Goal: Task Accomplishment & Management: Manage account settings

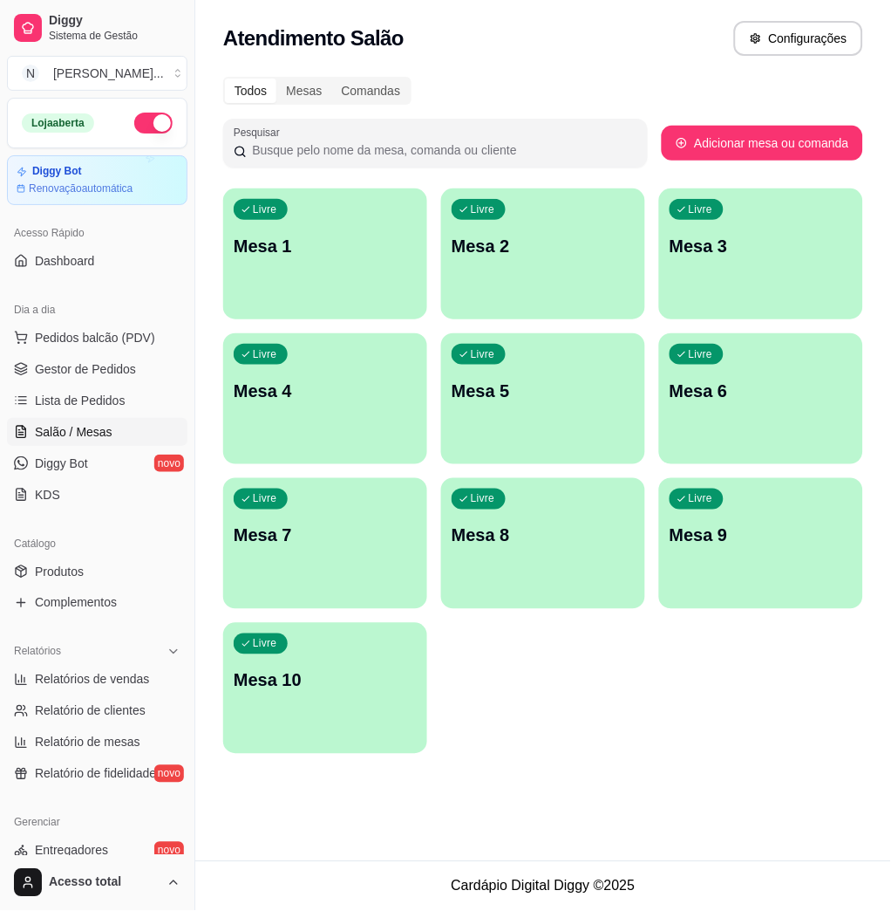
scroll to position [232, 0]
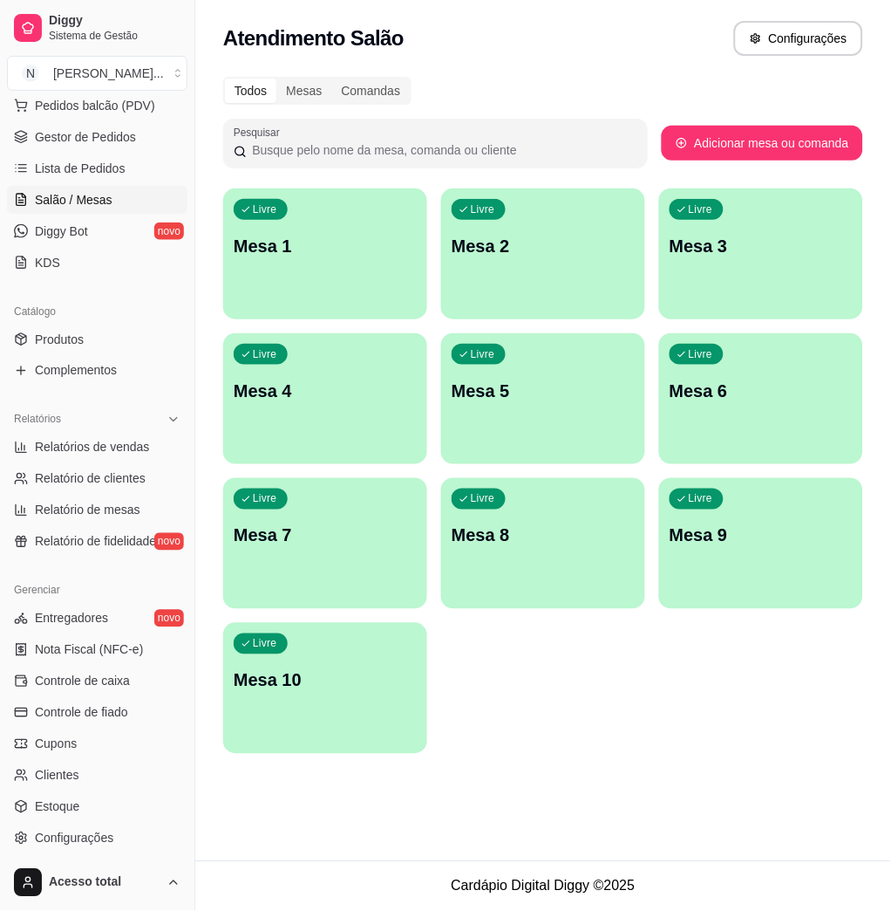
click at [357, 244] on p "Mesa 1" at bounding box center [325, 246] width 183 height 24
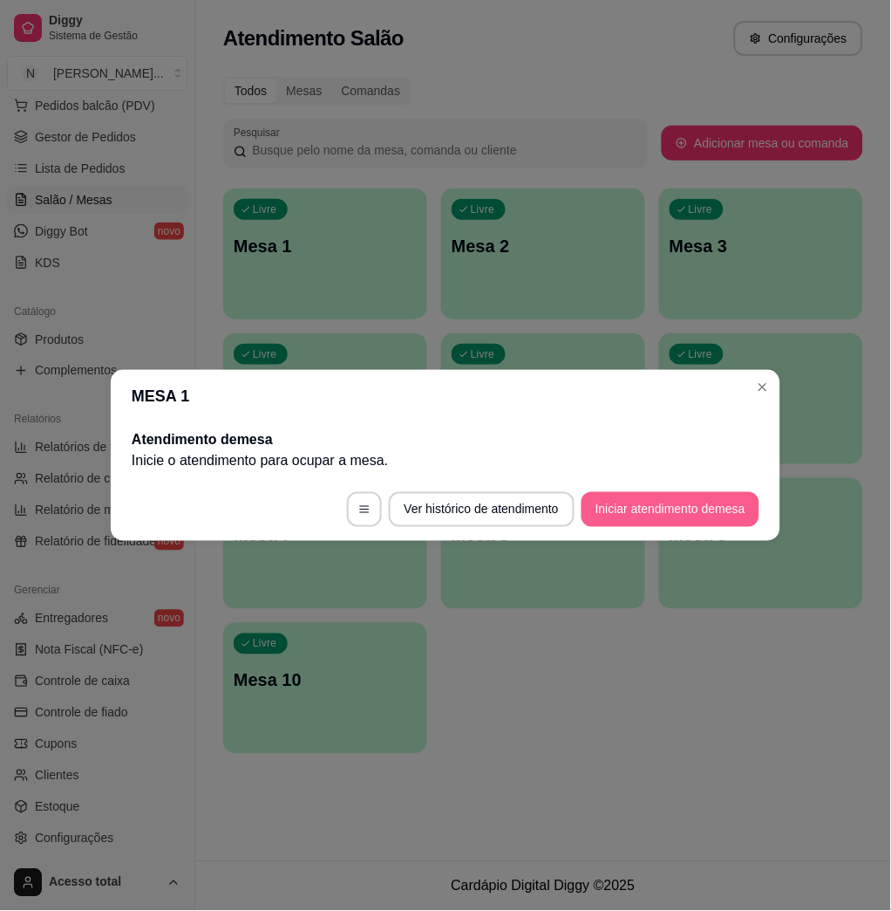
click at [661, 515] on button "Iniciar atendimento de mesa" at bounding box center [671, 509] width 178 height 35
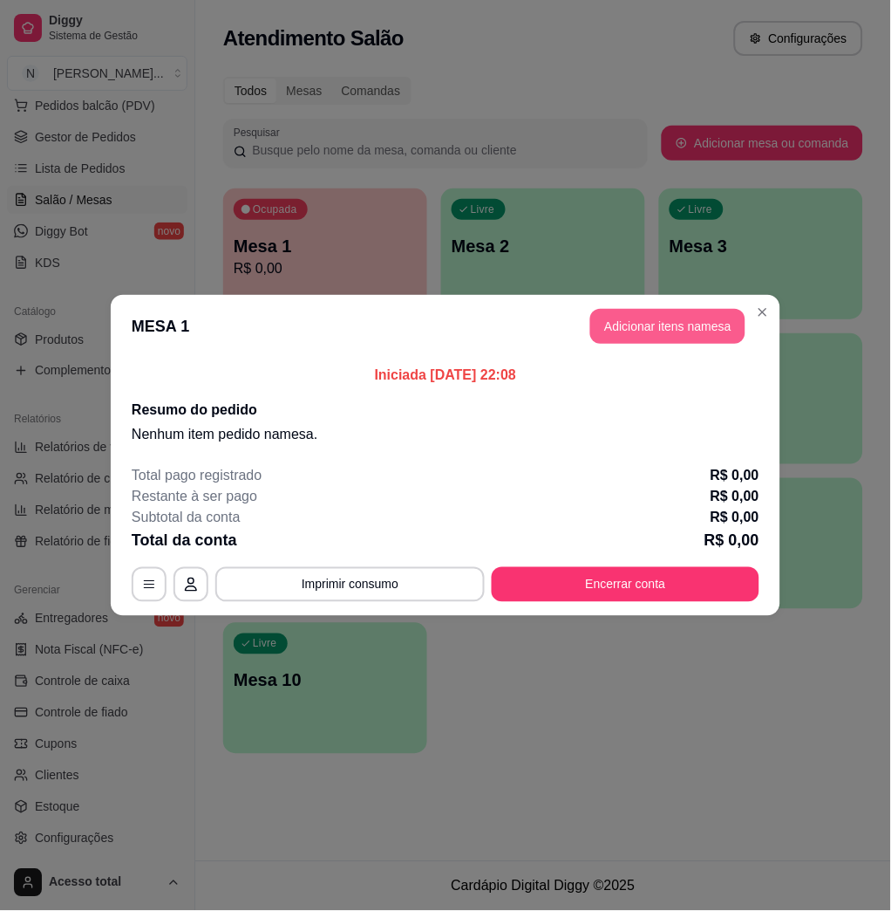
click at [638, 318] on button "Adicionar itens na mesa" at bounding box center [667, 326] width 155 height 35
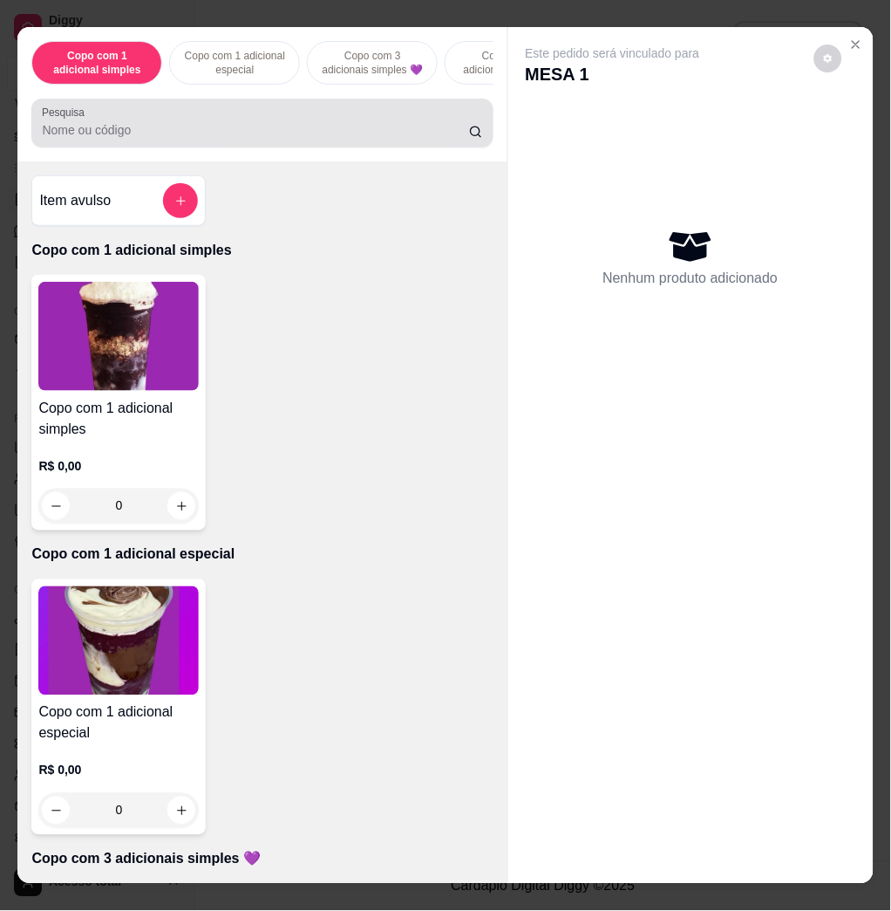
click at [401, 139] on input "Pesquisa" at bounding box center [255, 129] width 427 height 17
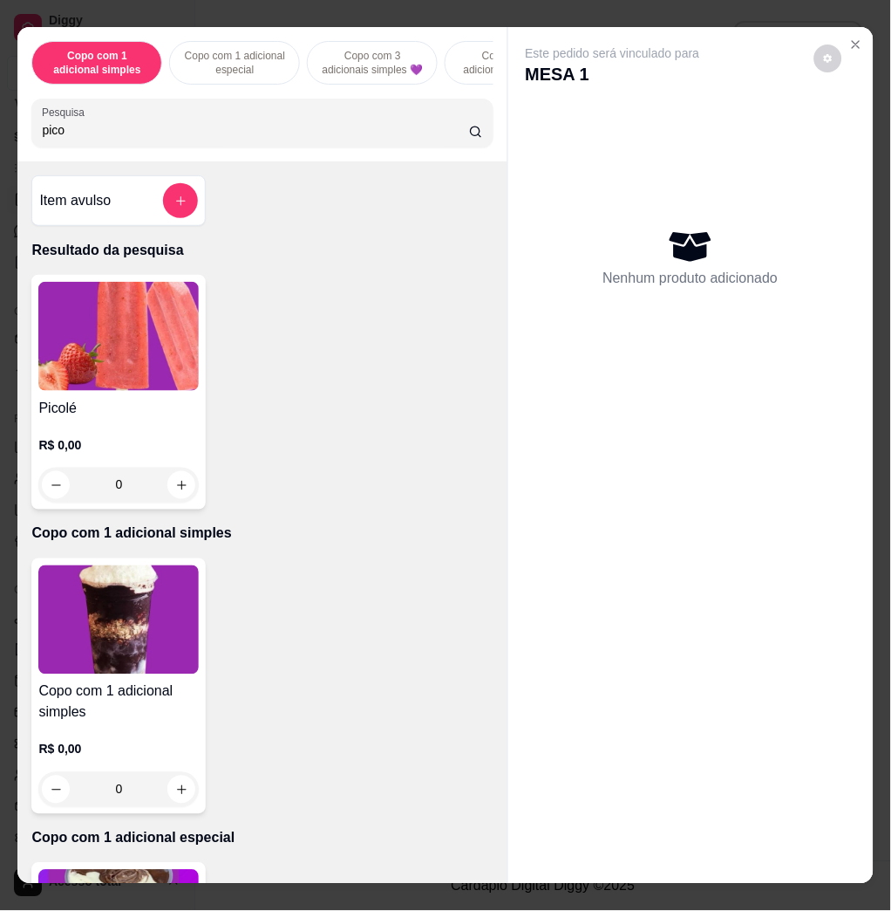
type input "pico"
click at [178, 496] on div "0" at bounding box center [118, 485] width 160 height 35
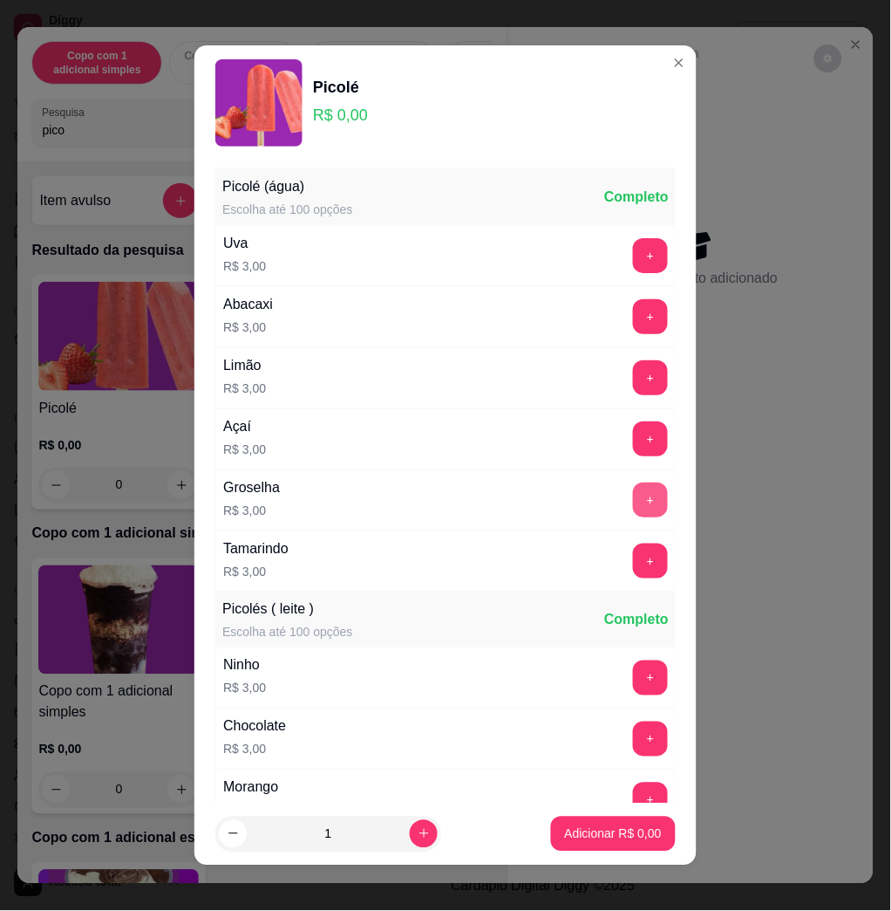
click at [633, 504] on button "+" at bounding box center [650, 499] width 35 height 35
click at [577, 829] on p "Adicionar R$ 3,00" at bounding box center [613, 833] width 97 height 17
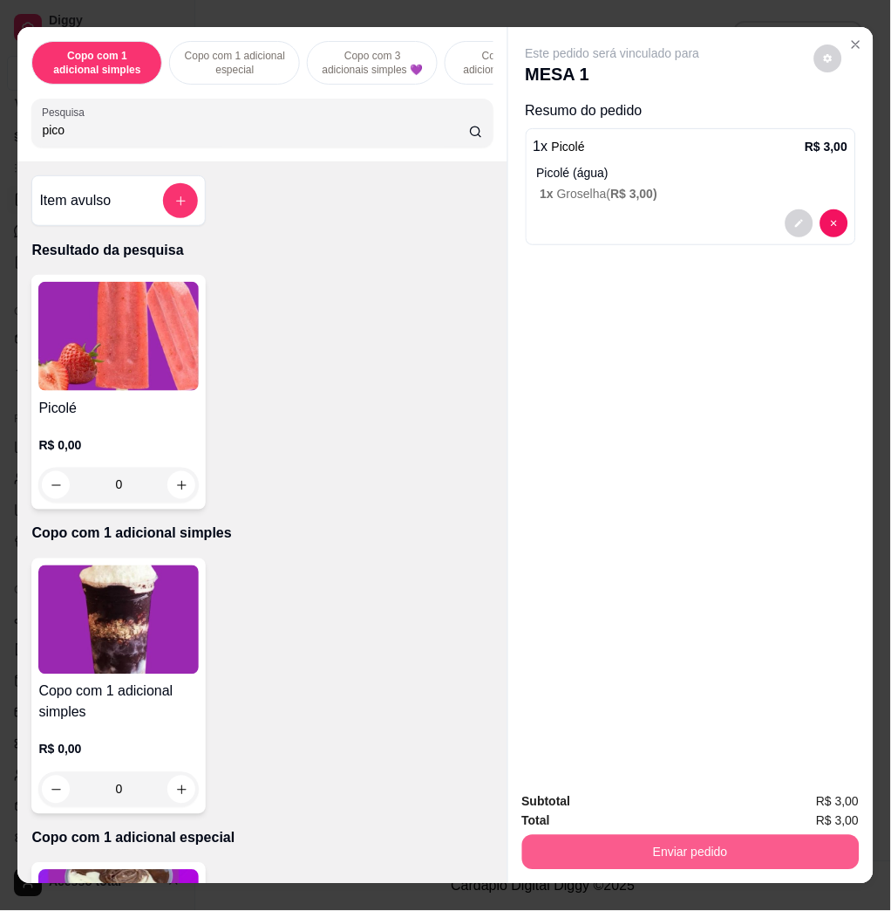
click at [590, 849] on button "Enviar pedido" at bounding box center [691, 852] width 338 height 35
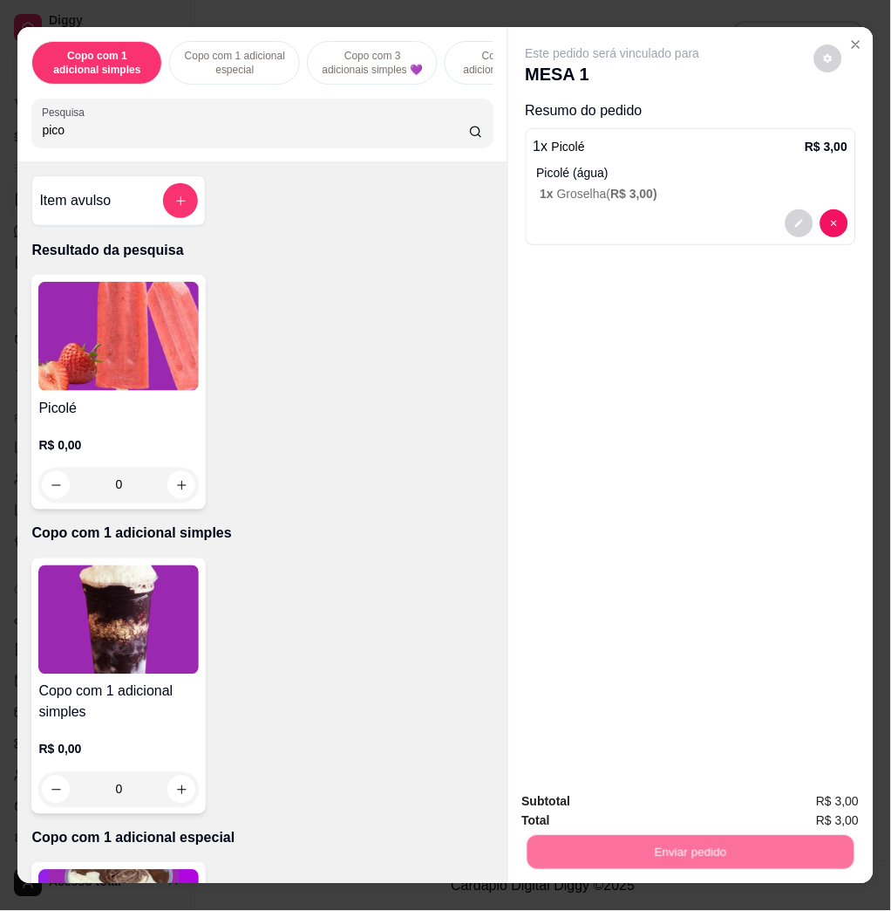
click at [583, 793] on button "Não registrar e enviar pedido" at bounding box center [631, 800] width 181 height 33
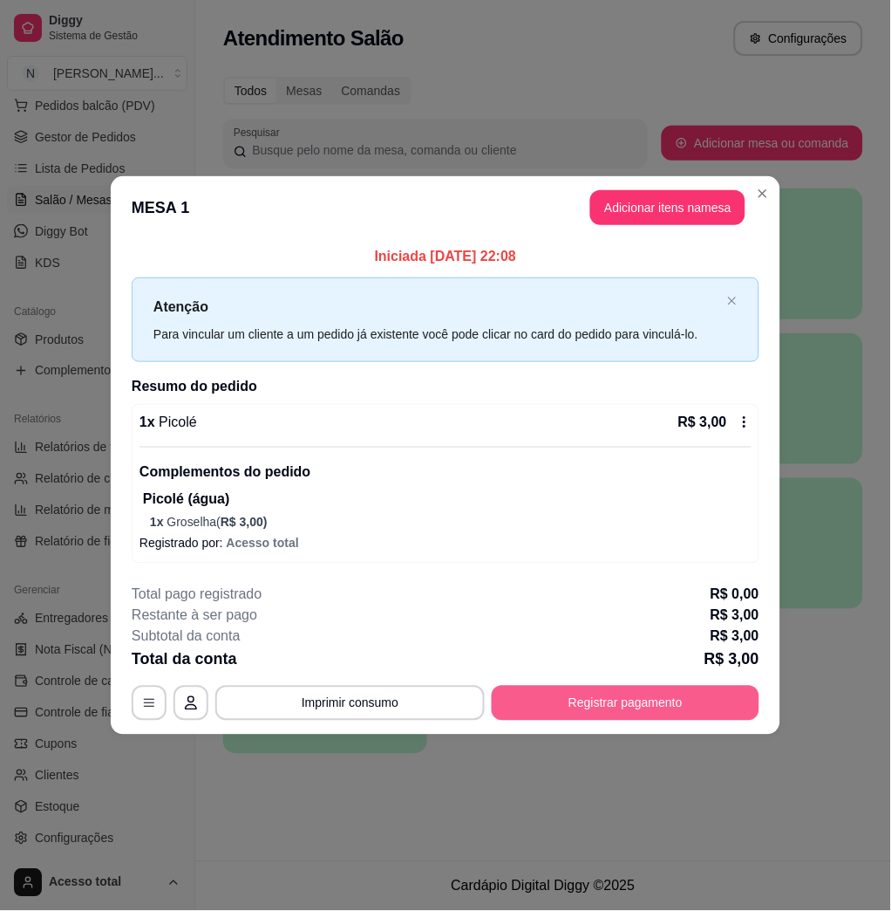
click at [624, 699] on button "Registrar pagamento" at bounding box center [626, 703] width 268 height 35
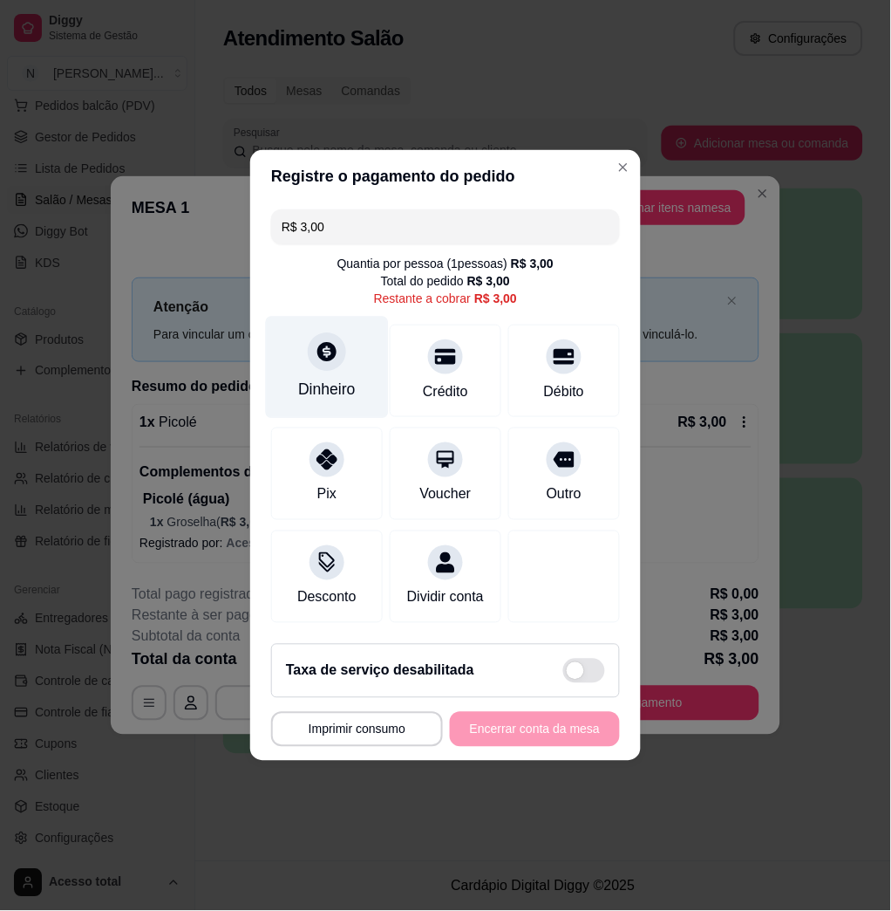
click at [326, 364] on div "Dinheiro" at bounding box center [327, 368] width 123 height 102
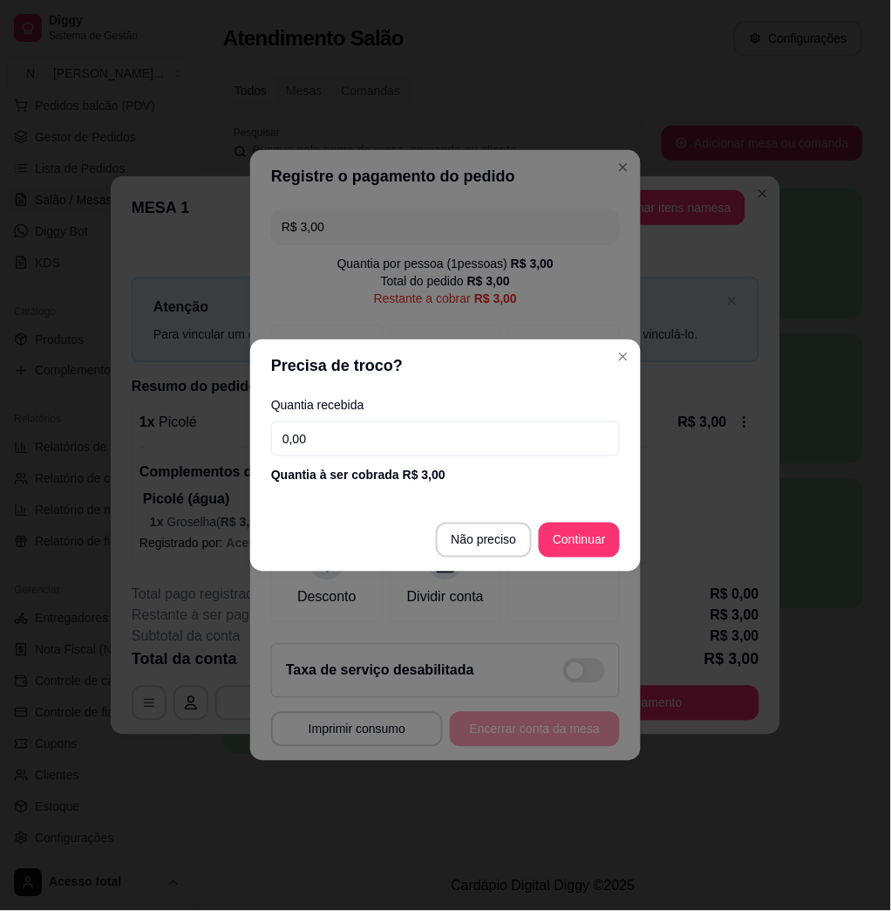
click at [365, 453] on input "0,00" at bounding box center [445, 438] width 349 height 35
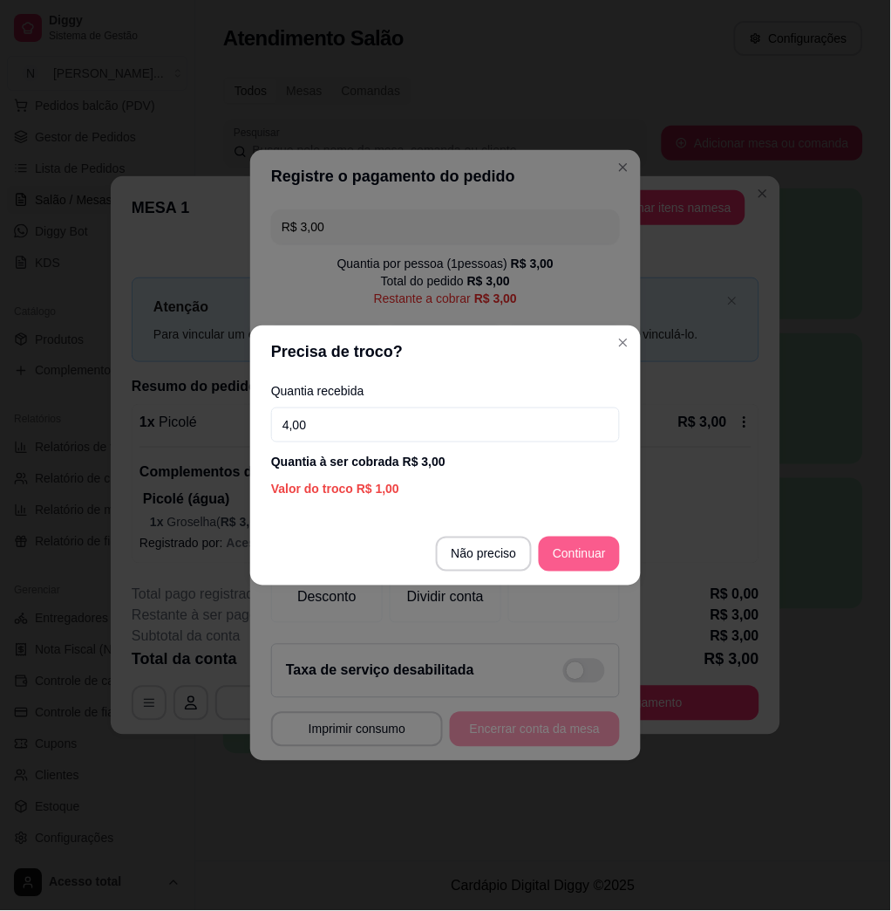
type input "4,00"
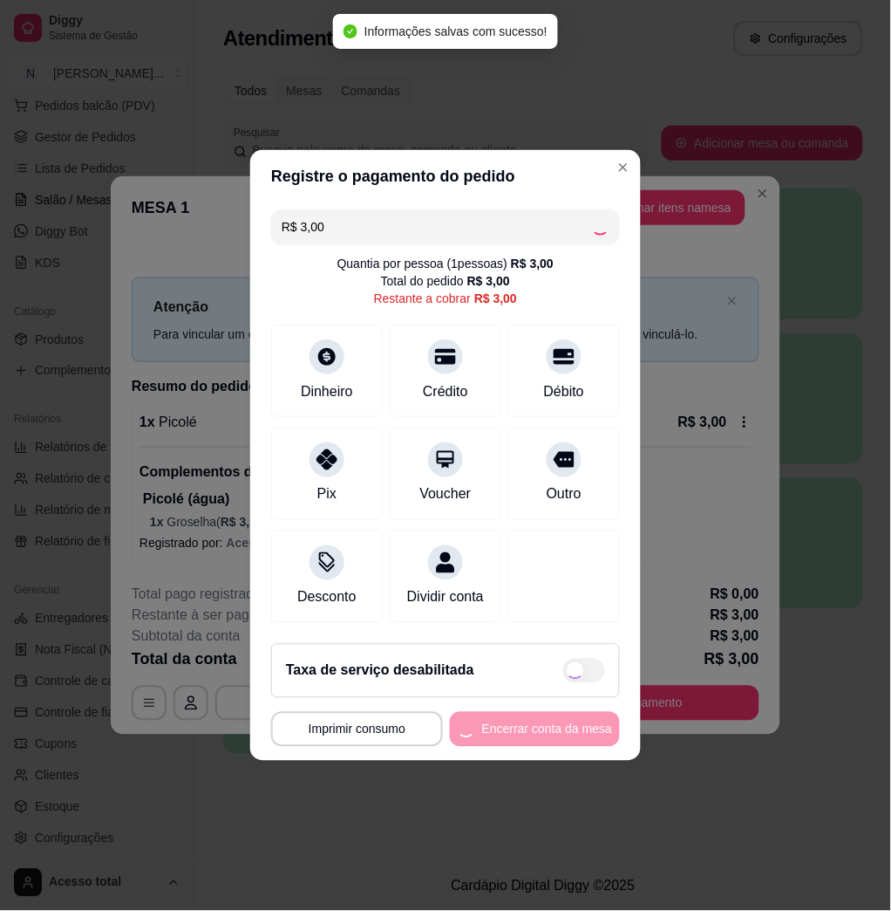
type input "R$ 0,00"
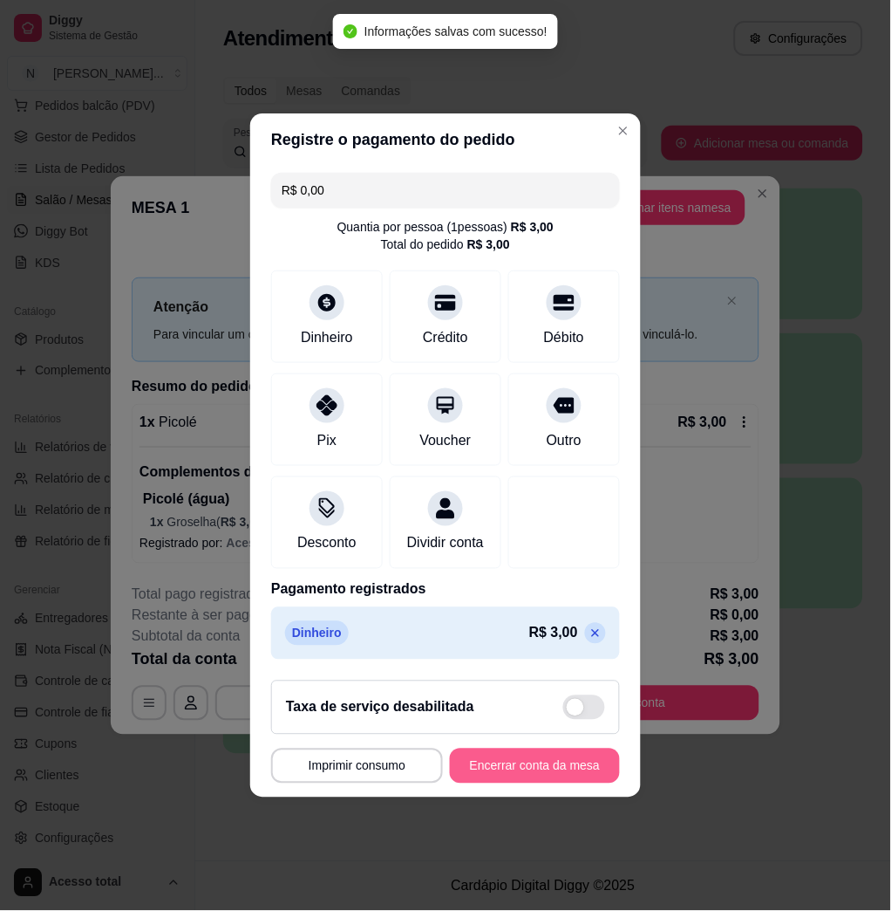
click at [527, 774] on button "Encerrar conta da mesa" at bounding box center [535, 765] width 170 height 35
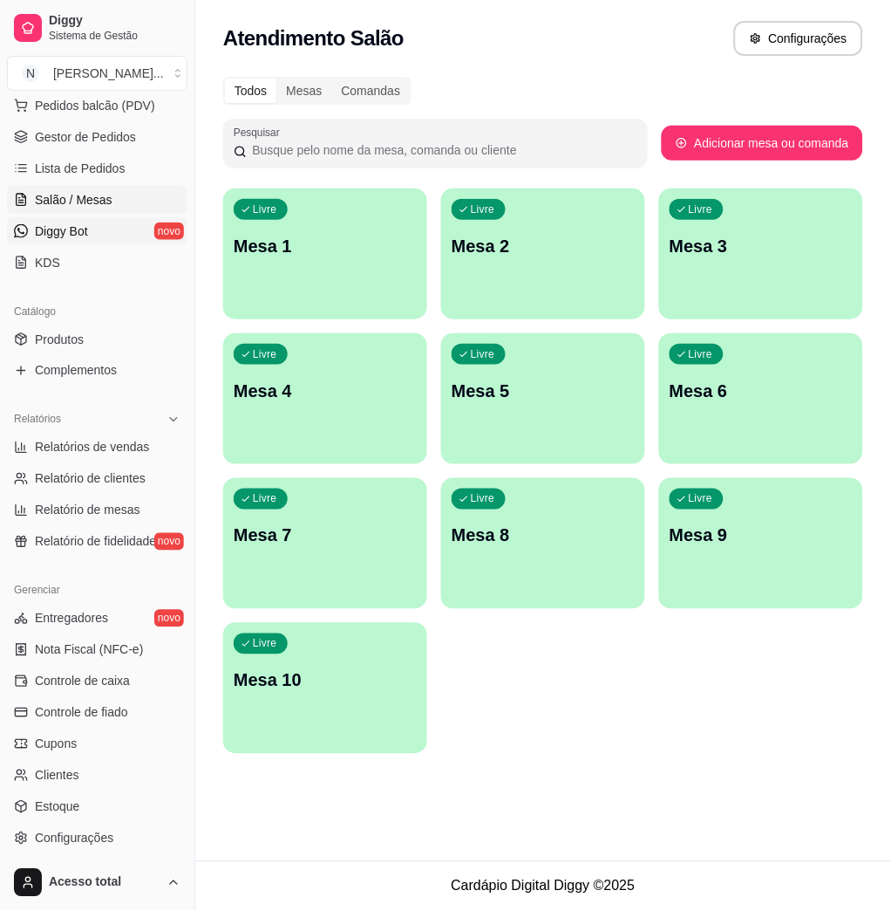
scroll to position [0, 0]
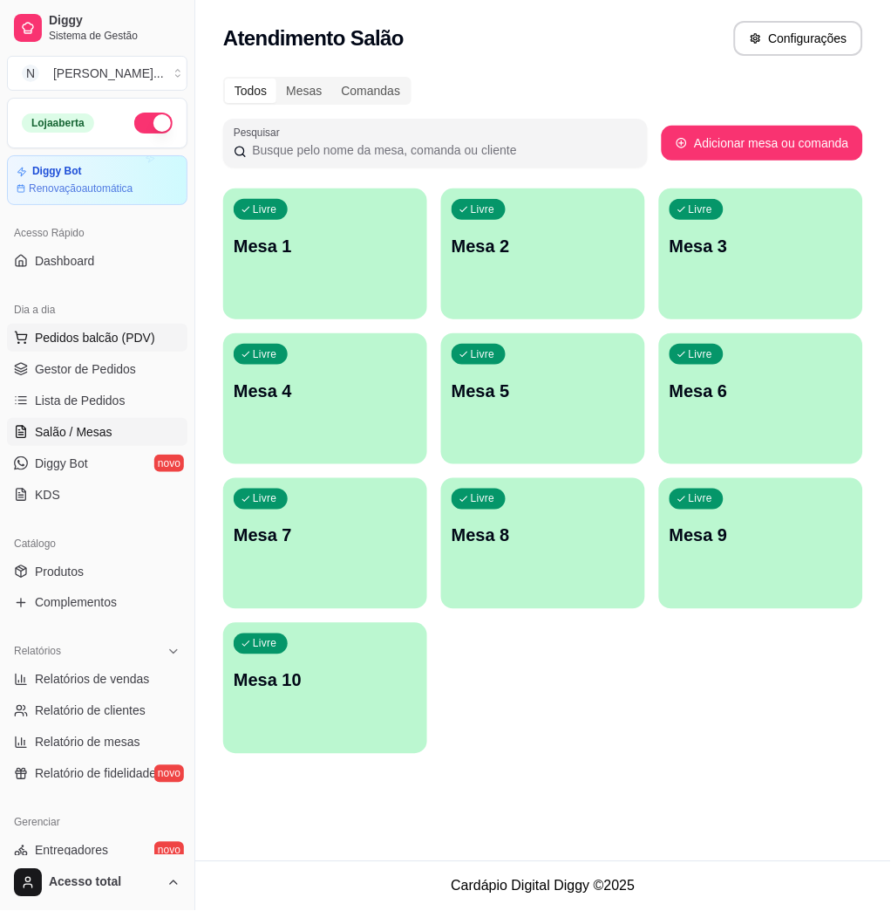
click at [106, 332] on span "Pedidos balcão (PDV)" at bounding box center [95, 337] width 120 height 17
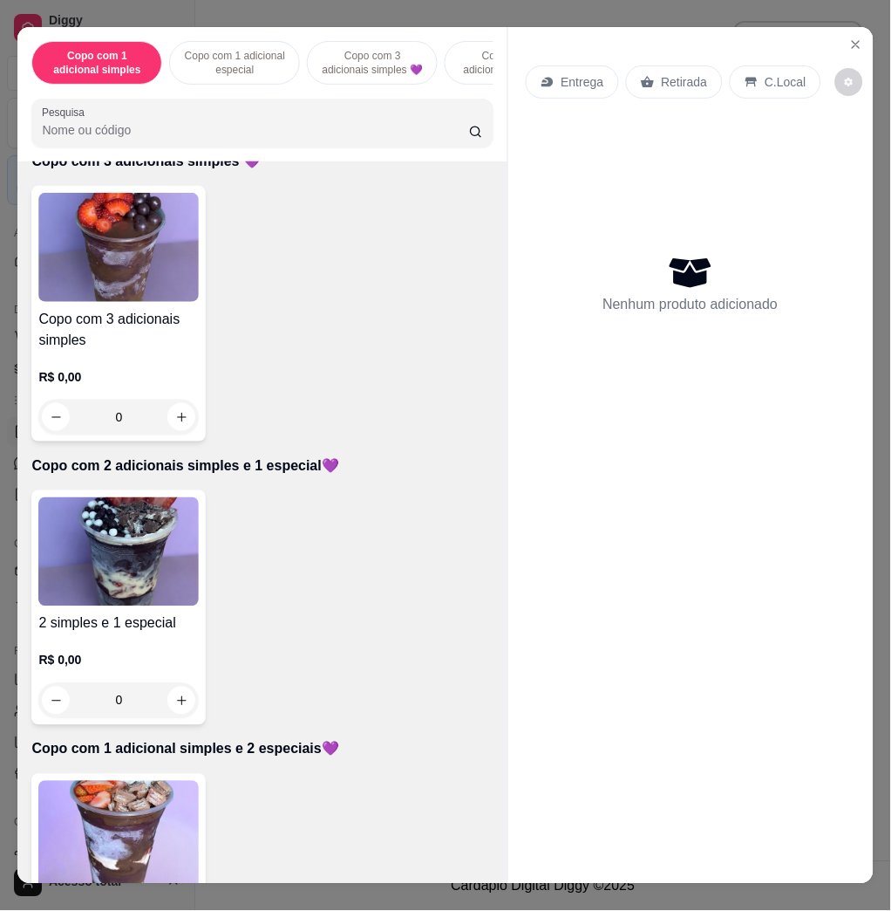
scroll to position [1279, 0]
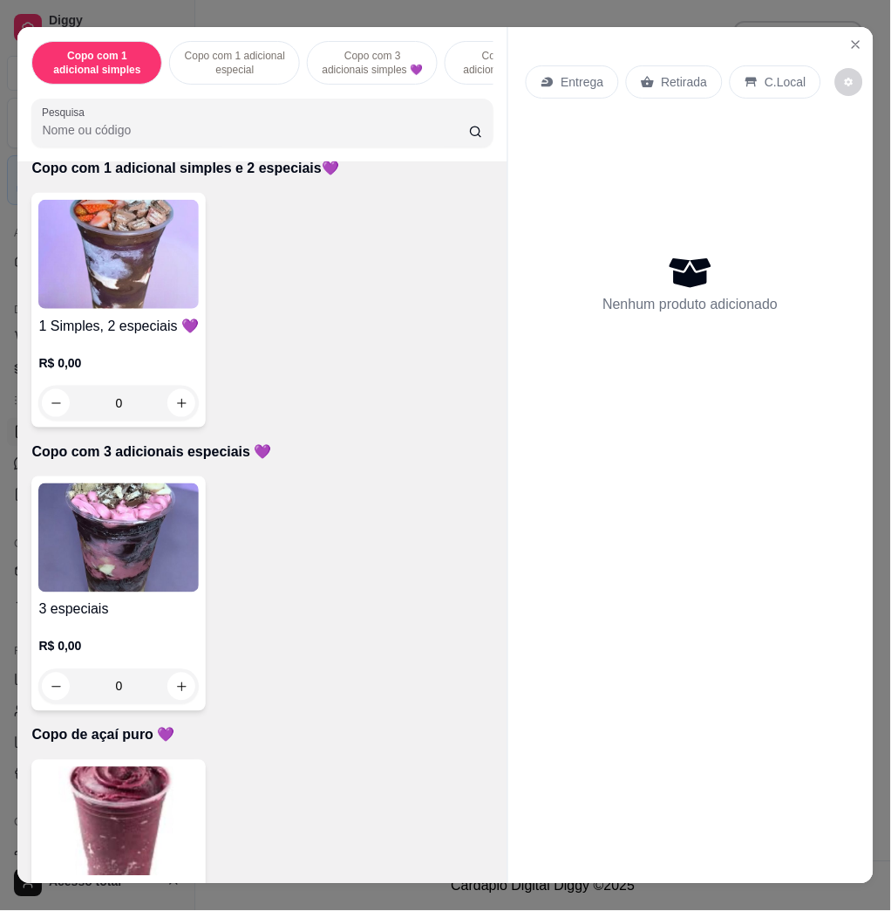
click at [109, 277] on img at bounding box center [118, 254] width 160 height 109
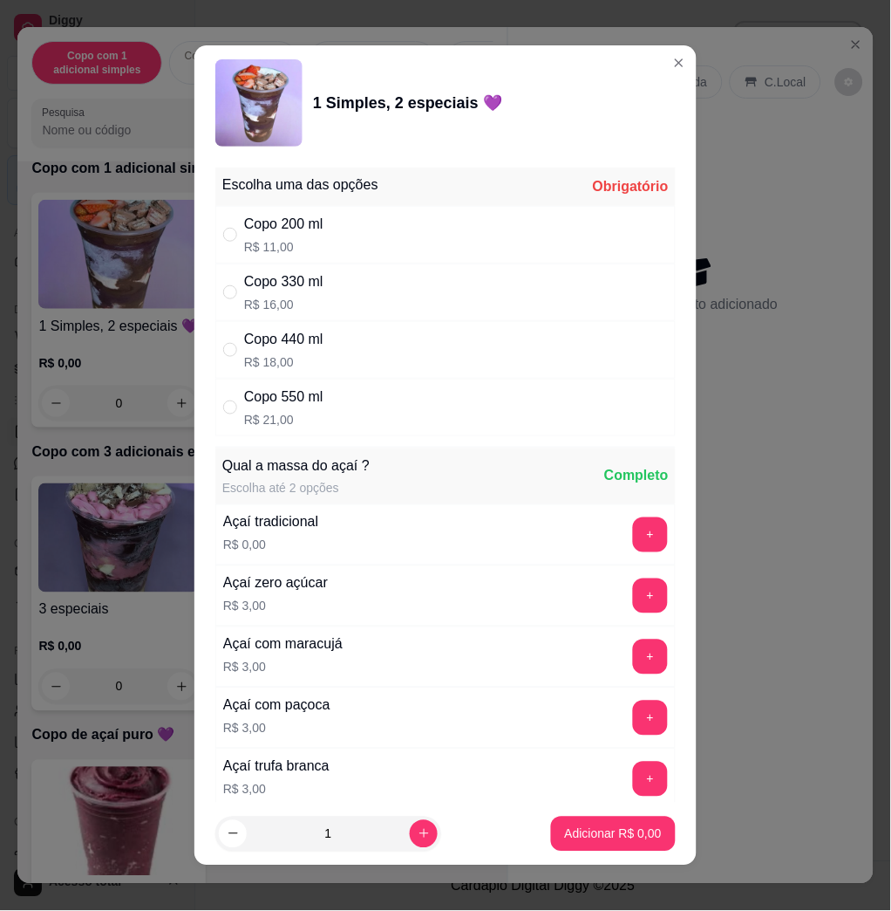
click at [329, 364] on div "Copo 440 ml R$ 18,00" at bounding box center [445, 350] width 461 height 58
radio input "true"
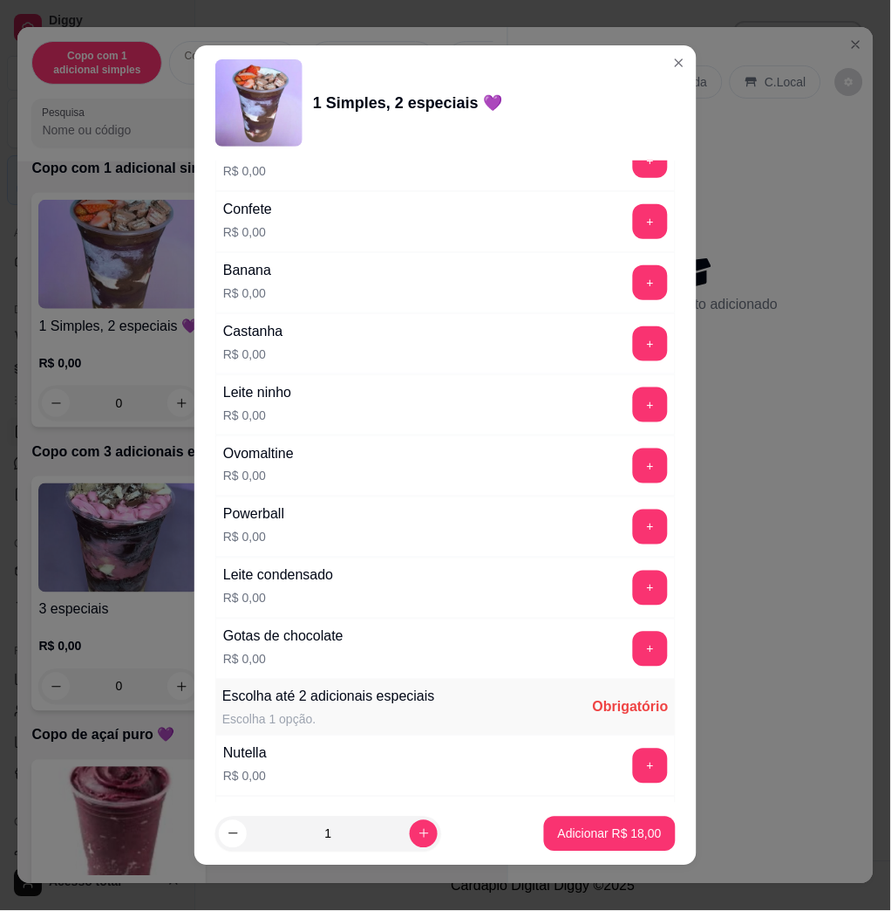
scroll to position [1744, 0]
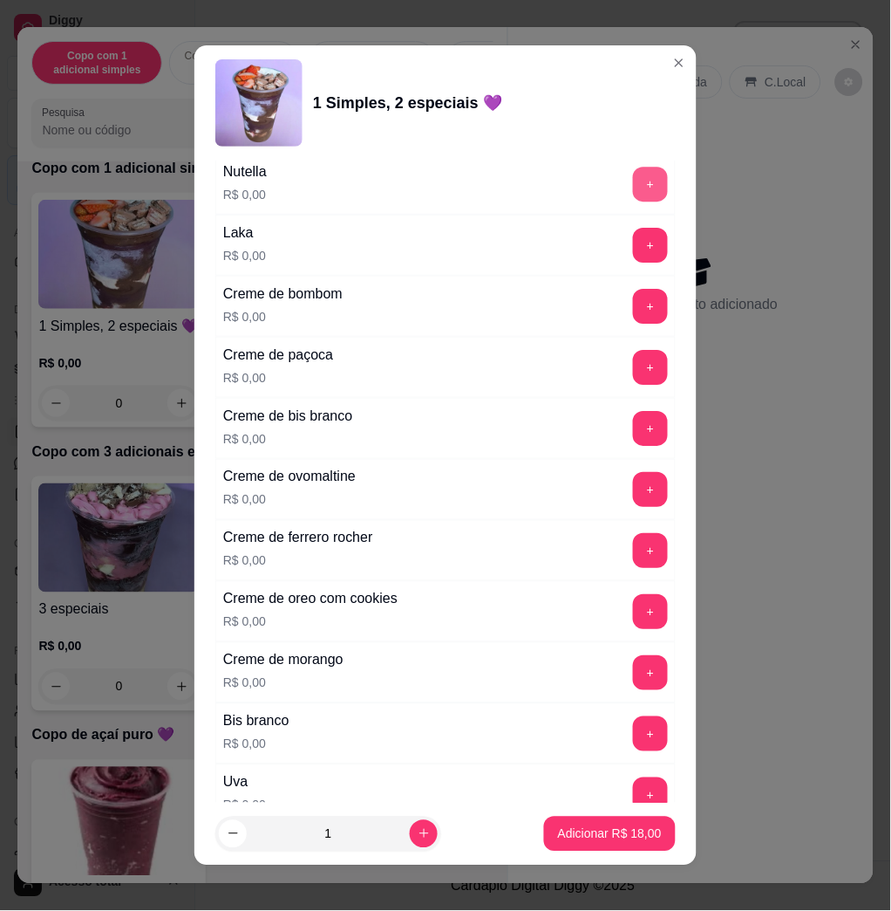
click at [633, 194] on button "+" at bounding box center [650, 184] width 35 height 35
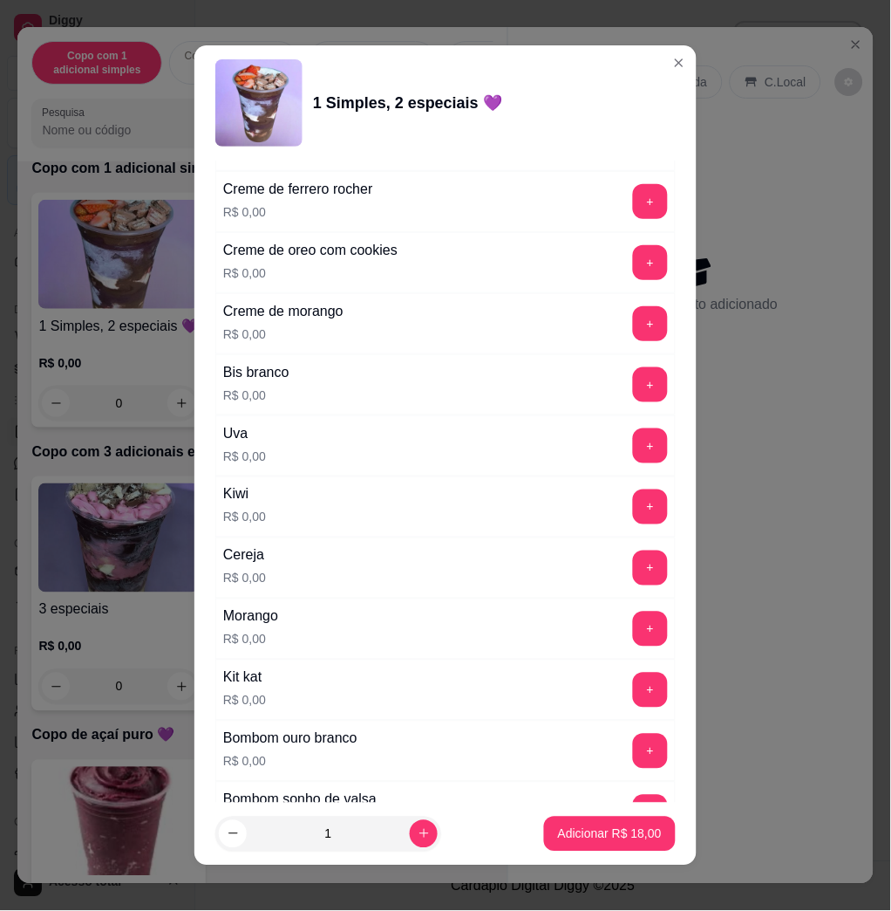
click at [633, 638] on button "+" at bounding box center [650, 628] width 35 height 35
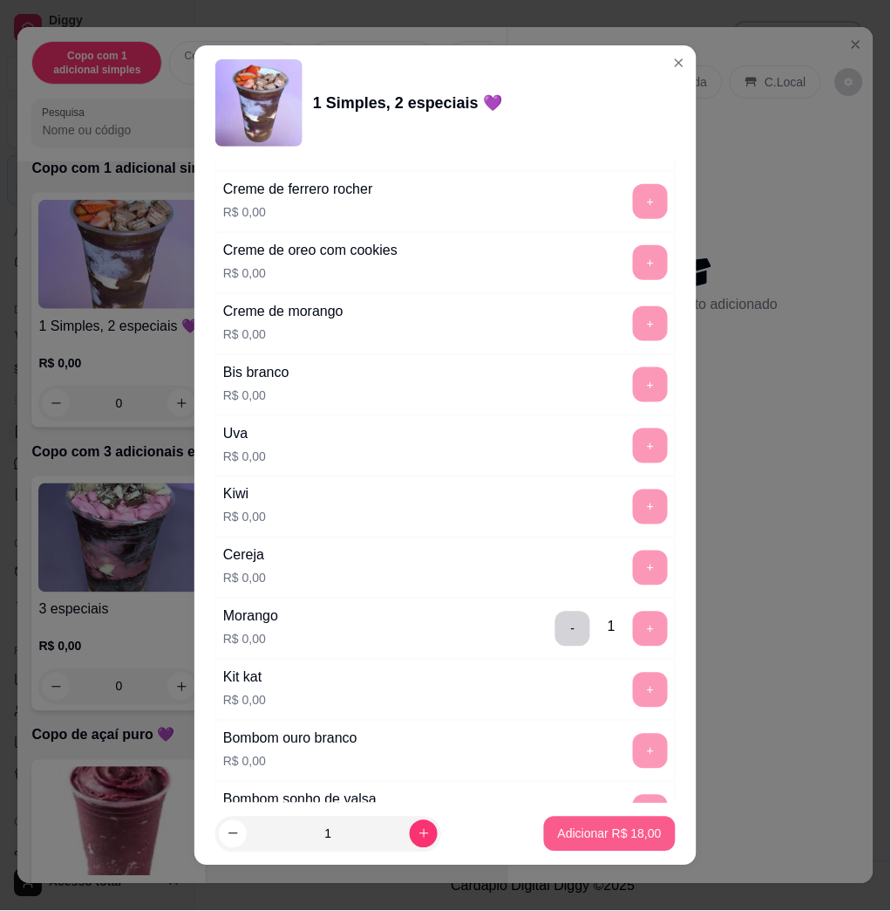
click at [626, 836] on p "Adicionar R$ 18,00" at bounding box center [610, 833] width 104 height 17
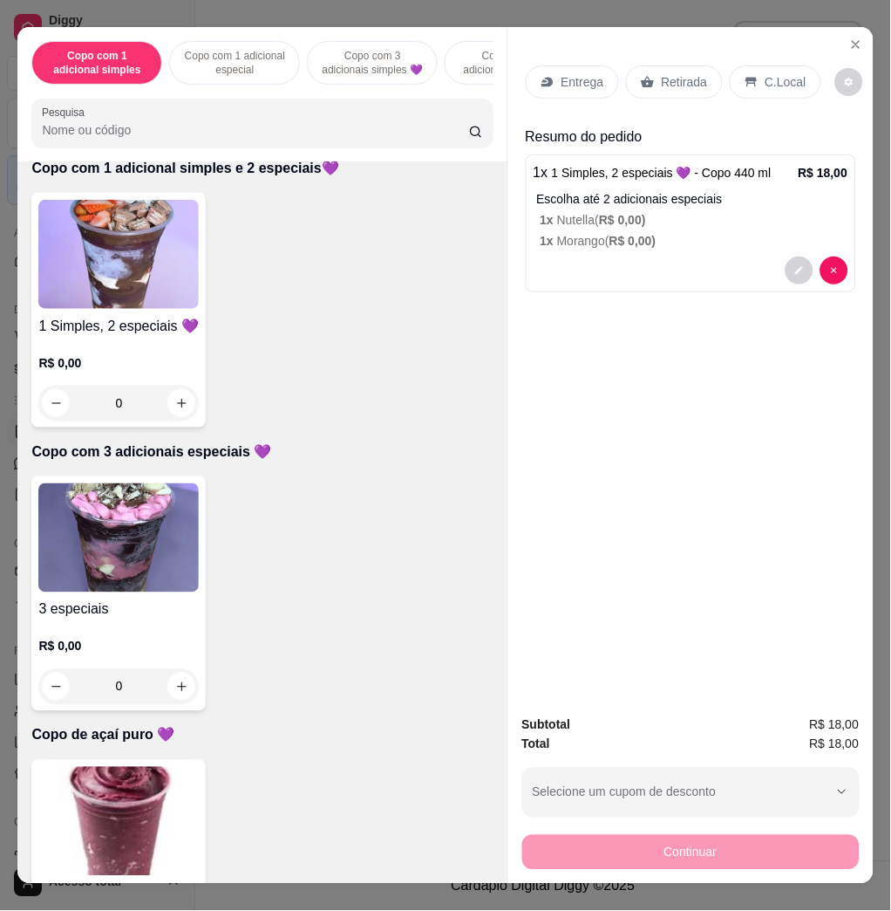
click at [584, 76] on p "Entrega" at bounding box center [583, 81] width 43 height 17
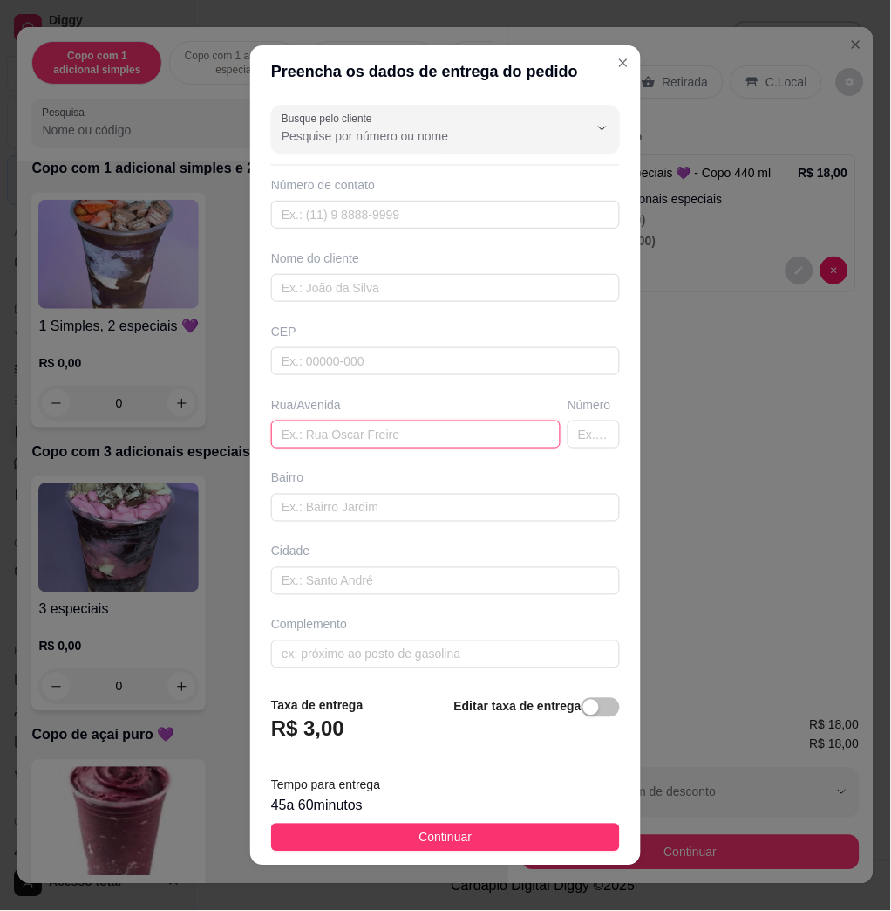
click at [353, 437] on input "text" at bounding box center [416, 434] width 290 height 28
type input "imperio"
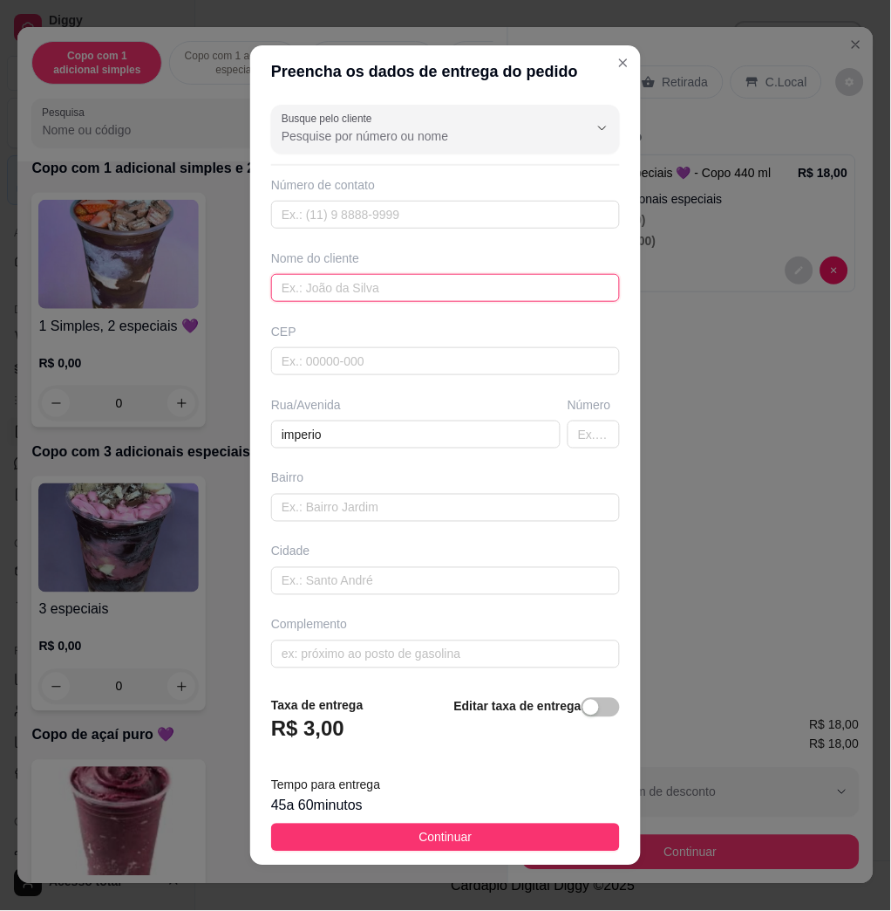
click at [340, 285] on input "text" at bounding box center [445, 288] width 349 height 28
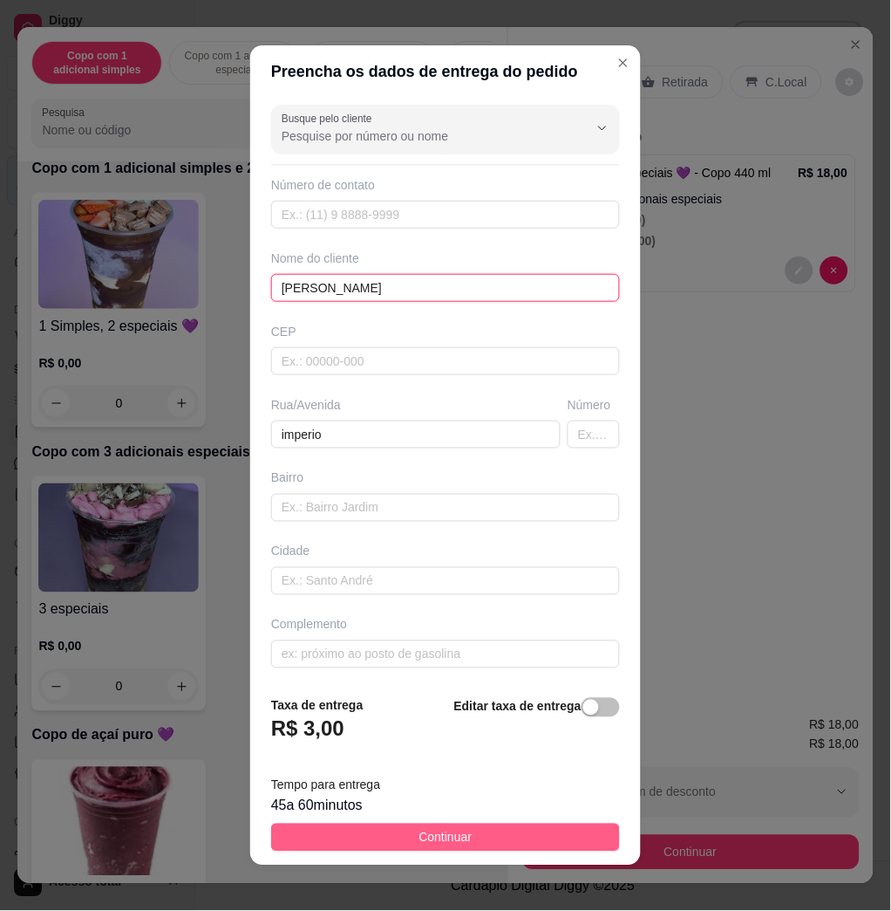
type input "[PERSON_NAME]"
click at [377, 841] on button "Continuar" at bounding box center [445, 837] width 349 height 28
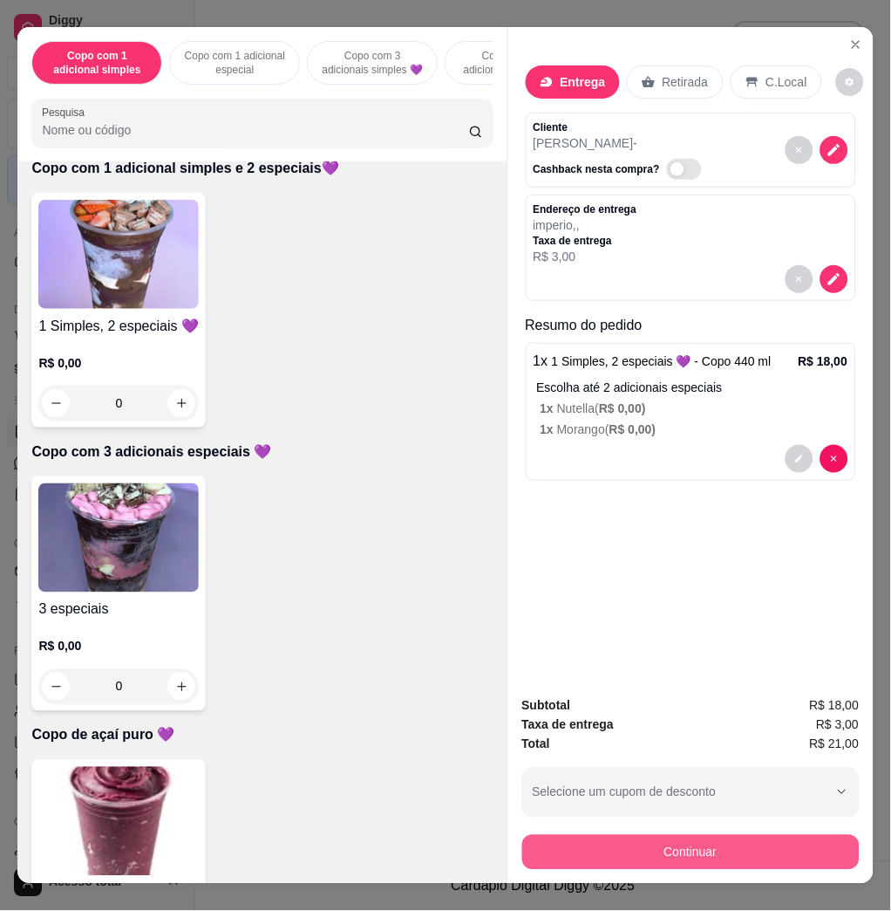
click at [608, 841] on button "Continuar" at bounding box center [691, 852] width 338 height 35
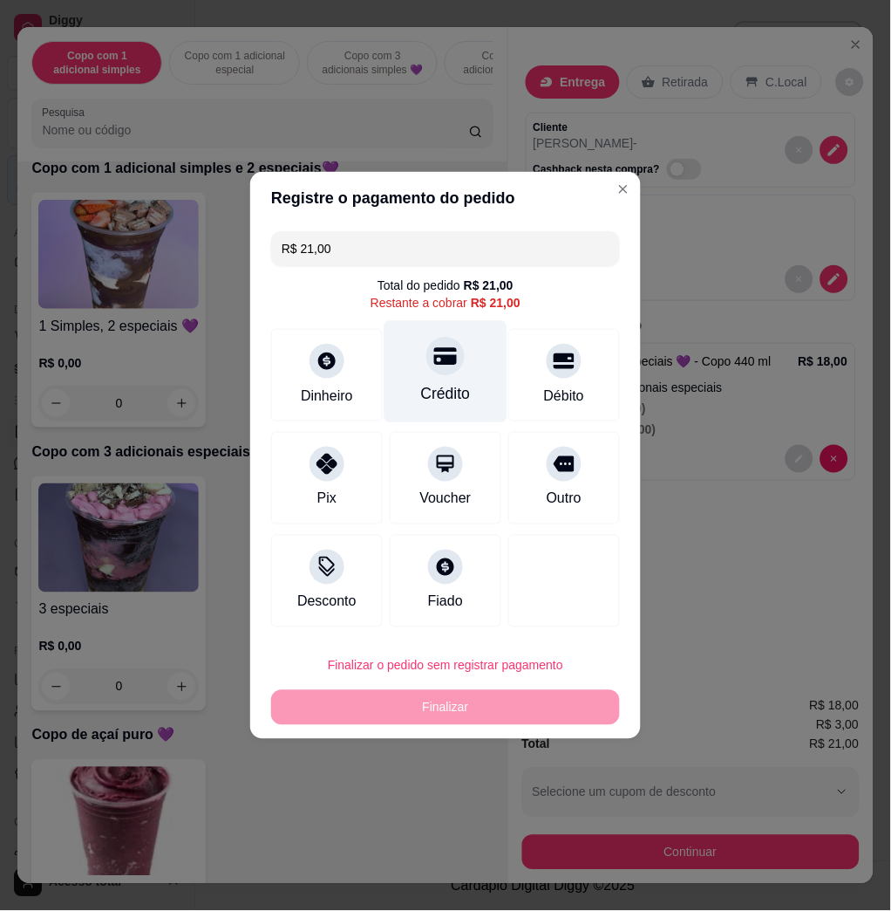
click at [438, 373] on div at bounding box center [446, 356] width 38 height 38
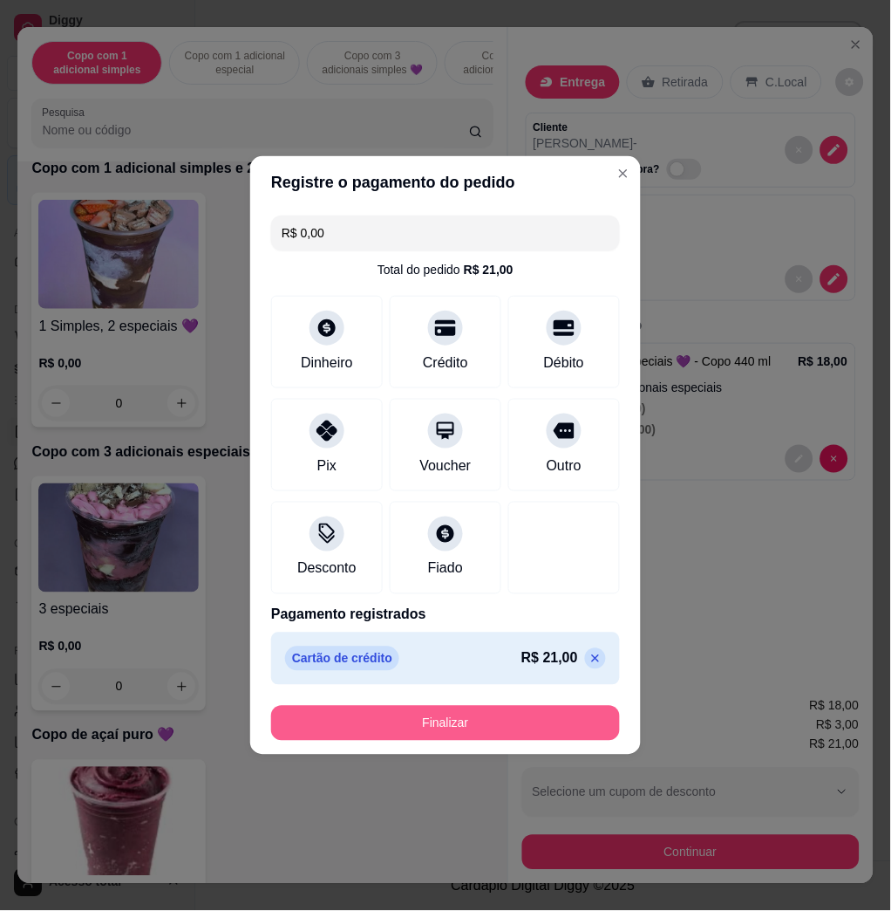
click at [508, 736] on button "Finalizar" at bounding box center [445, 723] width 349 height 35
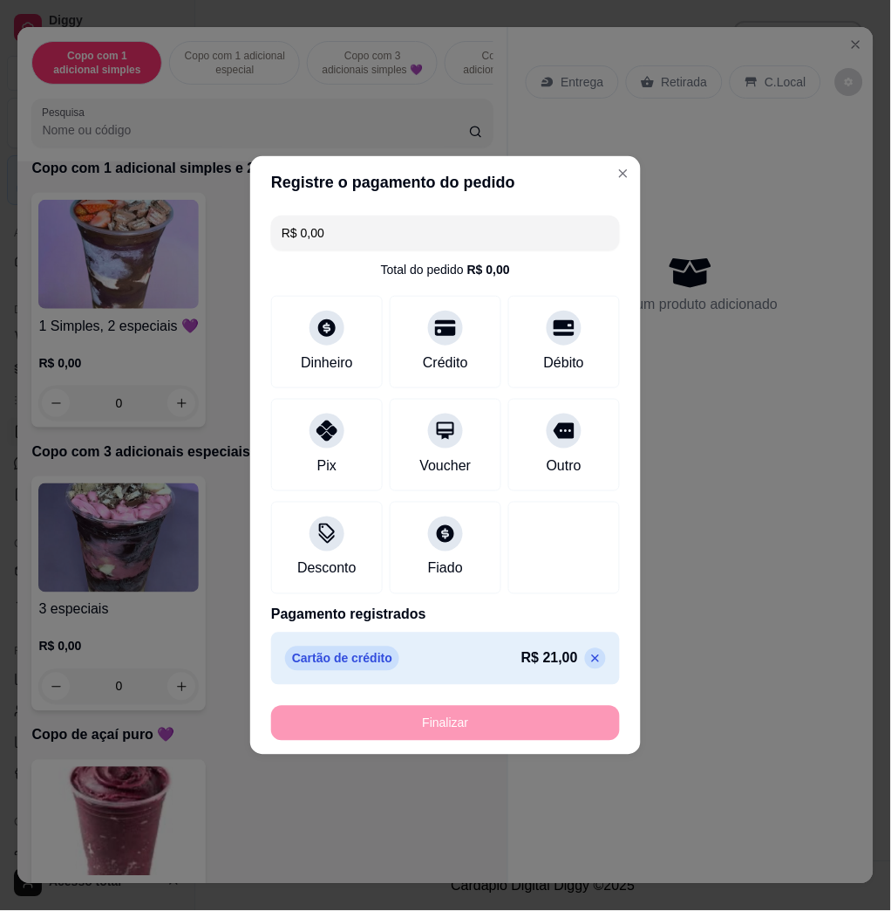
type input "-R$ 21,00"
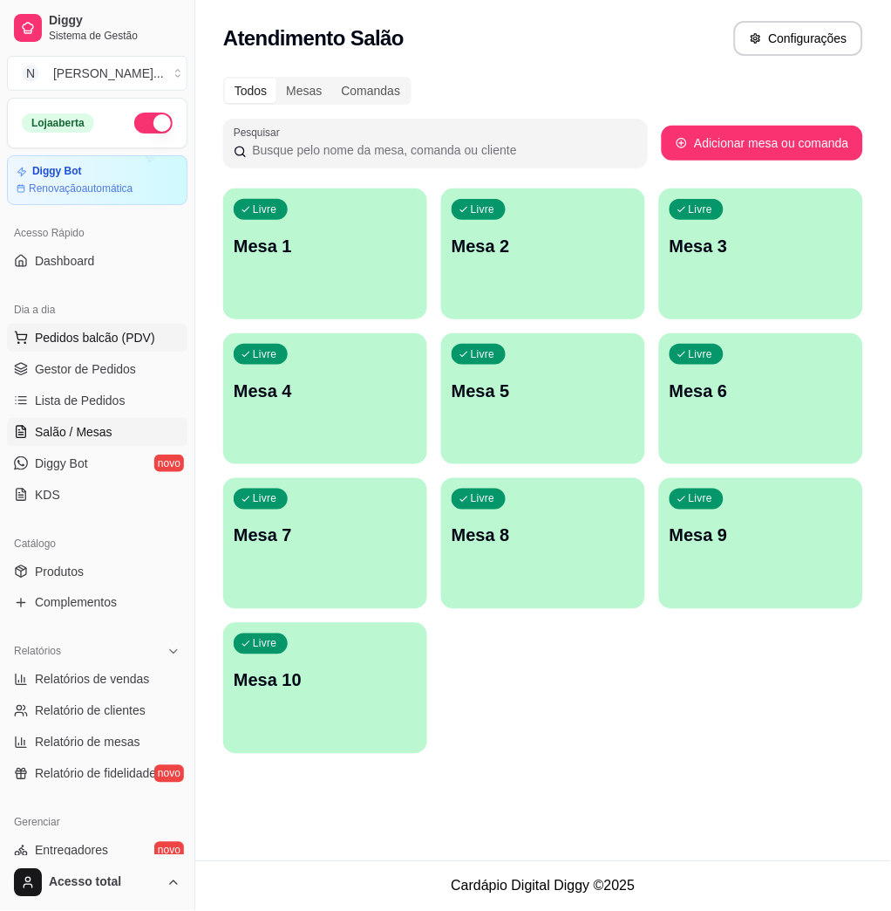
click at [96, 334] on span "Pedidos balcão (PDV)" at bounding box center [95, 337] width 120 height 17
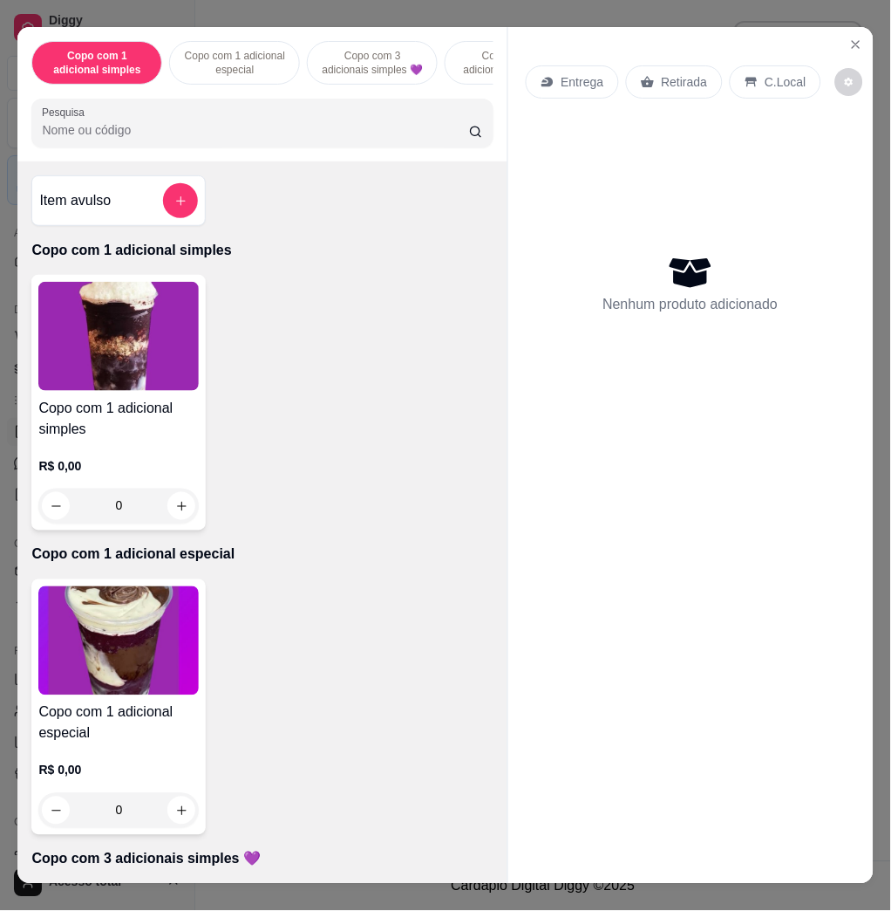
scroll to position [930, 0]
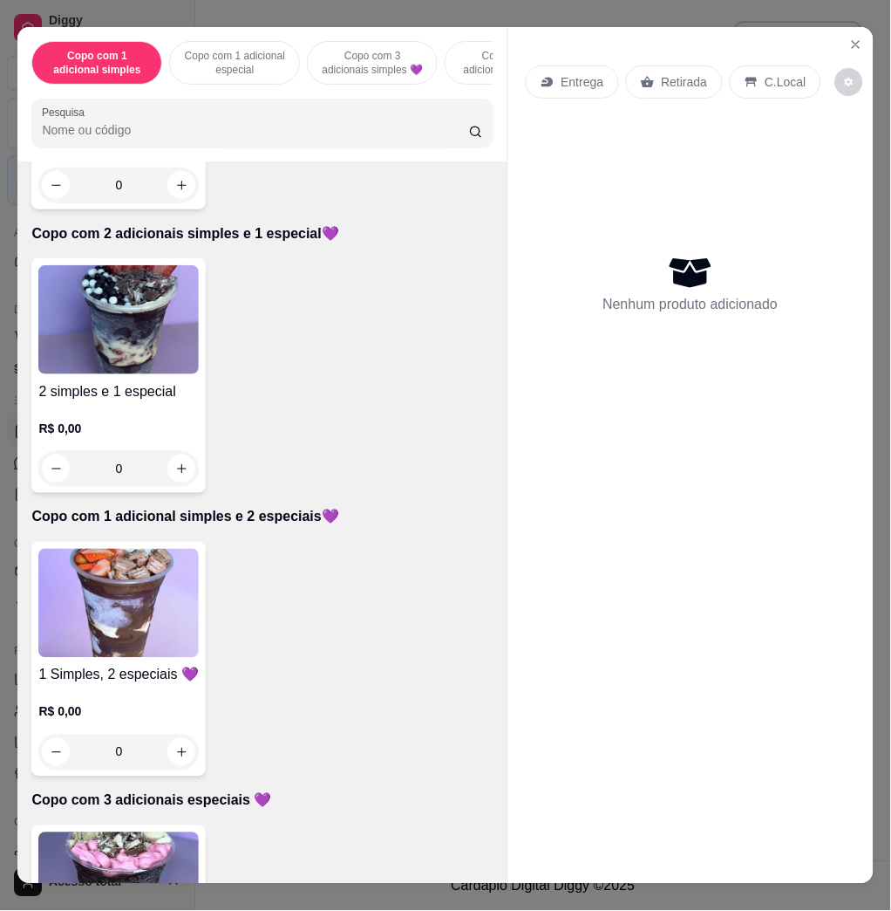
click at [147, 568] on img at bounding box center [118, 603] width 160 height 109
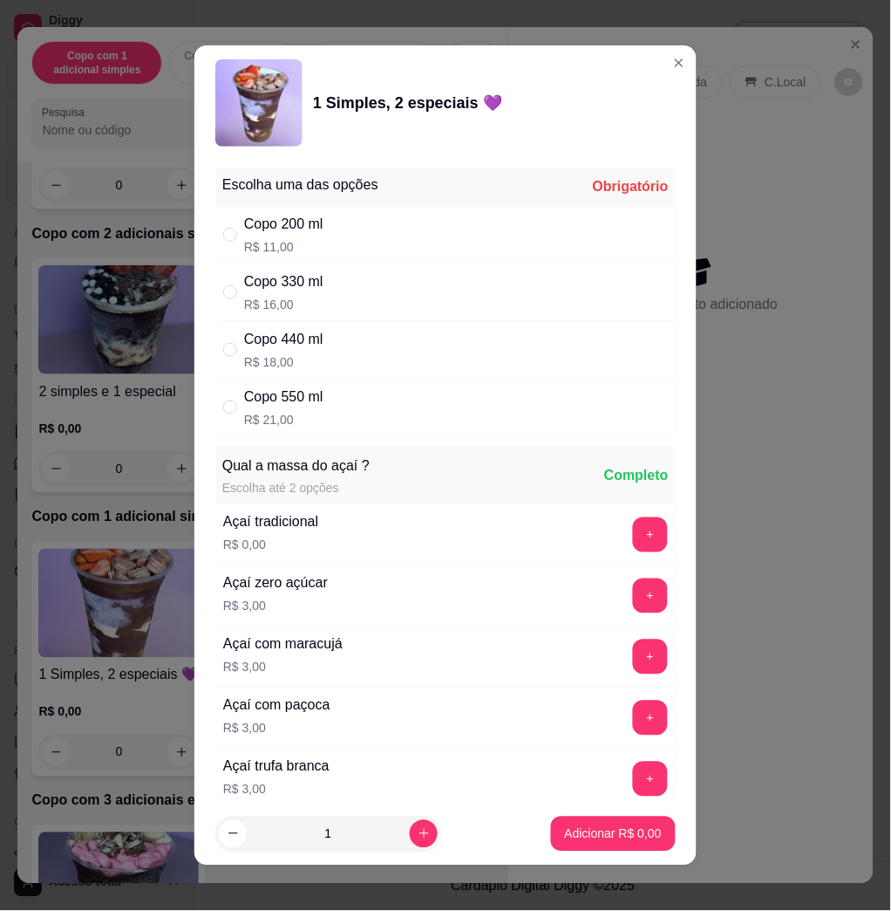
click at [297, 433] on div "Copo 550 ml R$ 21,00" at bounding box center [445, 408] width 461 height 58
radio input "true"
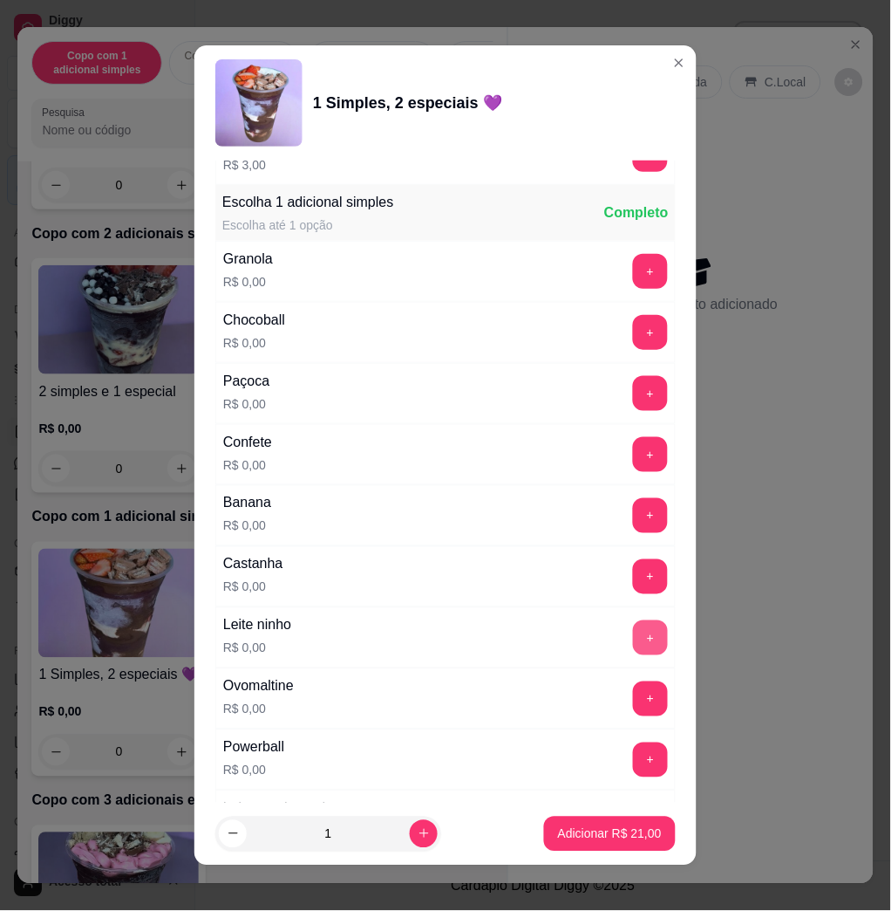
click at [633, 642] on button "+" at bounding box center [650, 637] width 35 height 35
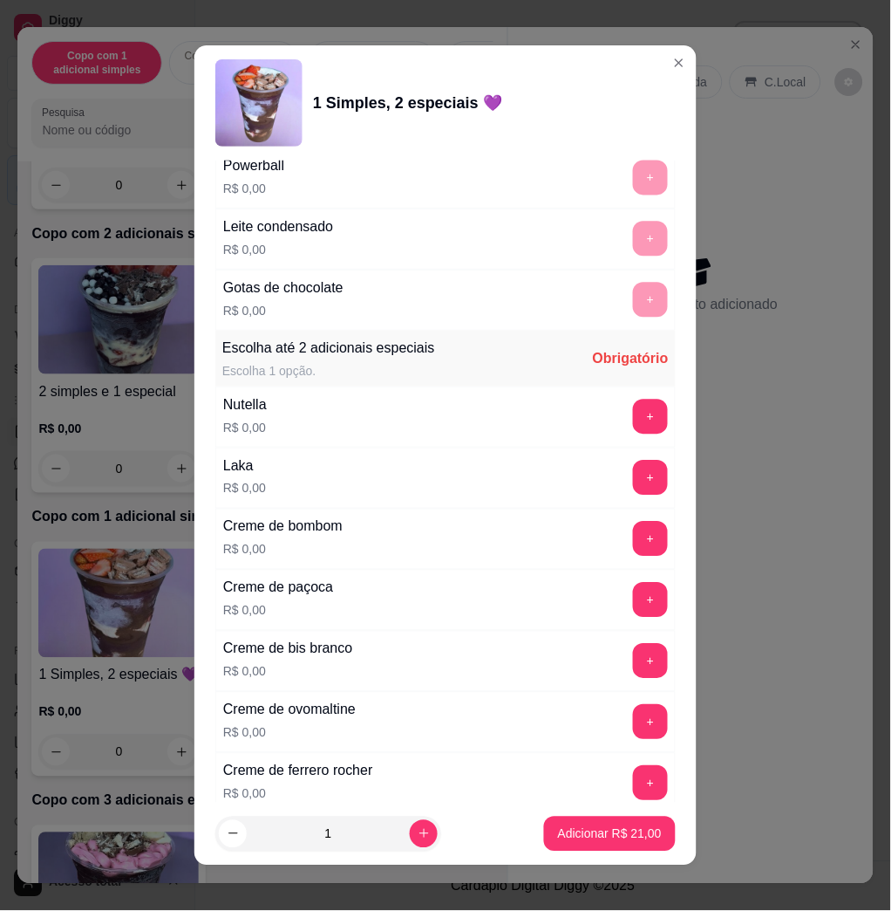
scroll to position [2093, 0]
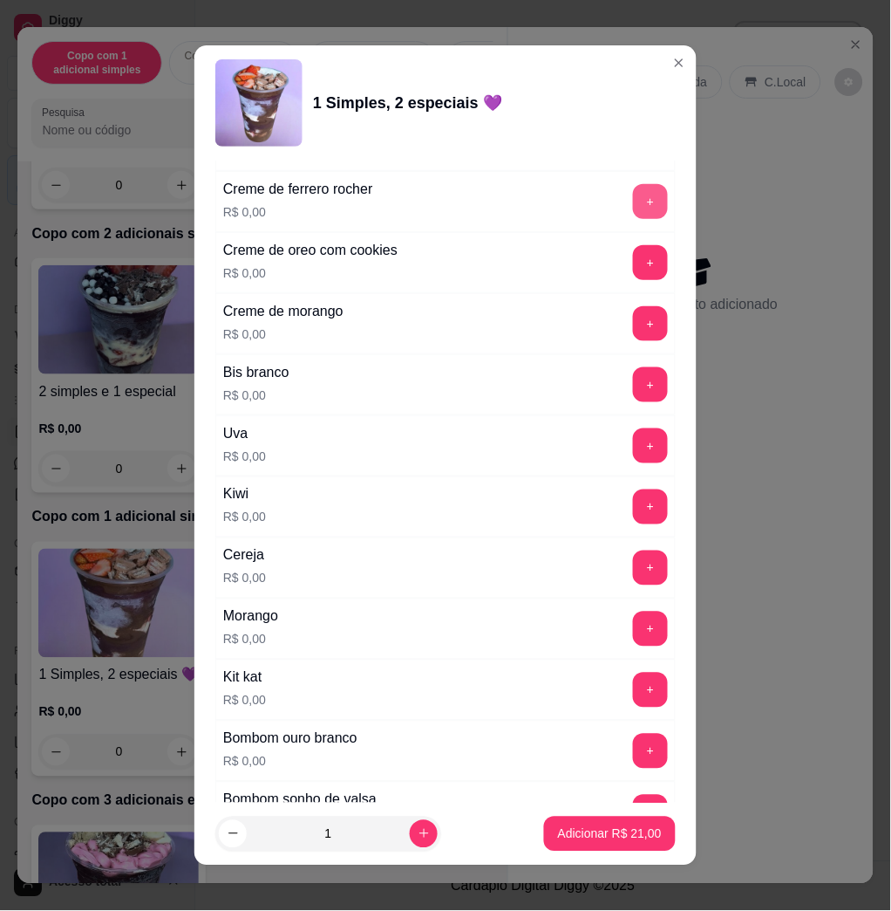
click at [633, 205] on button "+" at bounding box center [650, 201] width 35 height 35
click at [612, 369] on div "Bis branco R$ 0,00 +" at bounding box center [445, 384] width 461 height 61
click at [634, 373] on button "+" at bounding box center [651, 385] width 34 height 34
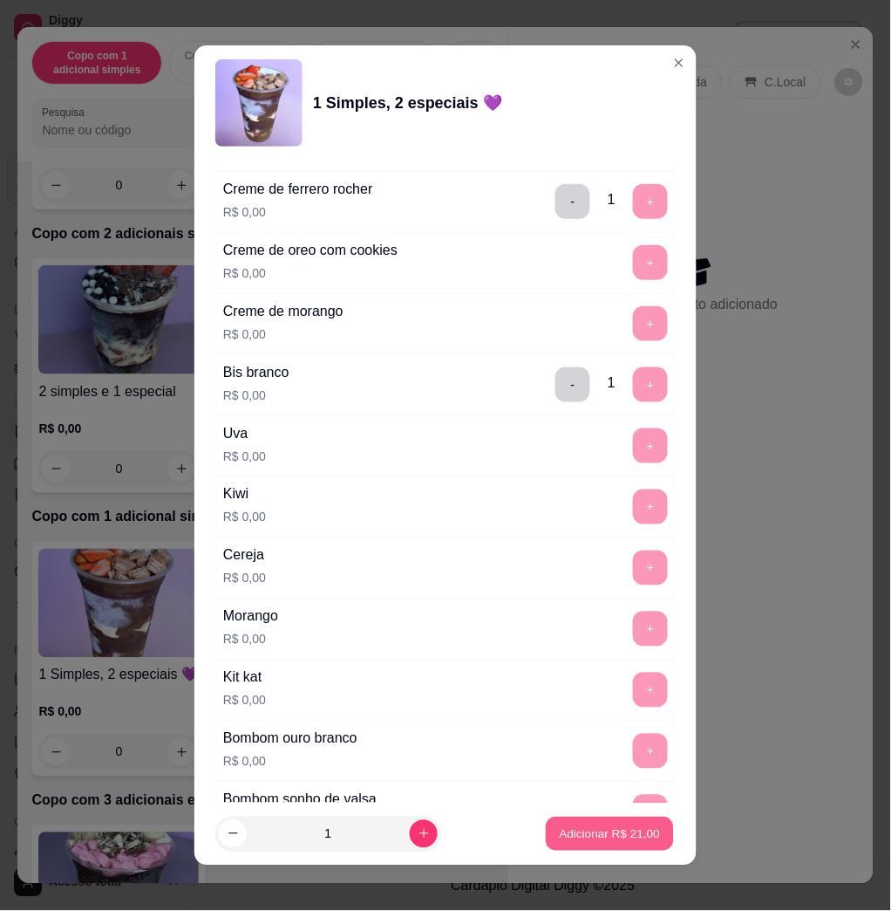
click at [596, 839] on p "Adicionar R$ 21,00" at bounding box center [610, 833] width 101 height 17
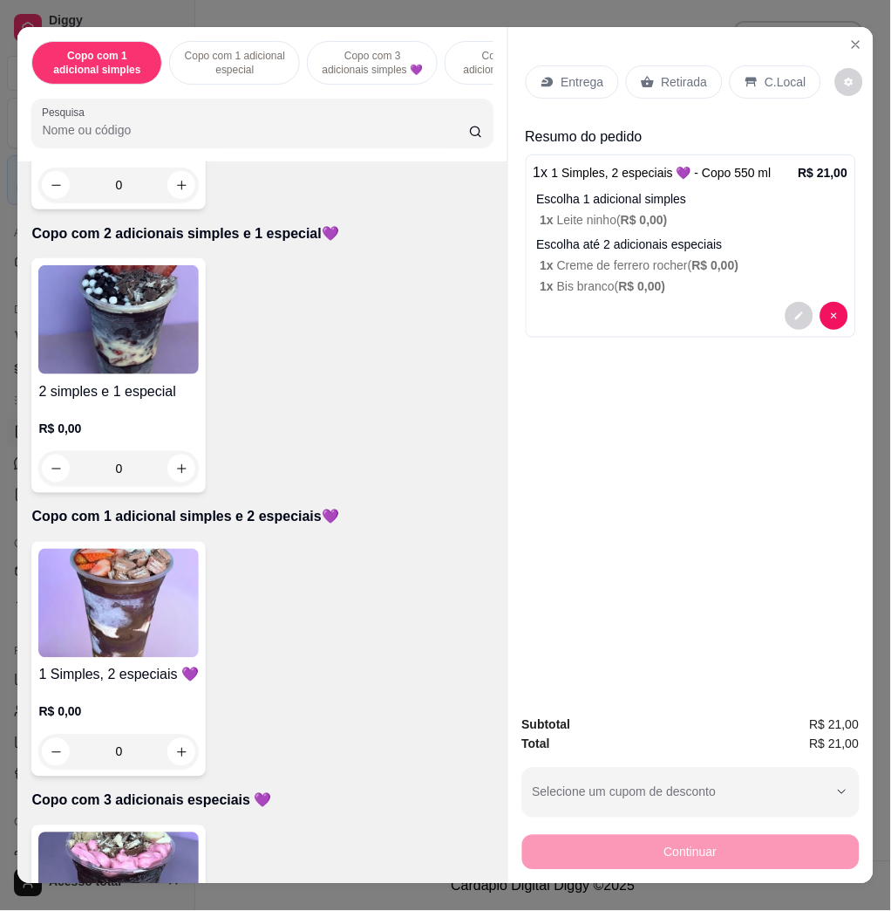
click at [562, 73] on p "Entrega" at bounding box center [583, 81] width 43 height 17
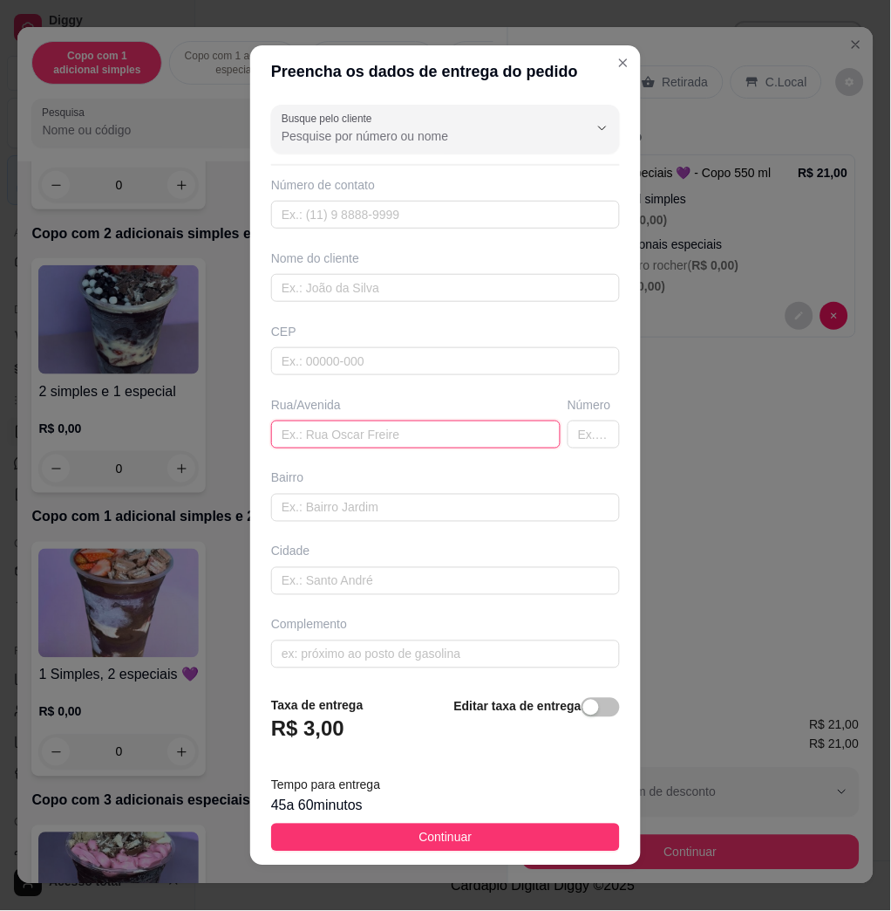
click at [399, 439] on input "text" at bounding box center [416, 434] width 290 height 28
click at [271, 401] on div "Rua/Avenida" at bounding box center [416, 404] width 290 height 17
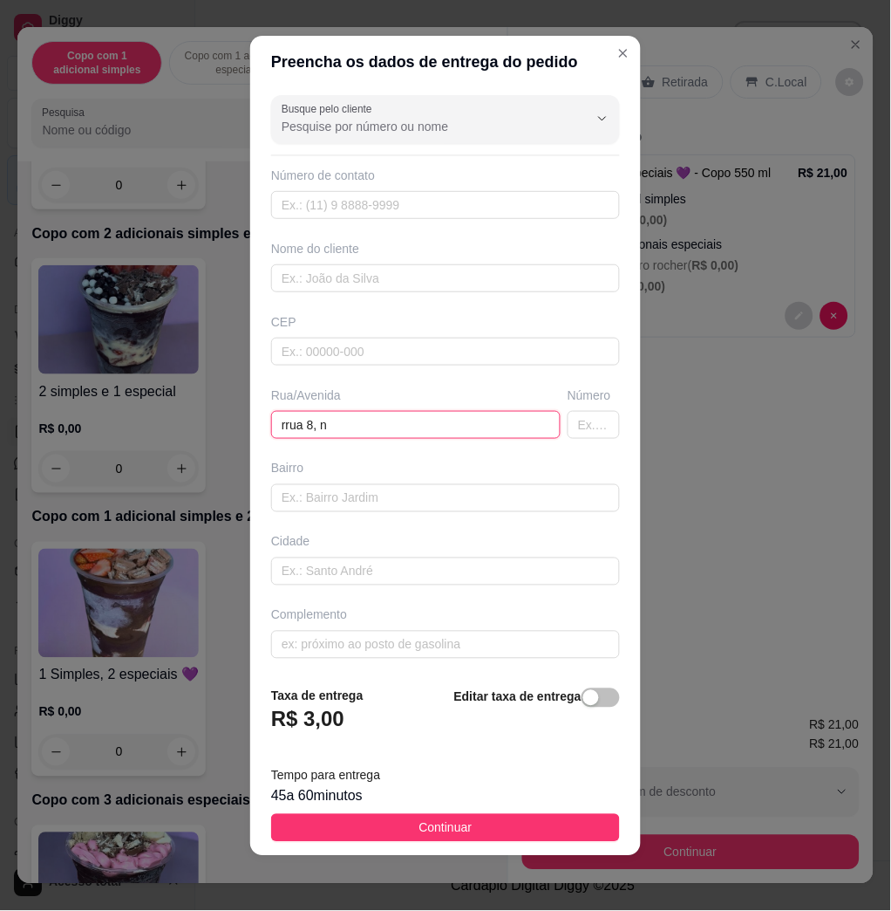
click at [464, 432] on input "rrua 8, n" at bounding box center [416, 425] width 290 height 28
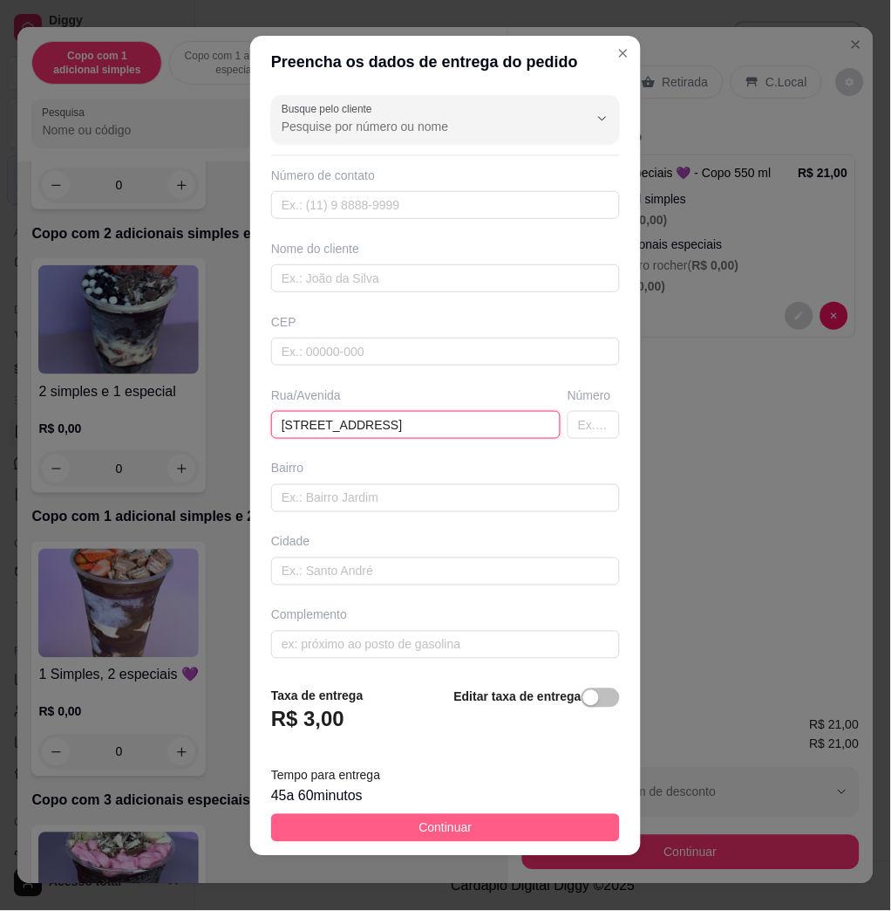
type input "[STREET_ADDRESS]"
click at [448, 818] on span "Continuar" at bounding box center [446, 827] width 53 height 19
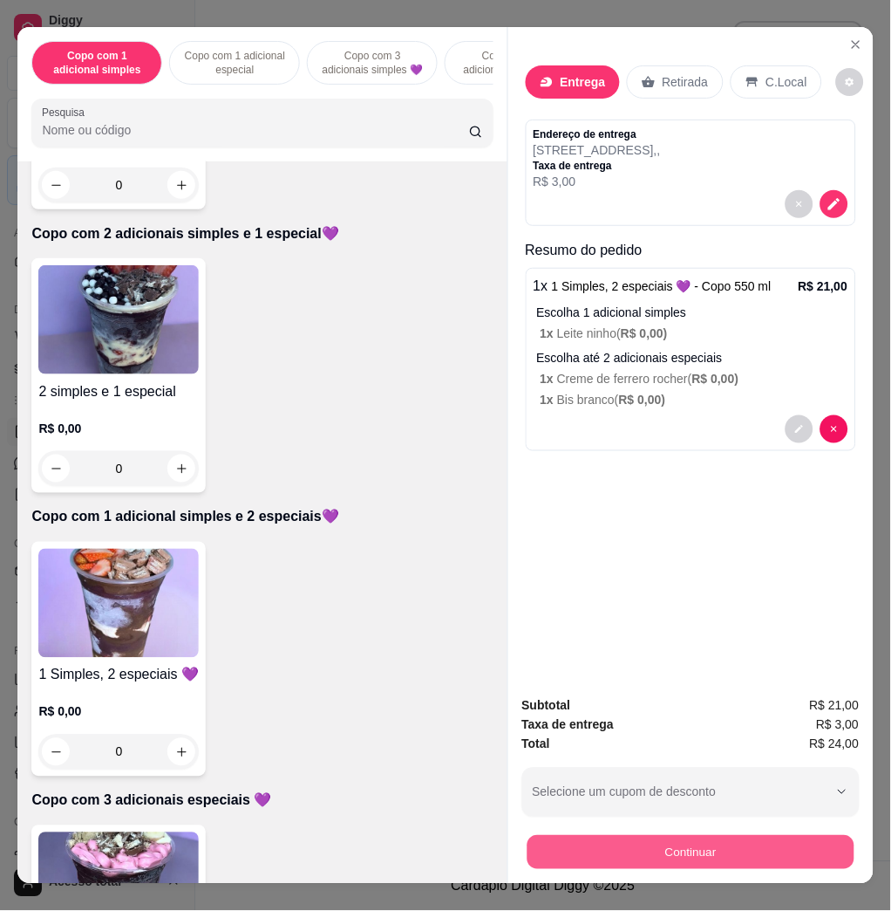
click at [575, 847] on button "Continuar" at bounding box center [690, 852] width 327 height 34
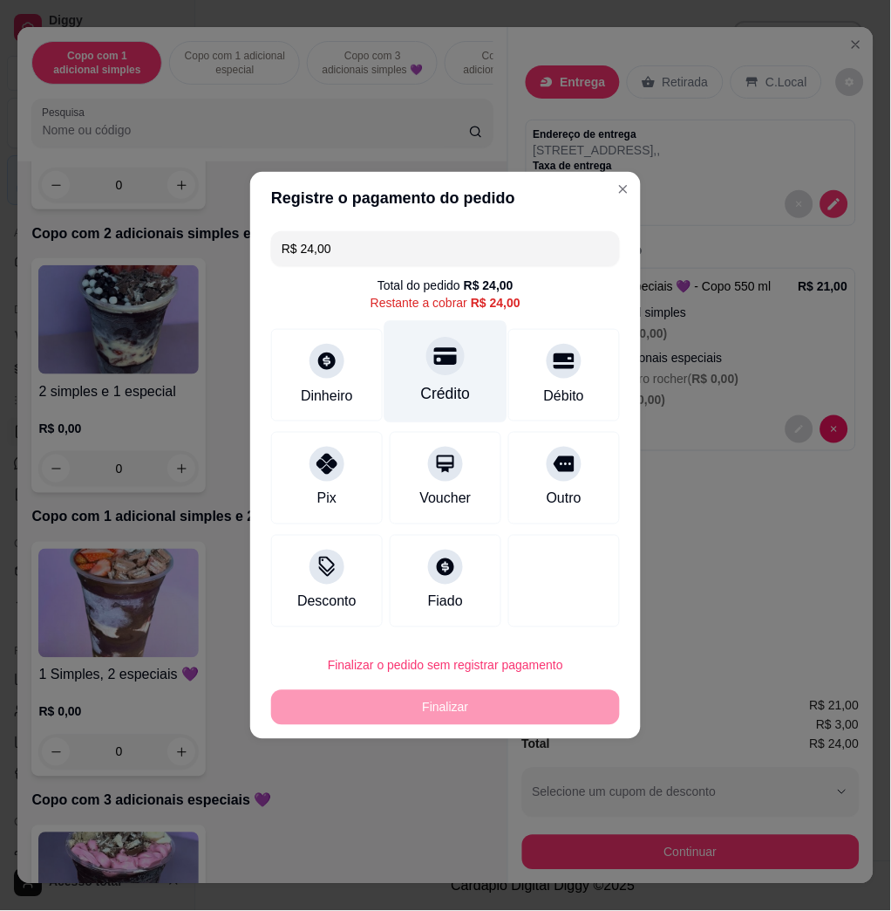
click at [451, 405] on div "Crédito" at bounding box center [446, 394] width 50 height 23
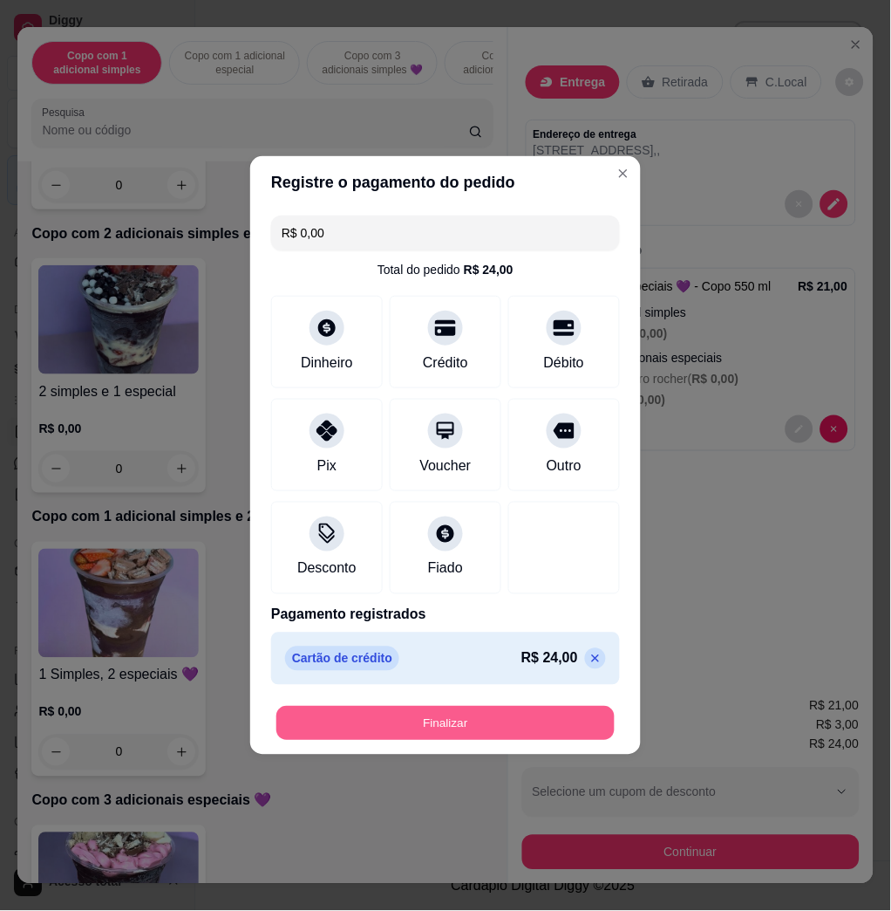
click at [559, 712] on button "Finalizar" at bounding box center [445, 724] width 338 height 34
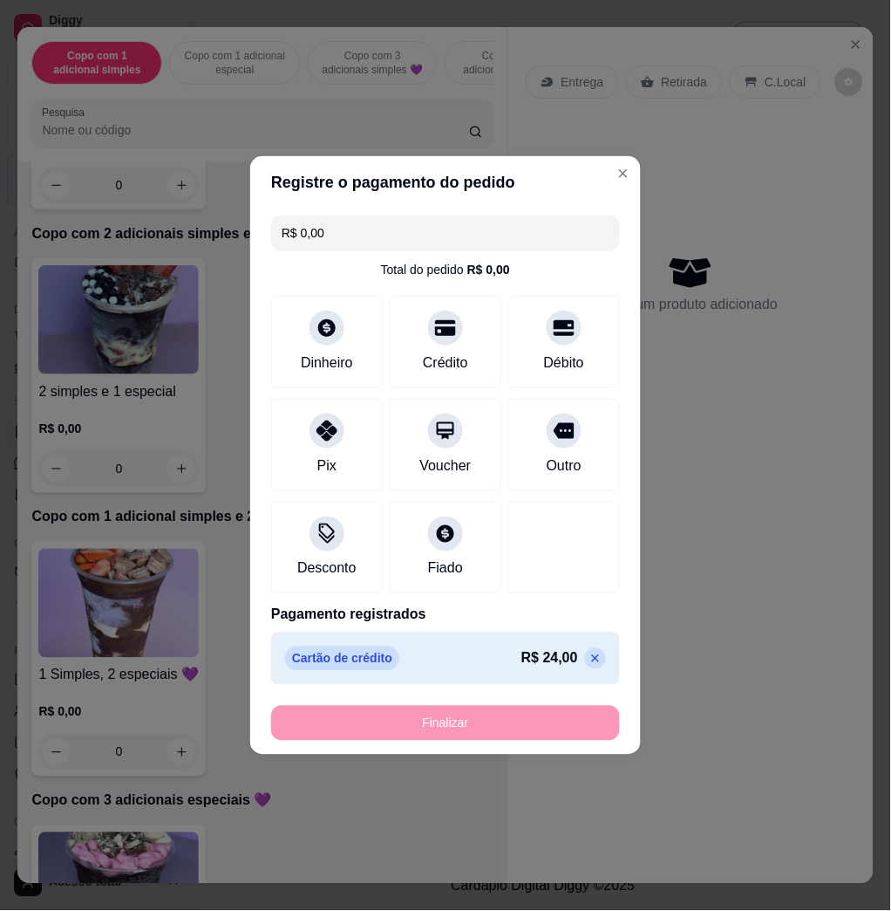
type input "-R$ 24,00"
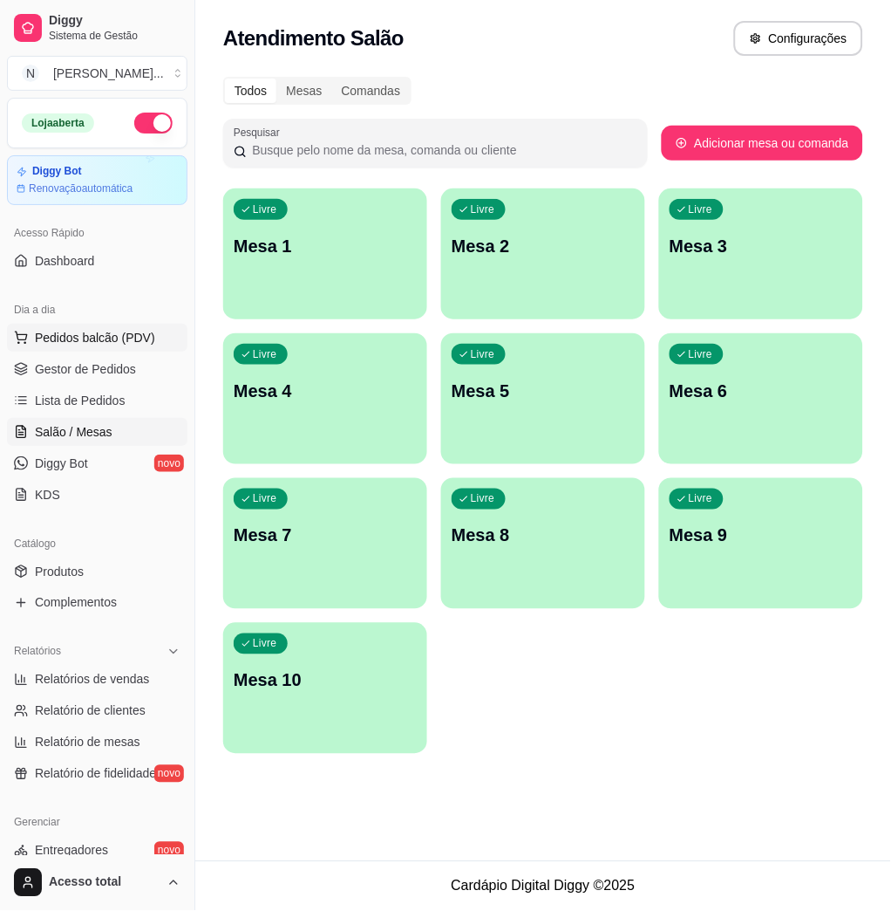
click at [142, 339] on span "Pedidos balcão (PDV)" at bounding box center [95, 337] width 120 height 17
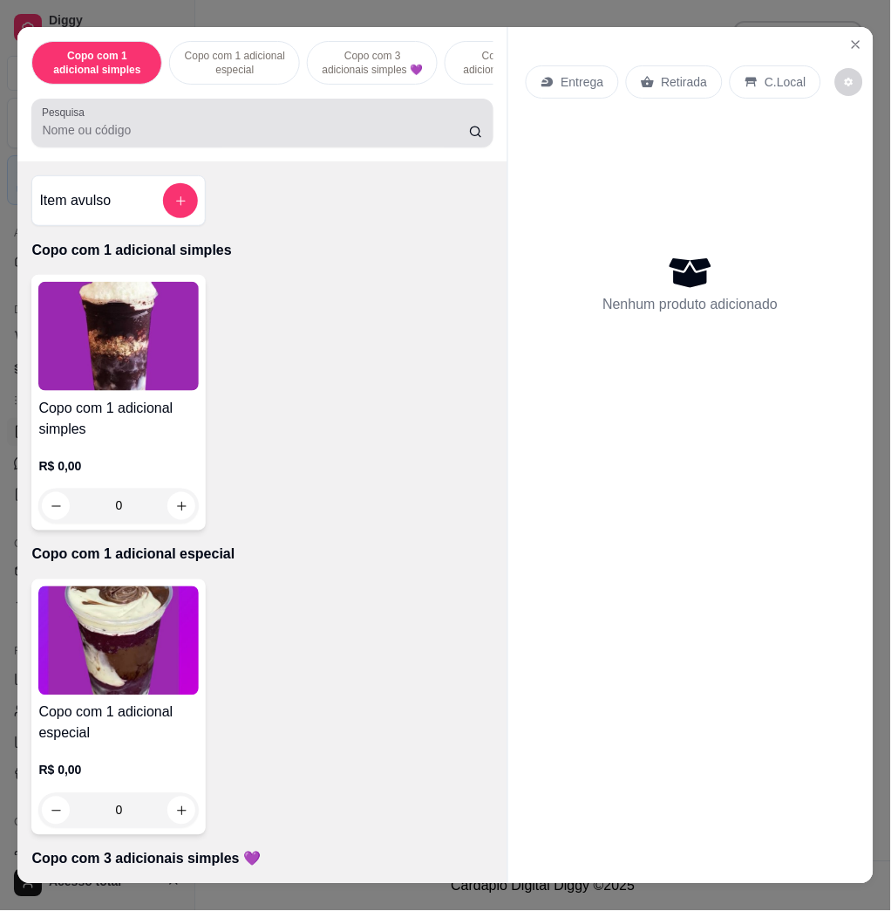
click at [161, 116] on div at bounding box center [262, 123] width 440 height 35
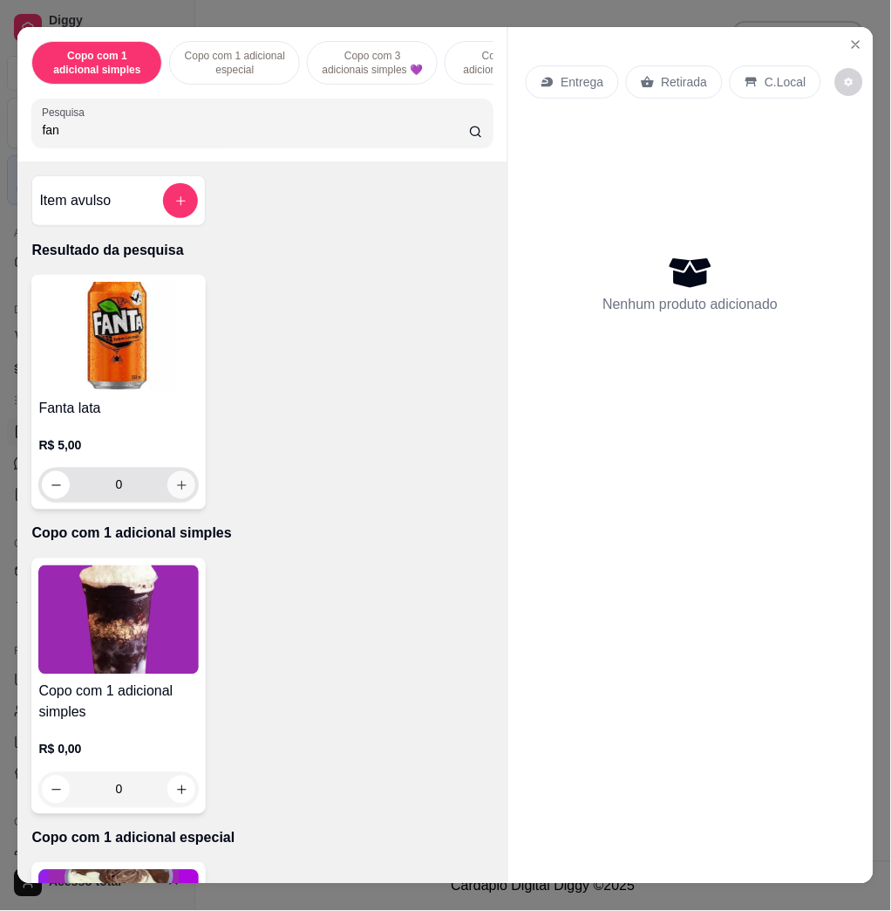
type input "fan"
click at [177, 489] on icon "increase-product-quantity" at bounding box center [181, 485] width 9 height 9
type input "1"
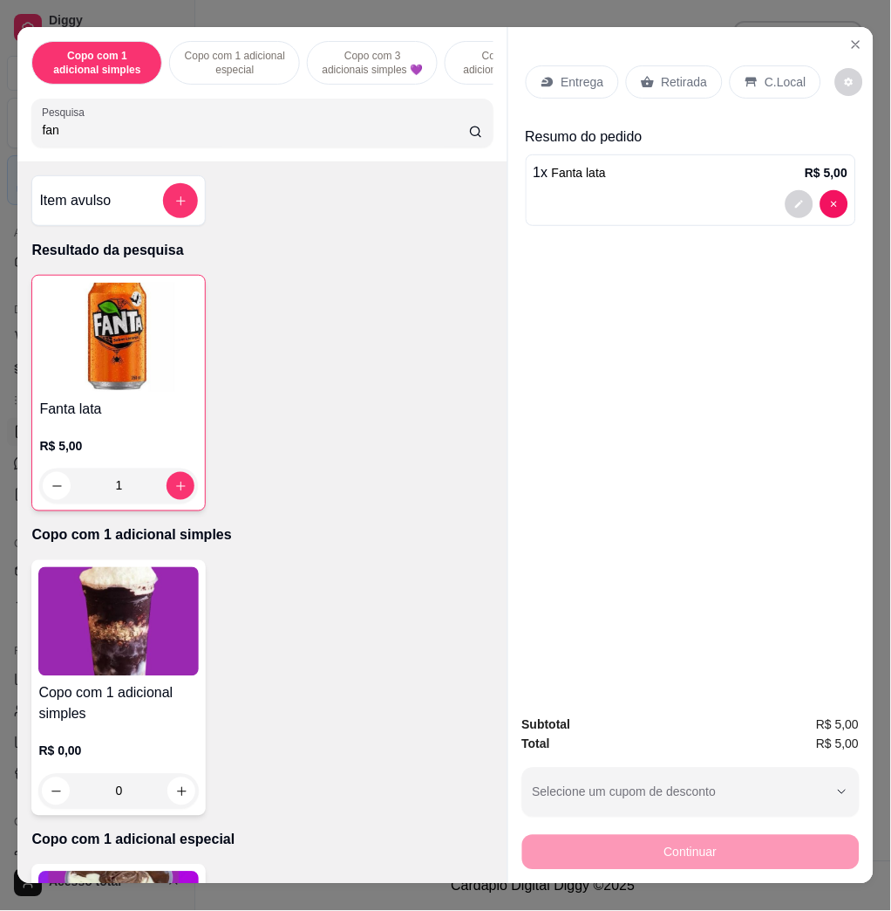
click at [766, 79] on p "C.Local" at bounding box center [786, 81] width 41 height 17
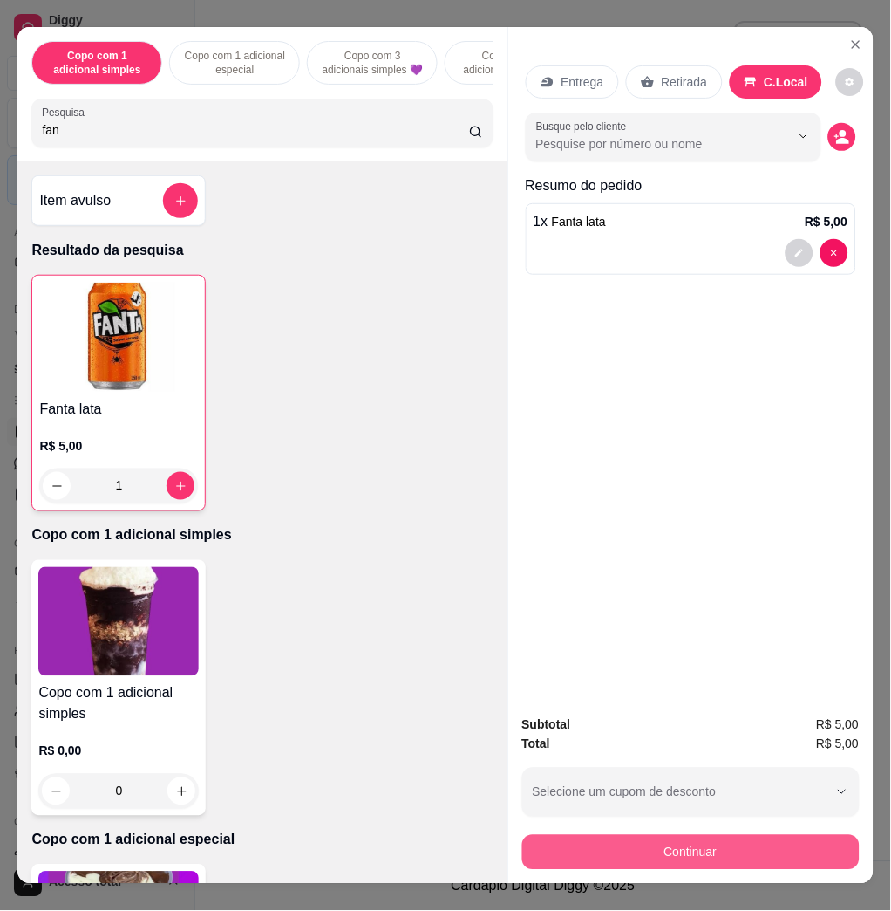
click at [788, 835] on button "Continuar" at bounding box center [691, 852] width 338 height 35
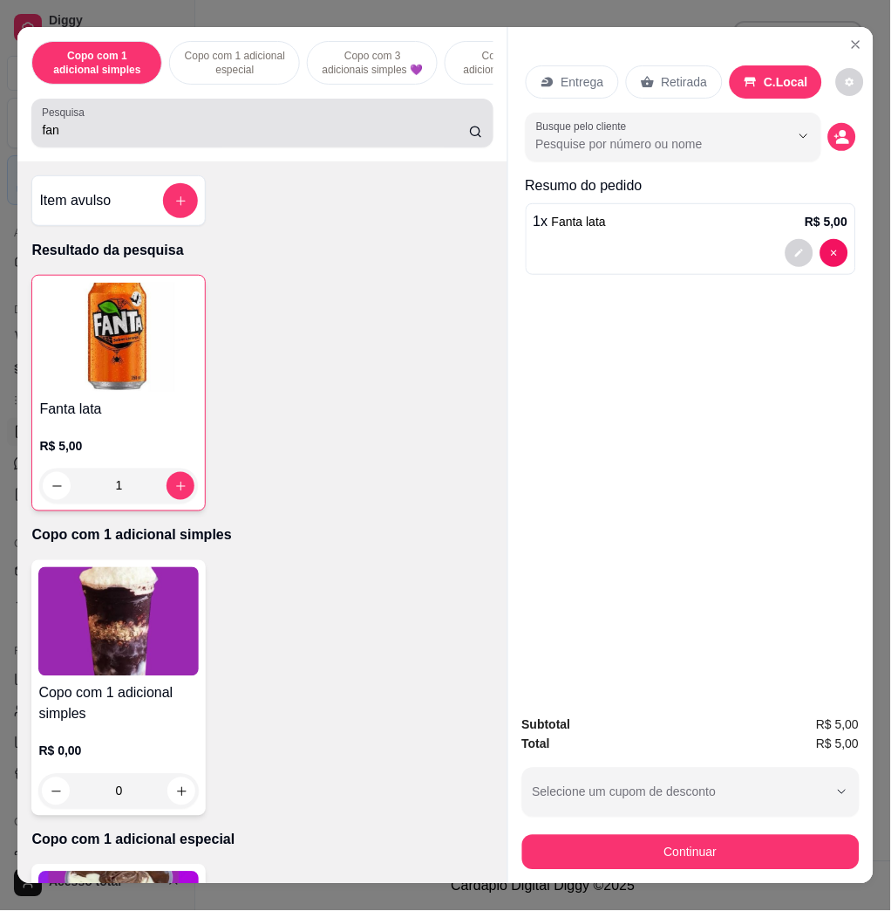
click at [217, 112] on div "Pesquisa fan" at bounding box center [261, 123] width 461 height 49
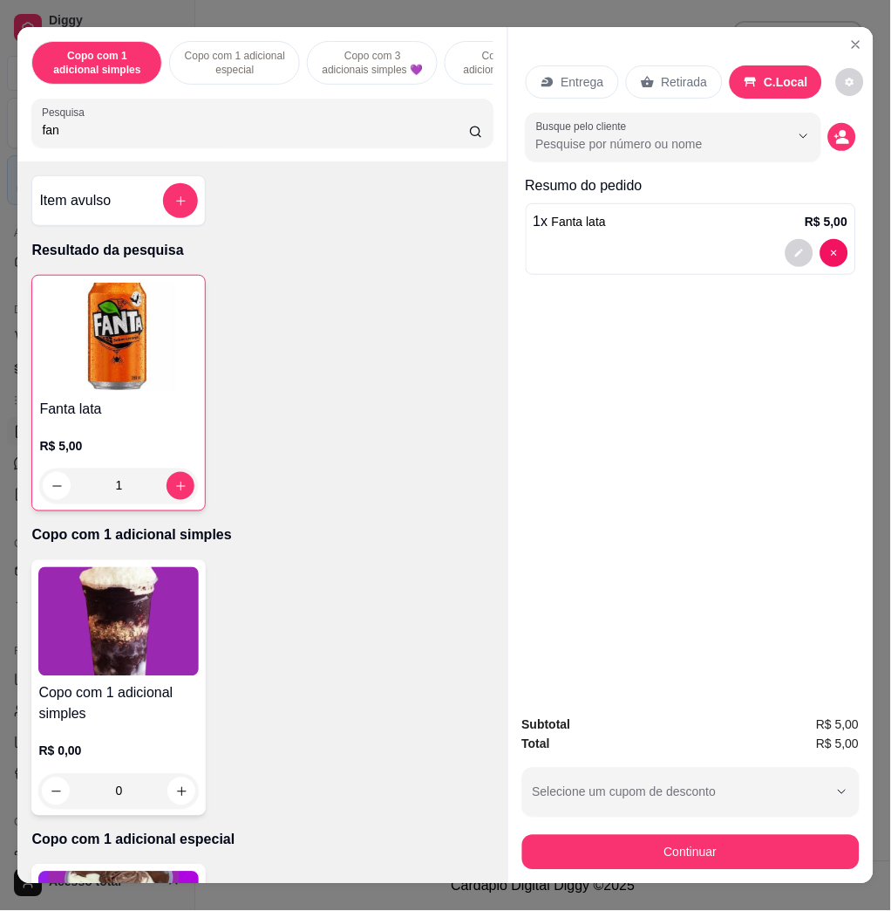
click at [215, 112] on div "Pesquisa fan" at bounding box center [261, 123] width 461 height 49
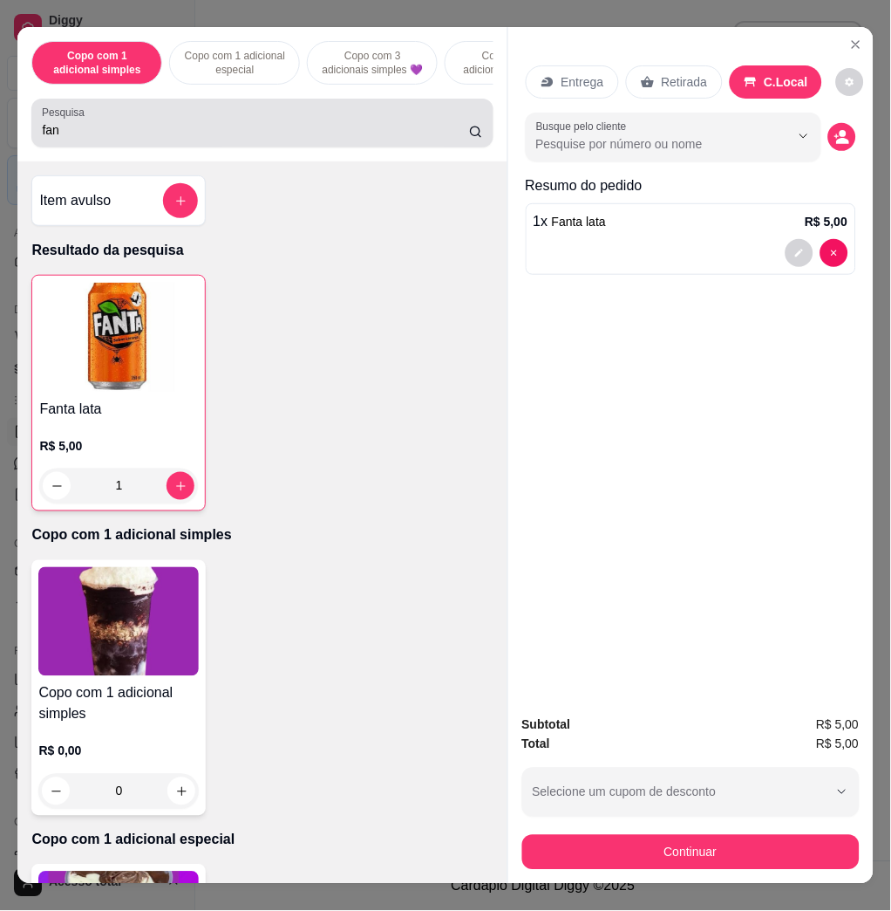
click at [214, 113] on div "Pesquisa fan" at bounding box center [261, 123] width 461 height 49
drag, startPoint x: 214, startPoint y: 113, endPoint x: 203, endPoint y: 132, distance: 21.9
click at [205, 126] on div "Pesquisa fan" at bounding box center [261, 123] width 461 height 49
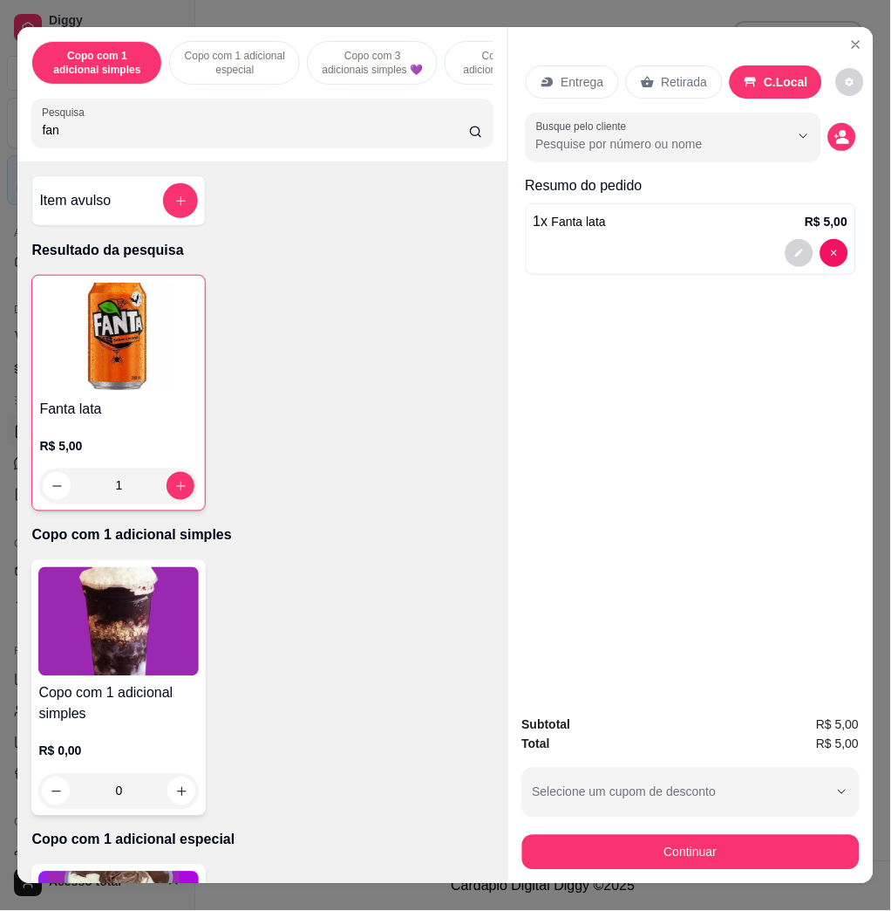
click at [203, 133] on input "fan" at bounding box center [255, 129] width 427 height 17
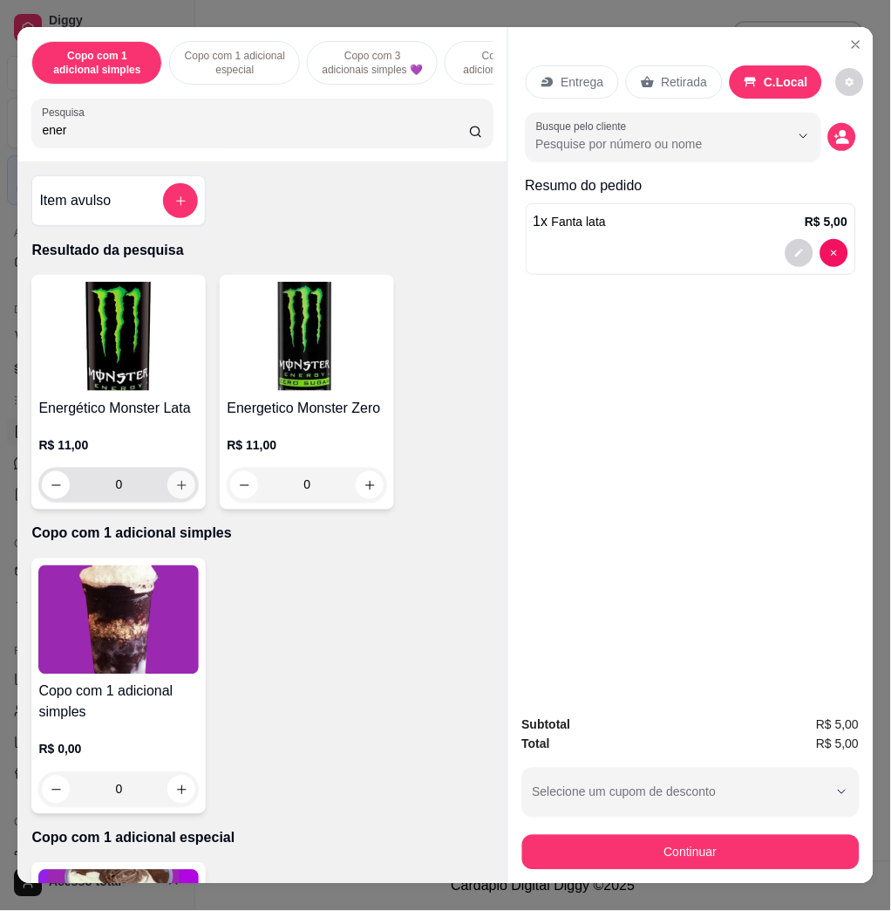
type input "ener"
click at [180, 495] on button "increase-product-quantity" at bounding box center [181, 485] width 28 height 28
type input "1"
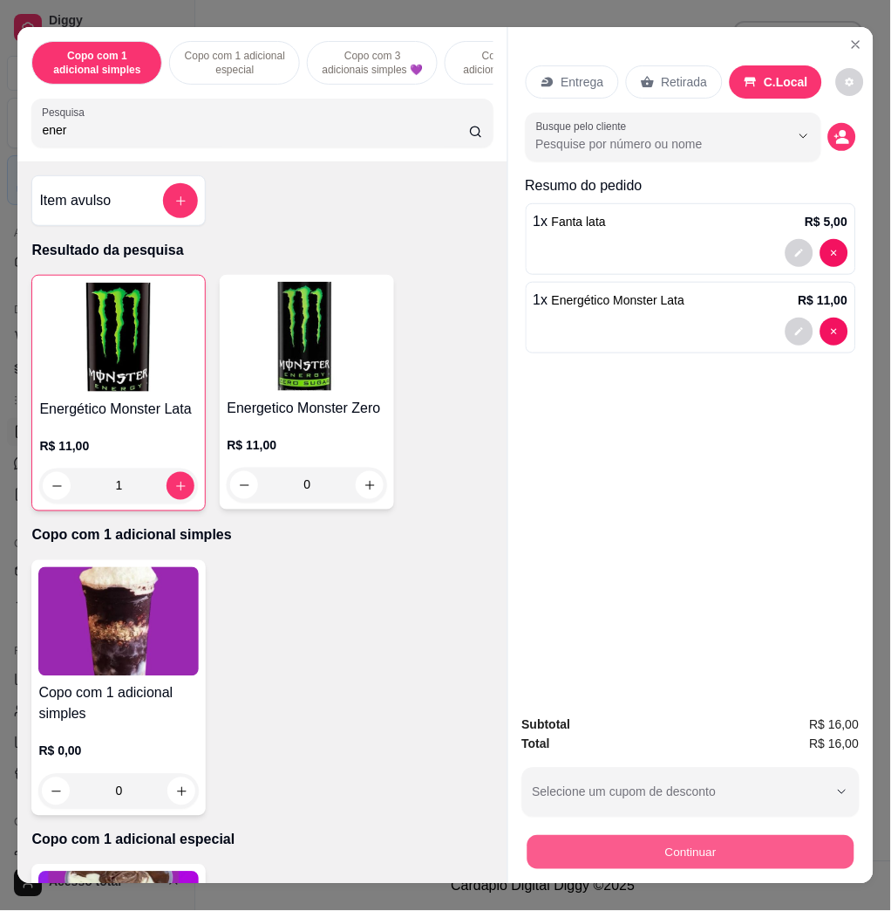
click at [733, 849] on button "Continuar" at bounding box center [690, 852] width 327 height 34
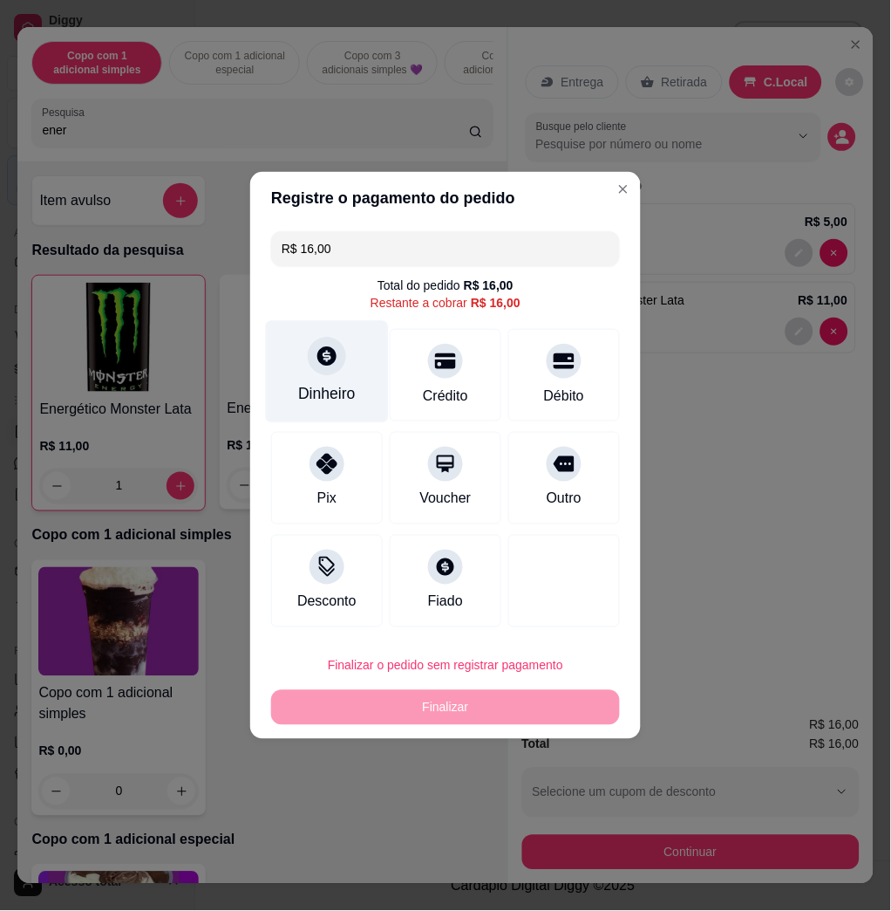
click at [347, 379] on div "Dinheiro" at bounding box center [327, 372] width 123 height 102
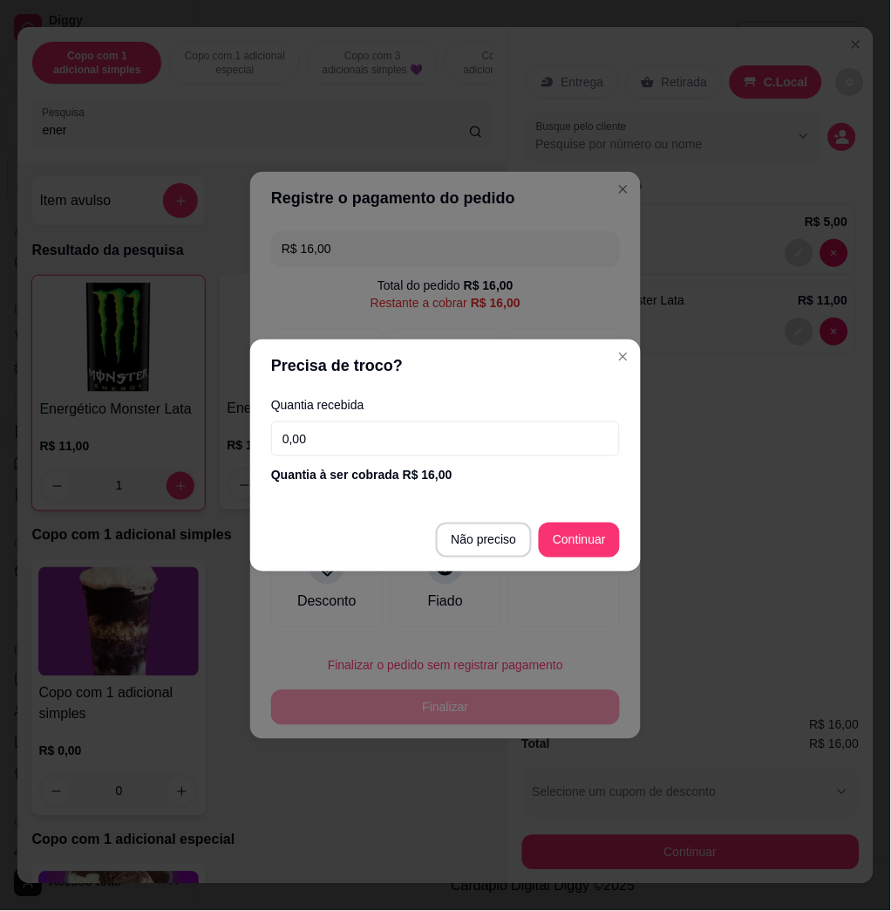
click at [426, 444] on input "0,00" at bounding box center [445, 438] width 349 height 35
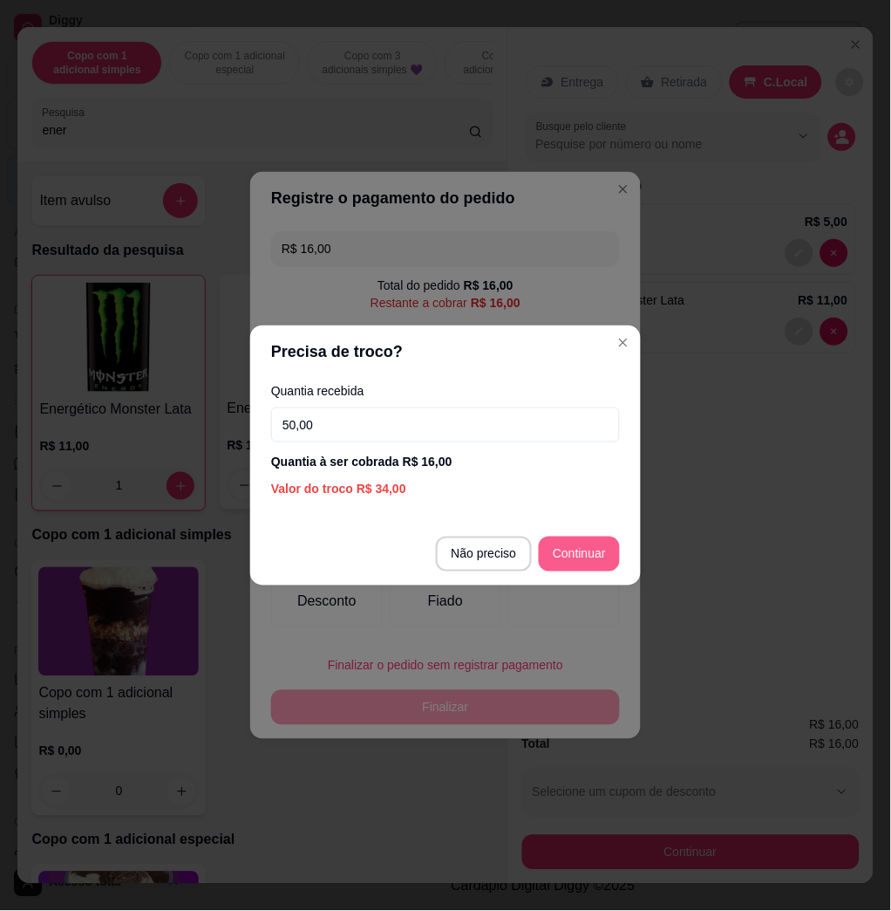
type input "50,00"
type input "R$ 0,00"
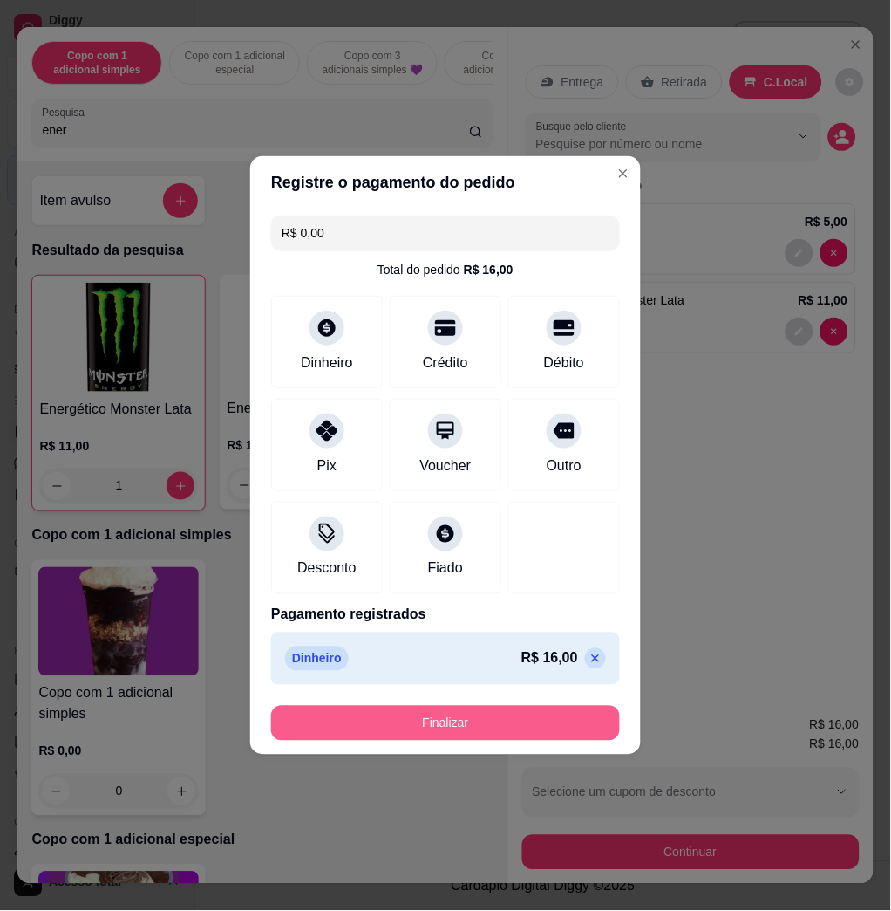
click at [551, 727] on button "Finalizar" at bounding box center [445, 723] width 349 height 35
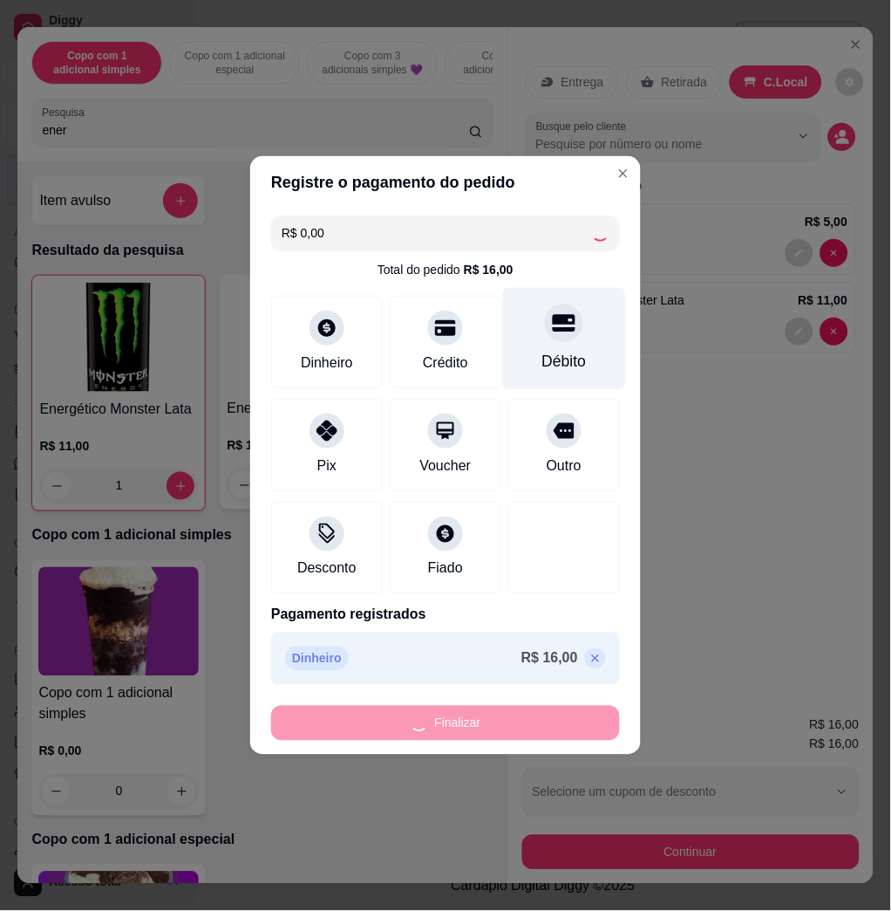
type input "0"
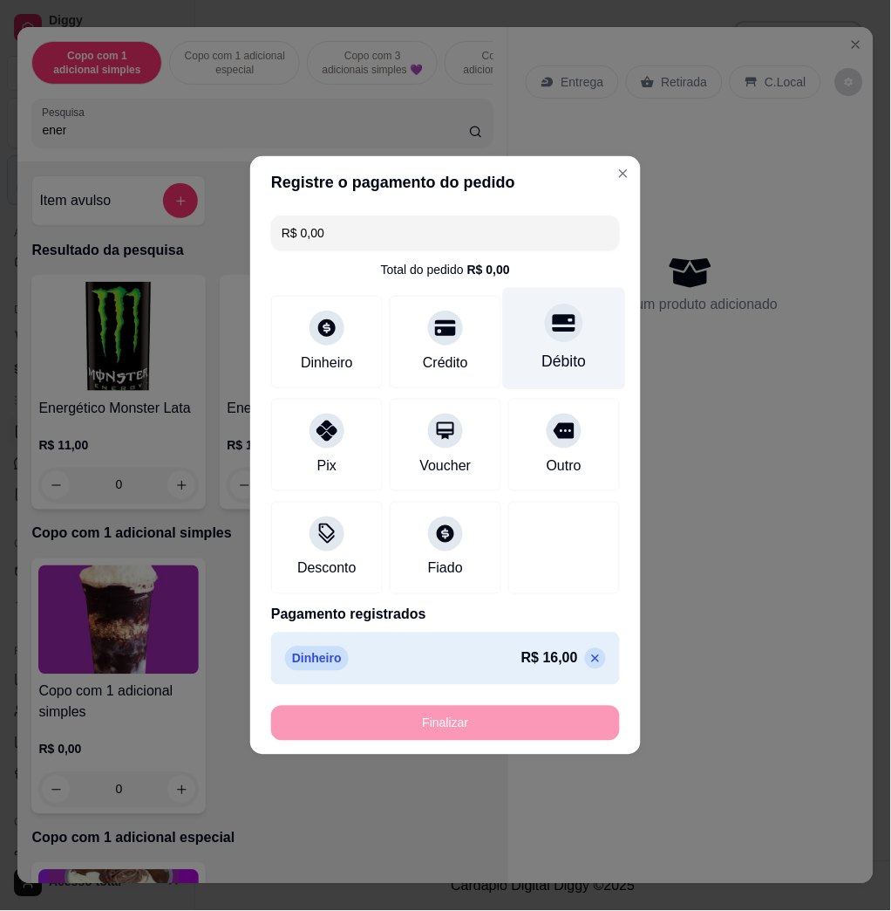
type input "-R$ 16,00"
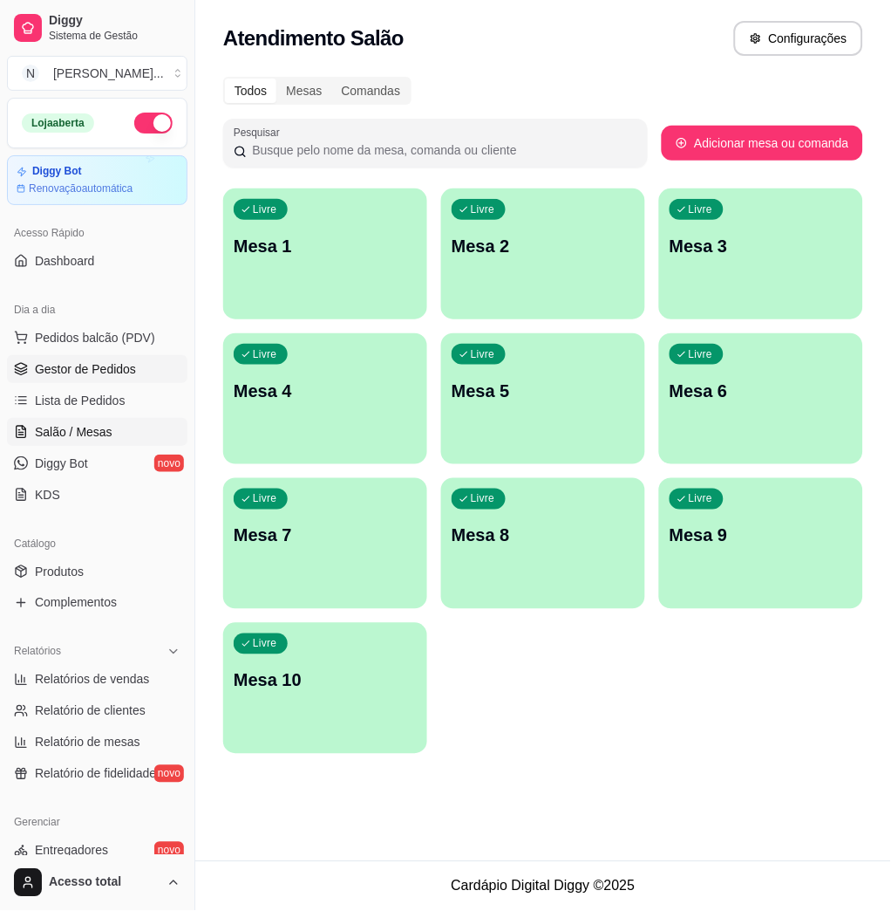
click at [88, 361] on span "Gestor de Pedidos" at bounding box center [85, 368] width 101 height 17
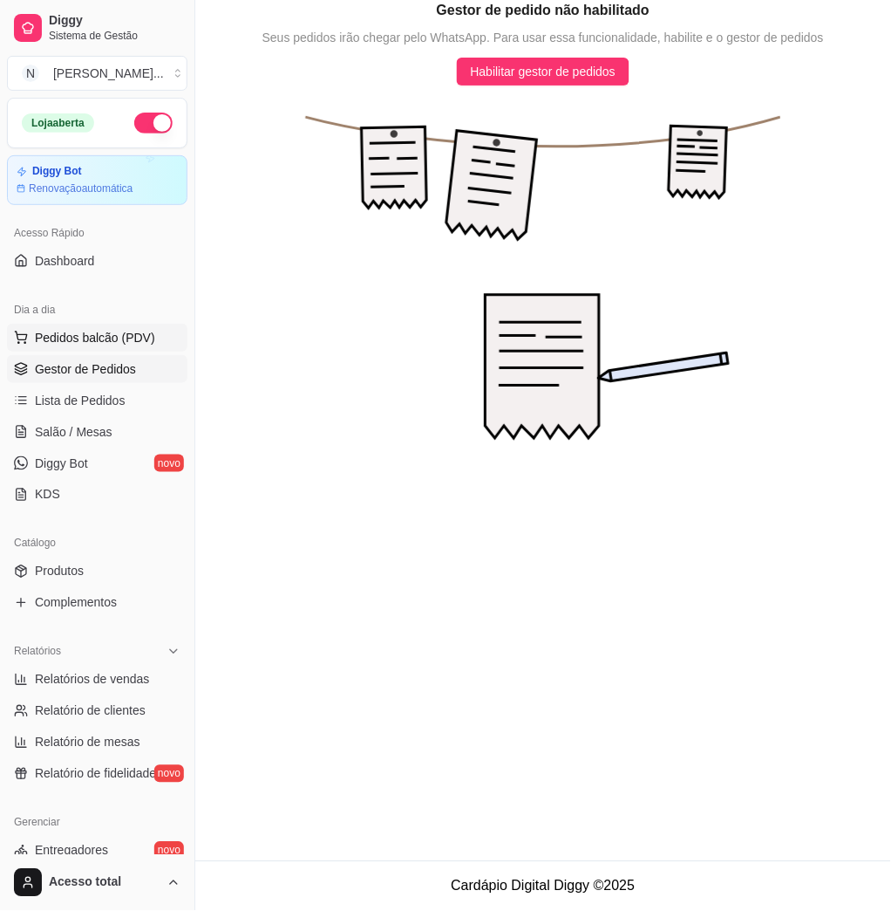
click at [96, 339] on span "Pedidos balcão (PDV)" at bounding box center [95, 337] width 120 height 17
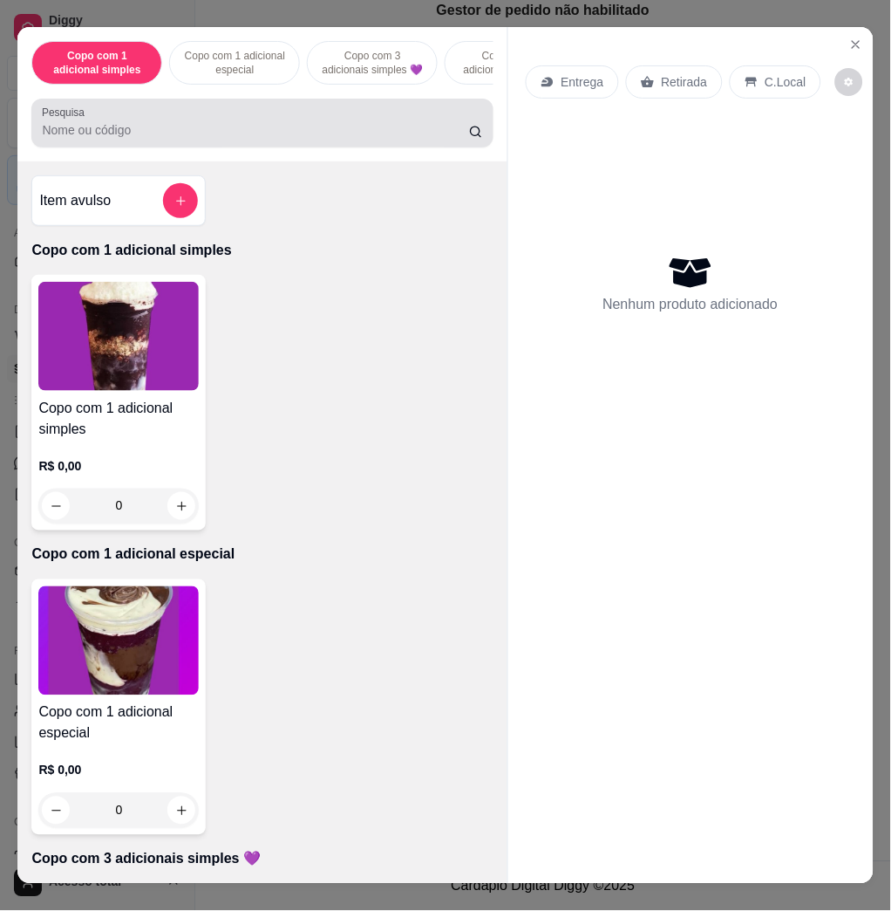
click at [428, 139] on input "Pesquisa" at bounding box center [255, 129] width 427 height 17
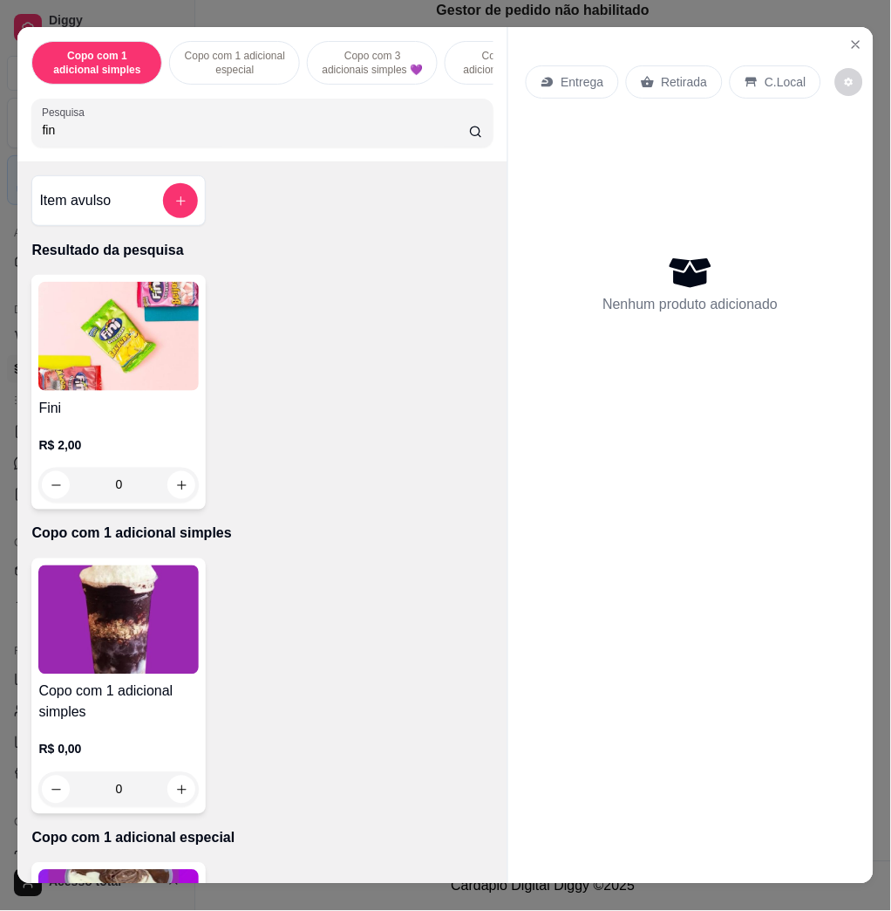
type input "fin"
click at [169, 481] on button "increase-product-quantity" at bounding box center [181, 485] width 27 height 27
type input "1"
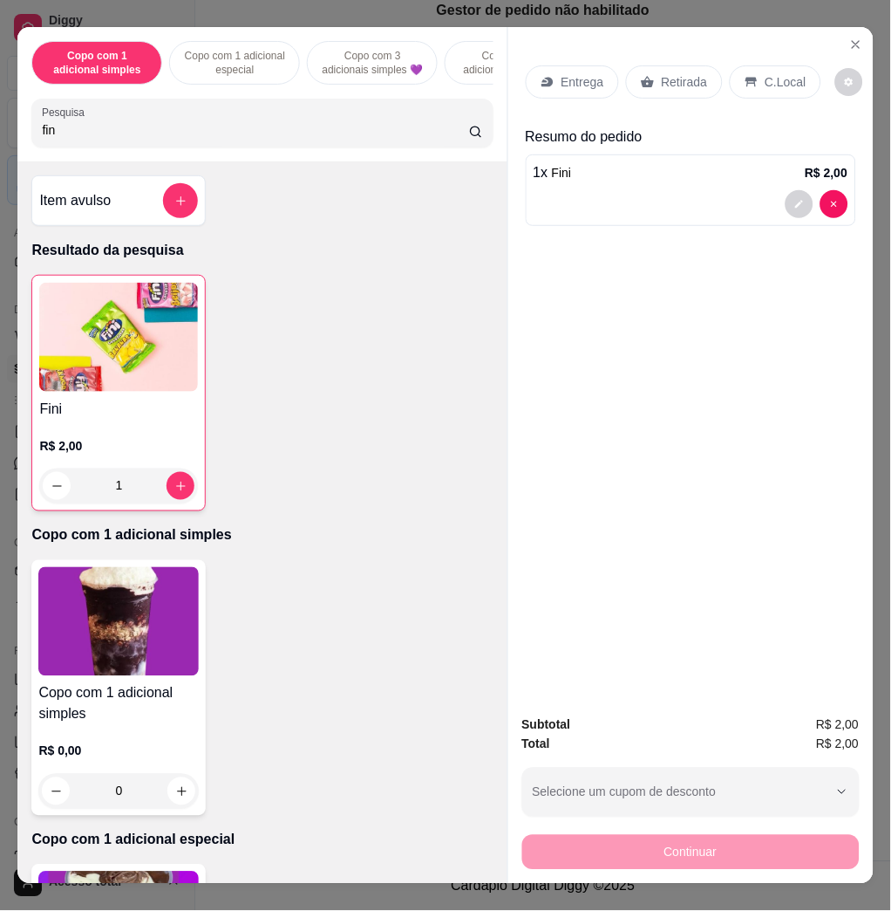
click at [774, 83] on div "C.Local" at bounding box center [776, 81] width 92 height 33
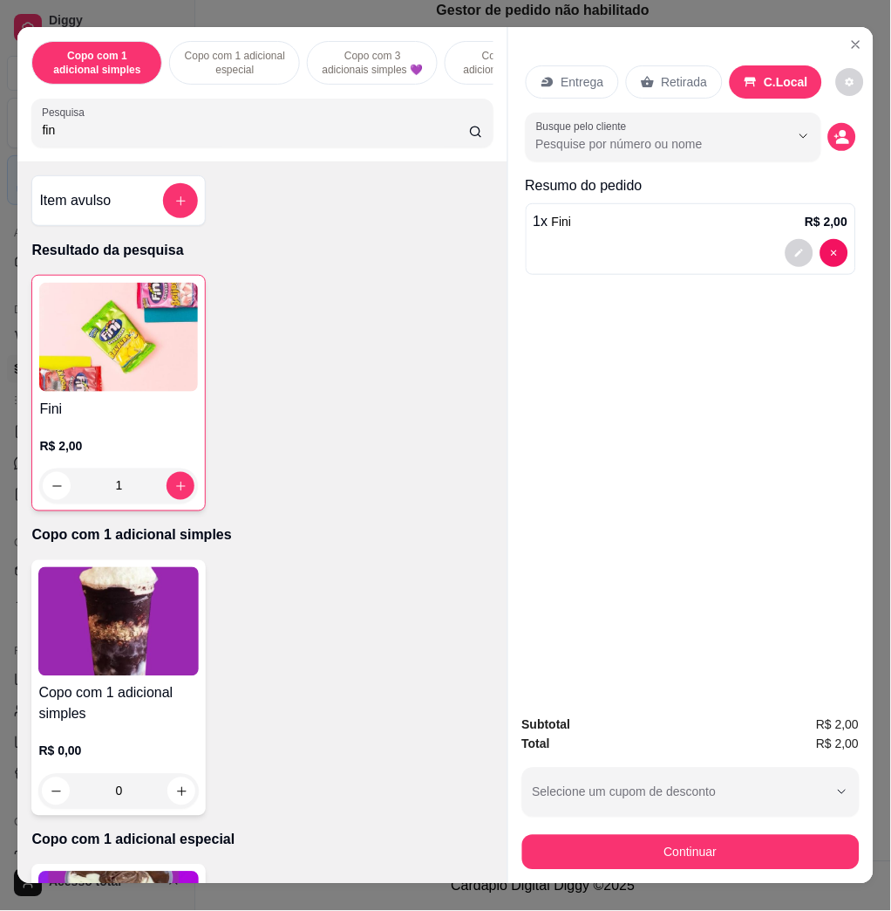
click at [783, 830] on div "Continuar" at bounding box center [691, 849] width 338 height 39
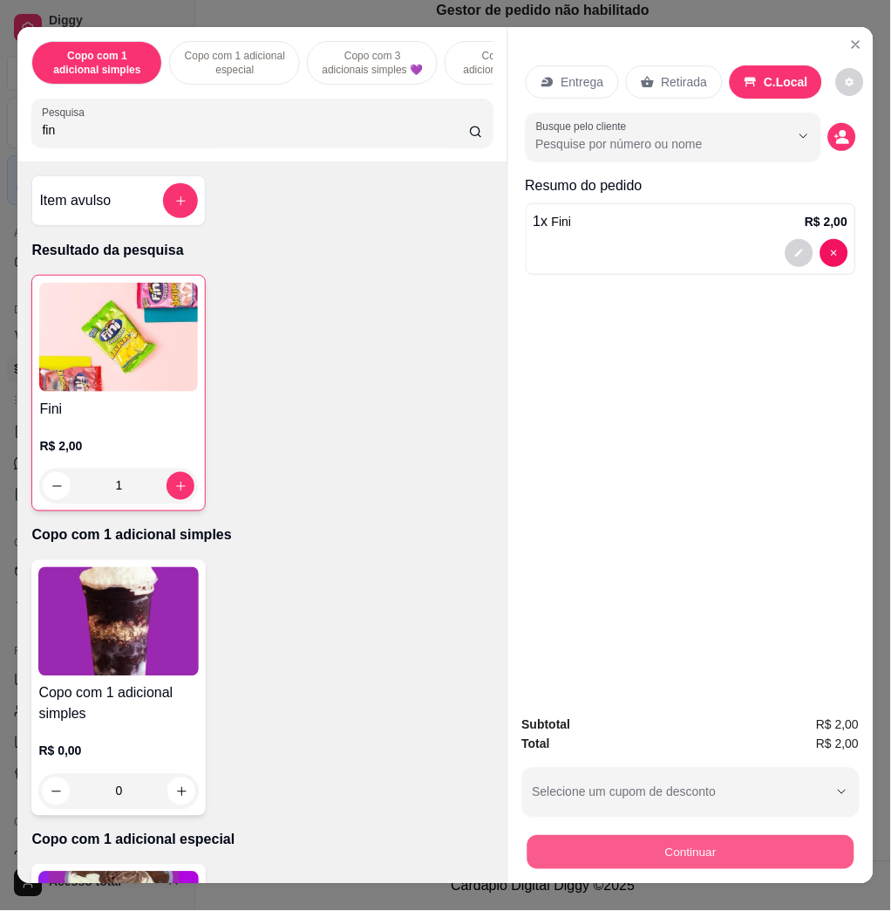
click at [784, 835] on button "Continuar" at bounding box center [690, 852] width 327 height 34
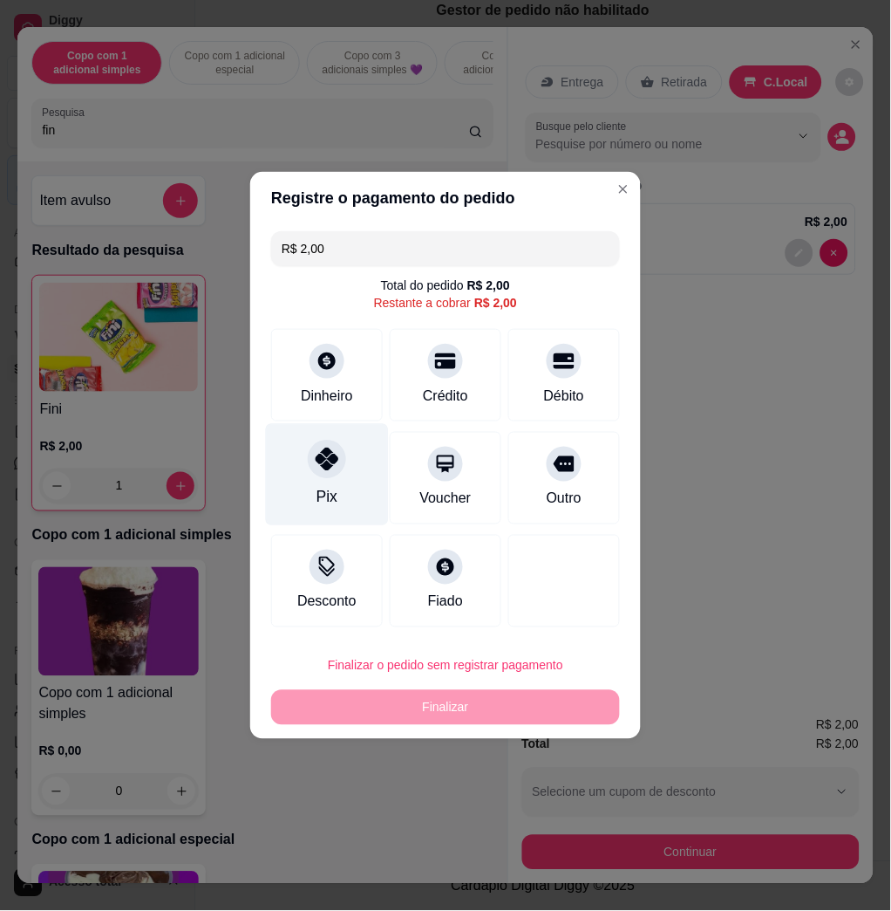
click at [295, 441] on div "Pix" at bounding box center [327, 475] width 123 height 102
type input "R$ 0,00"
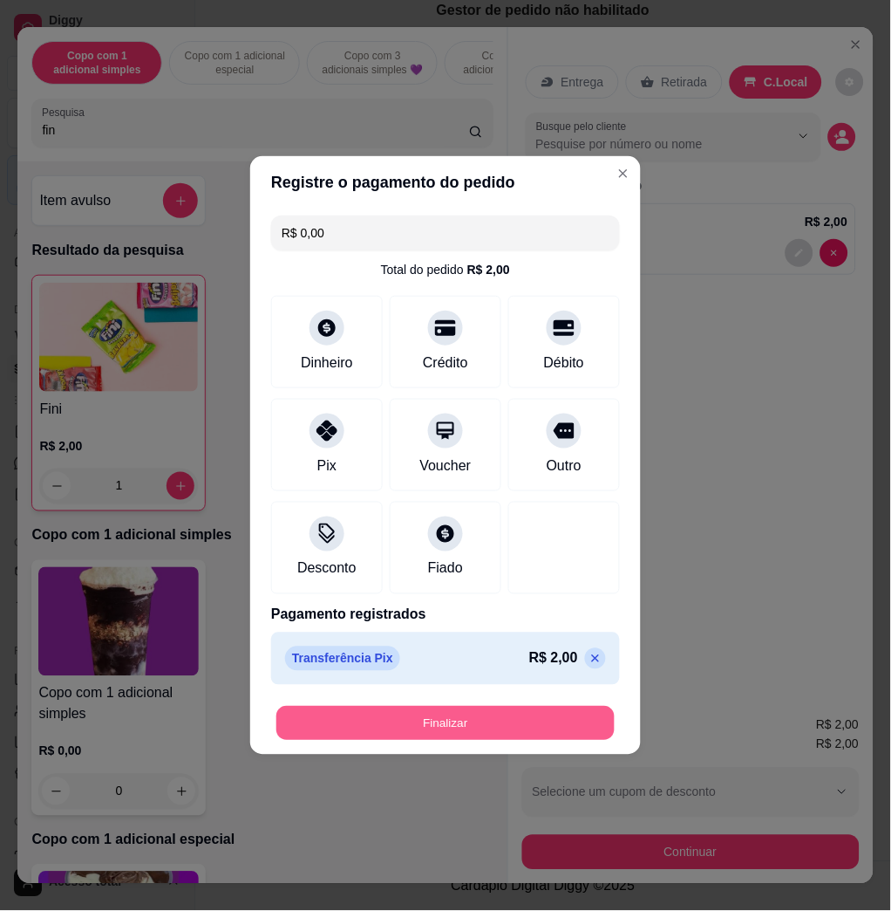
click at [487, 724] on button "Finalizar" at bounding box center [445, 724] width 338 height 34
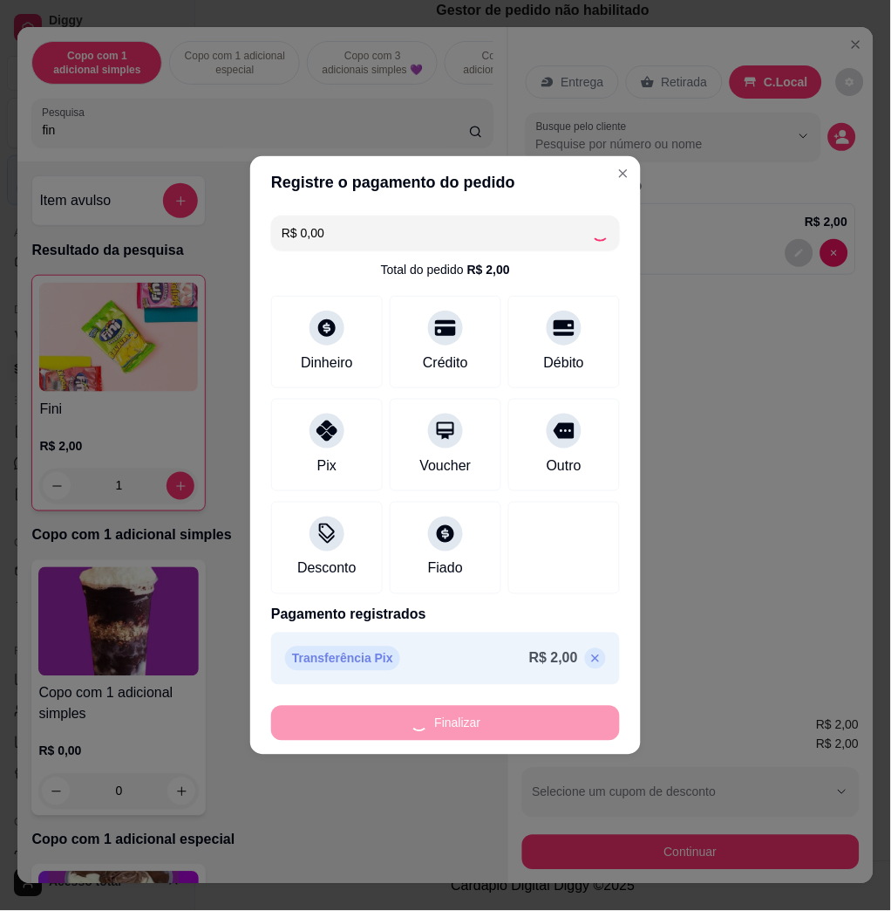
type input "0"
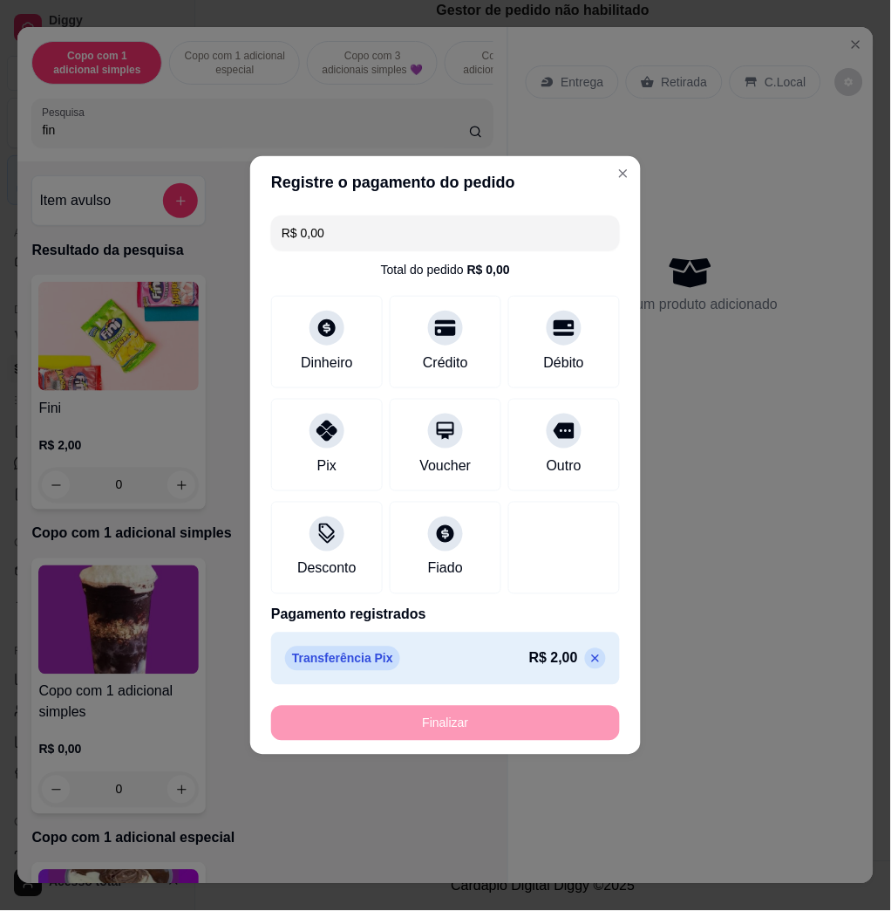
type input "-R$ 2,00"
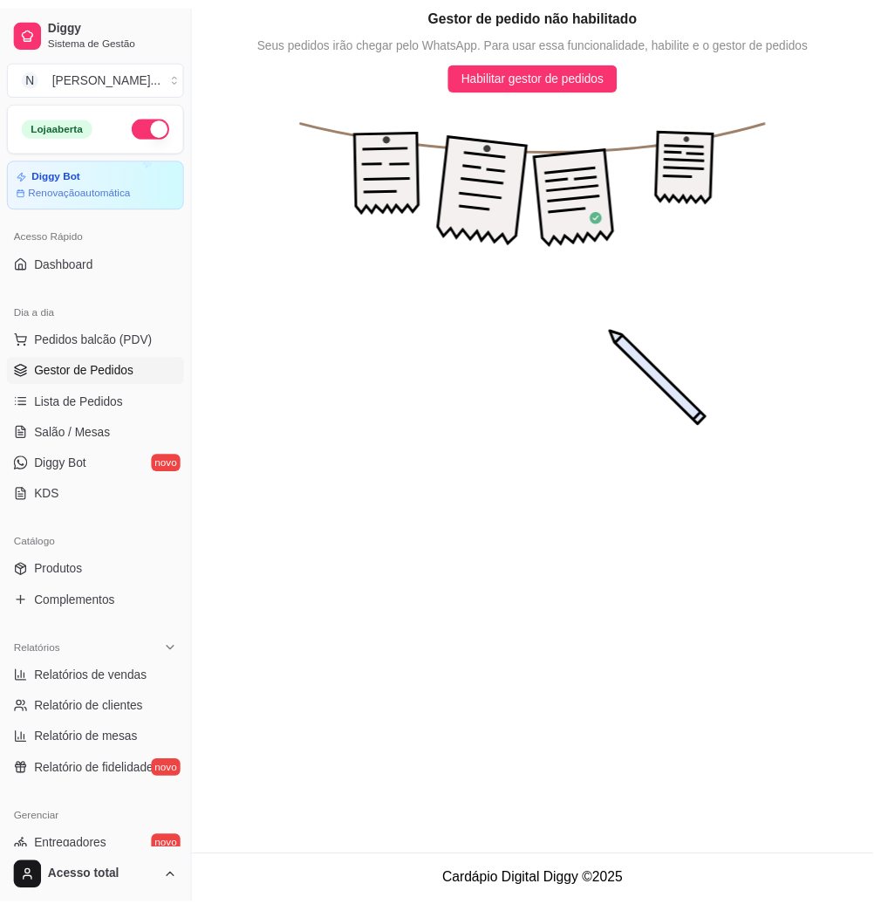
scroll to position [344, 0]
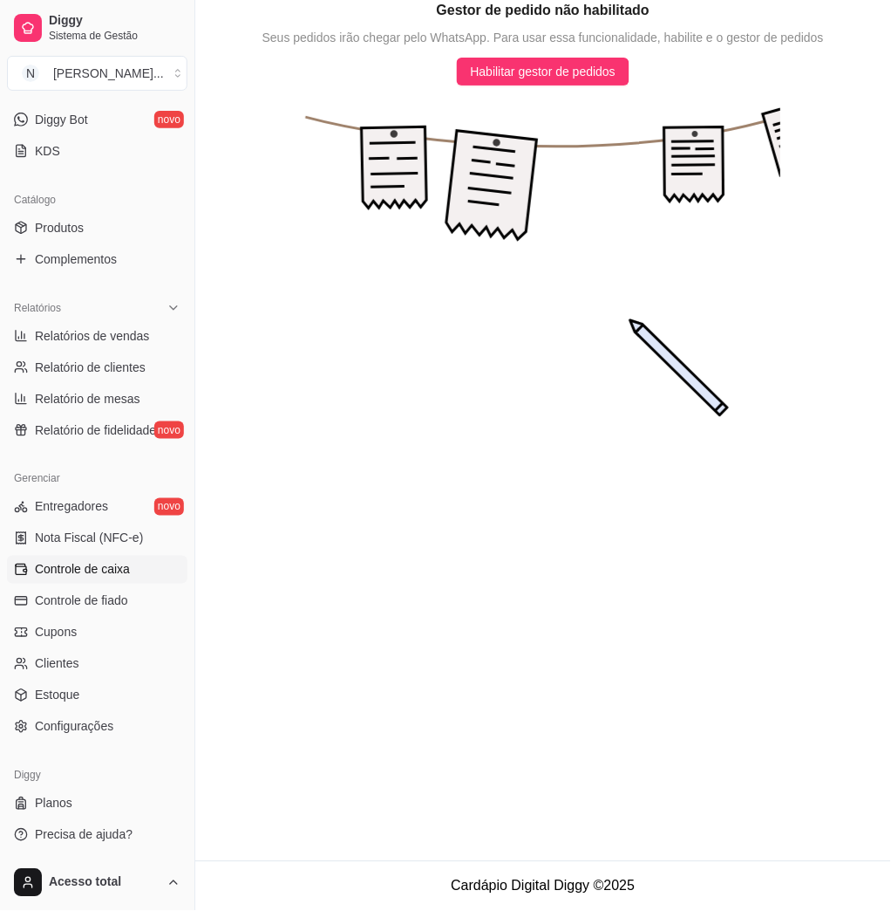
click at [118, 569] on span "Controle de caixa" at bounding box center [82, 569] width 95 height 17
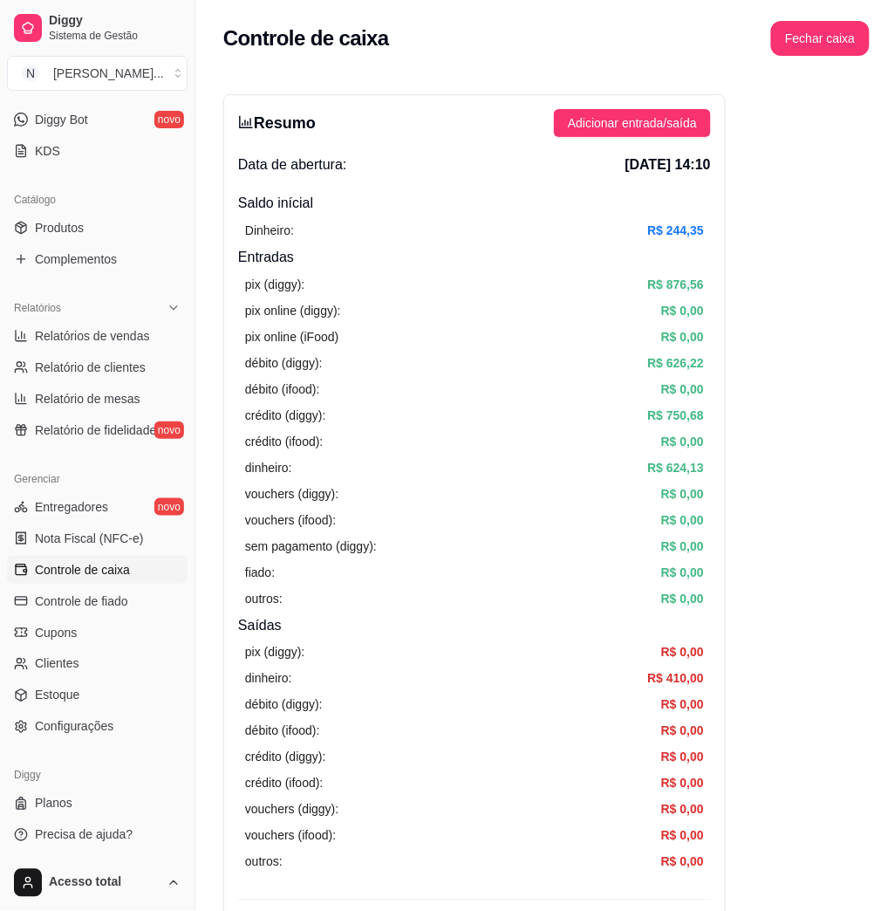
scroll to position [581, 0]
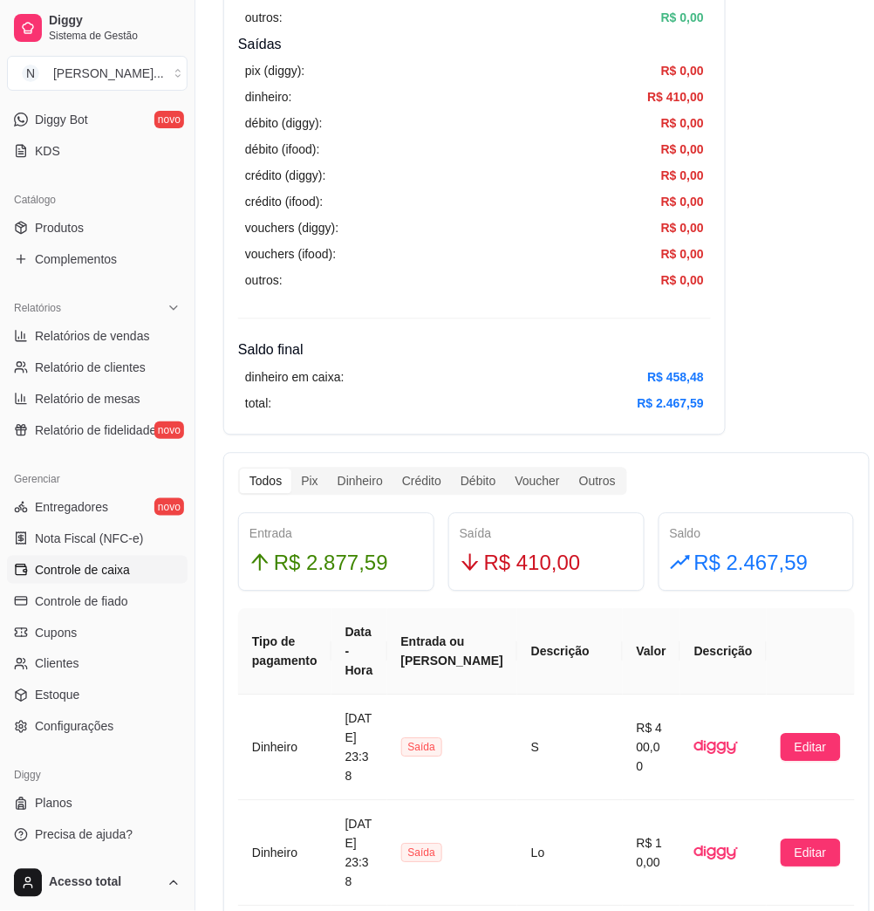
drag, startPoint x: 182, startPoint y: 538, endPoint x: 756, endPoint y: 386, distance: 593.7
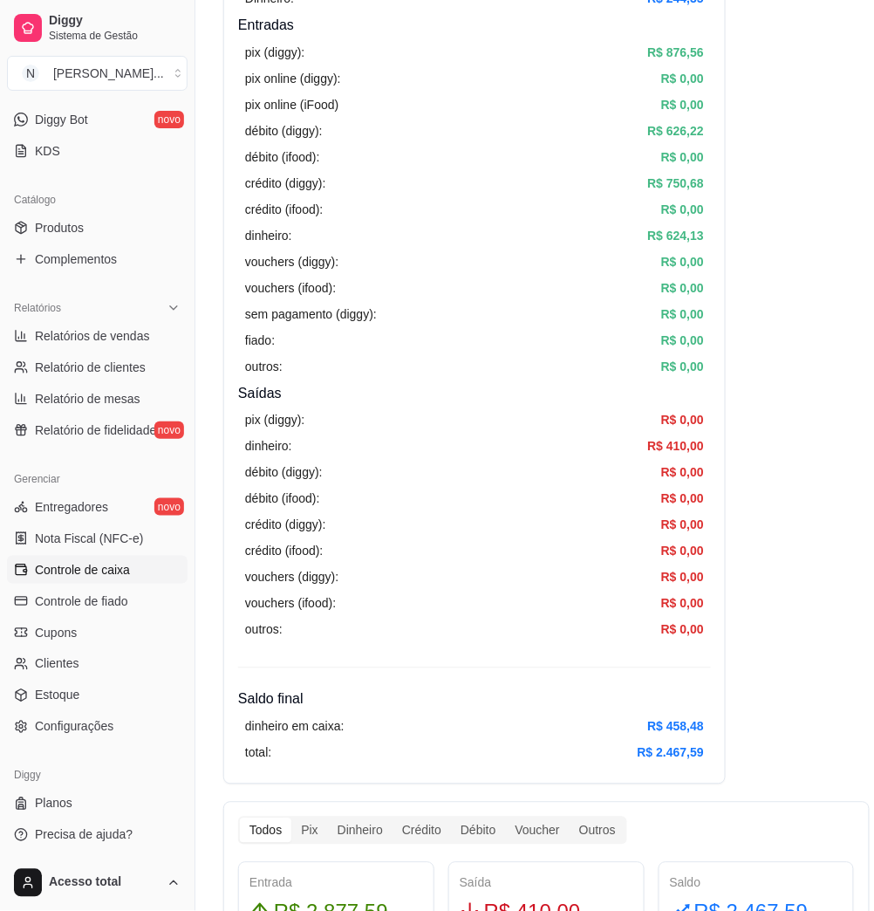
scroll to position [0, 0]
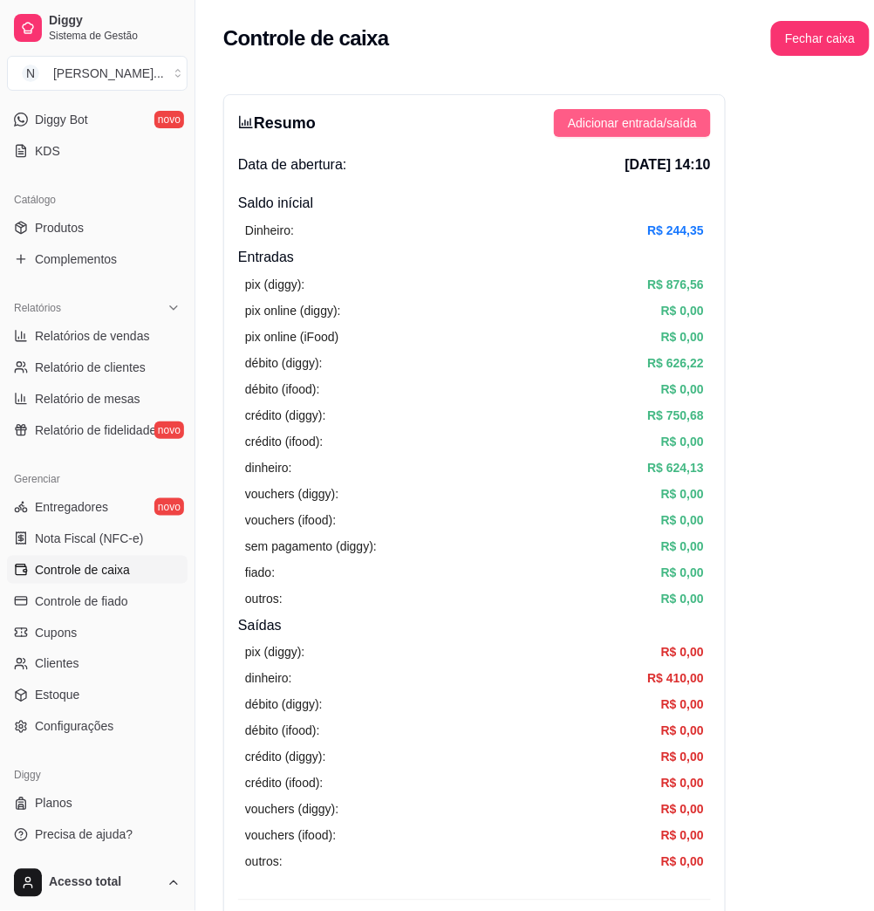
click at [601, 119] on span "Adicionar entrada/saída" at bounding box center [632, 122] width 129 height 19
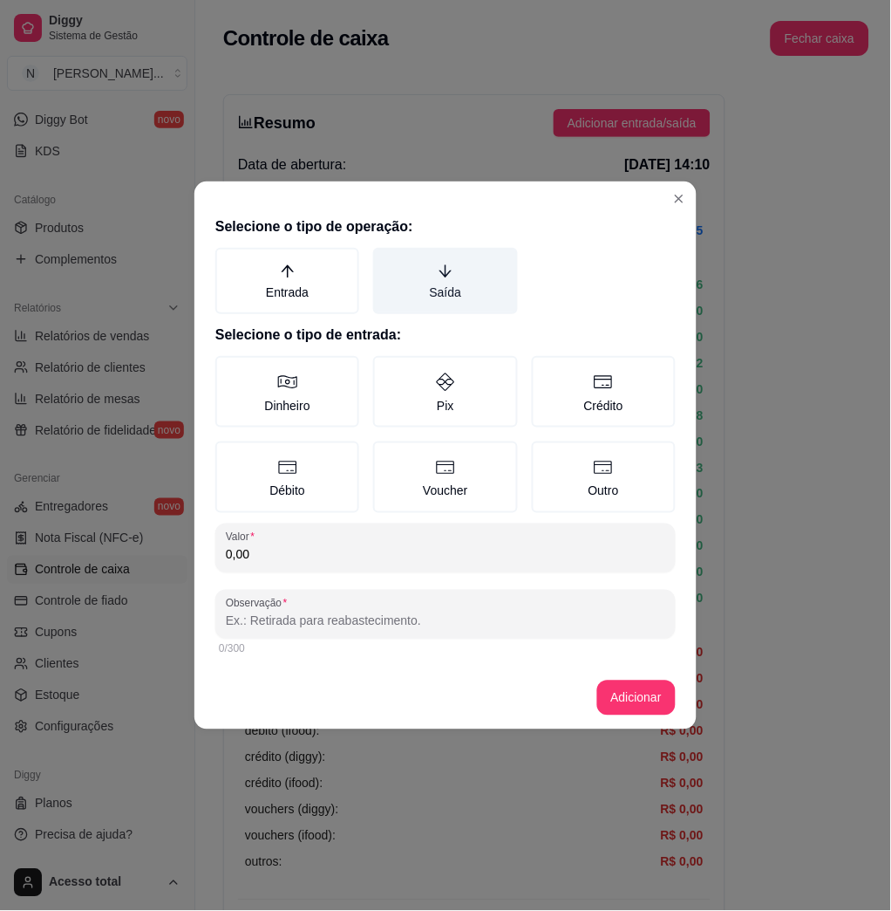
click at [461, 291] on label "Saída" at bounding box center [445, 281] width 144 height 66
click at [386, 261] on button "Saída" at bounding box center [379, 254] width 14 height 14
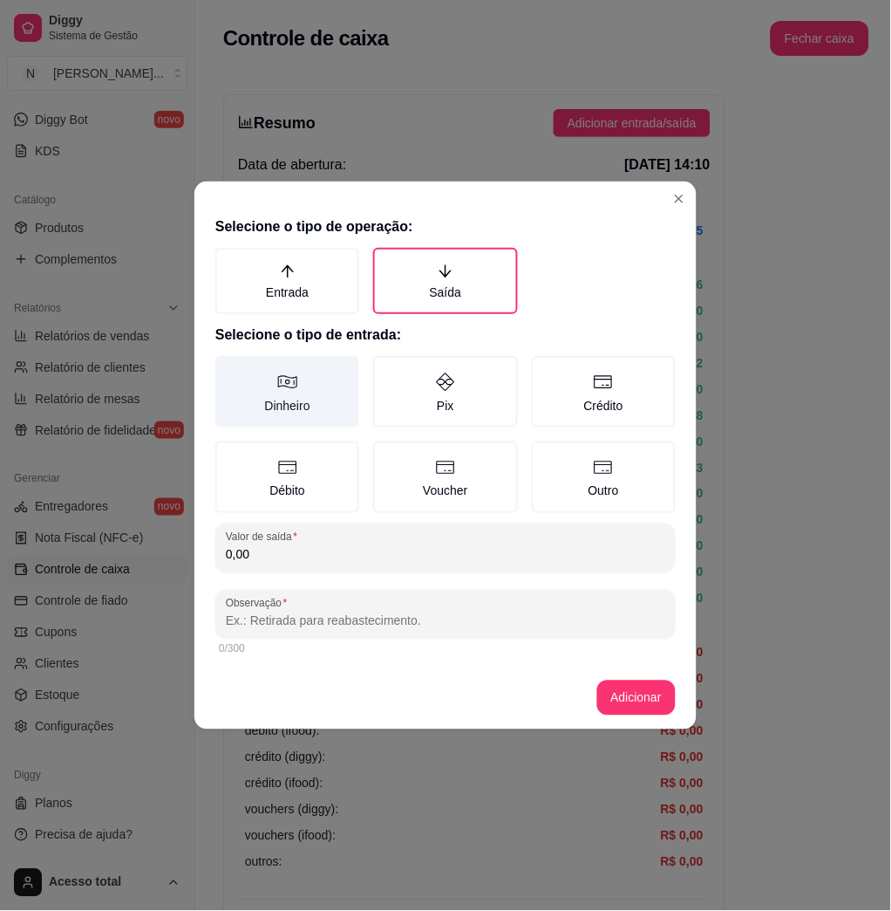
click at [315, 409] on label "Dinheiro" at bounding box center [287, 392] width 144 height 72
click at [229, 369] on button "Dinheiro" at bounding box center [222, 362] width 14 height 14
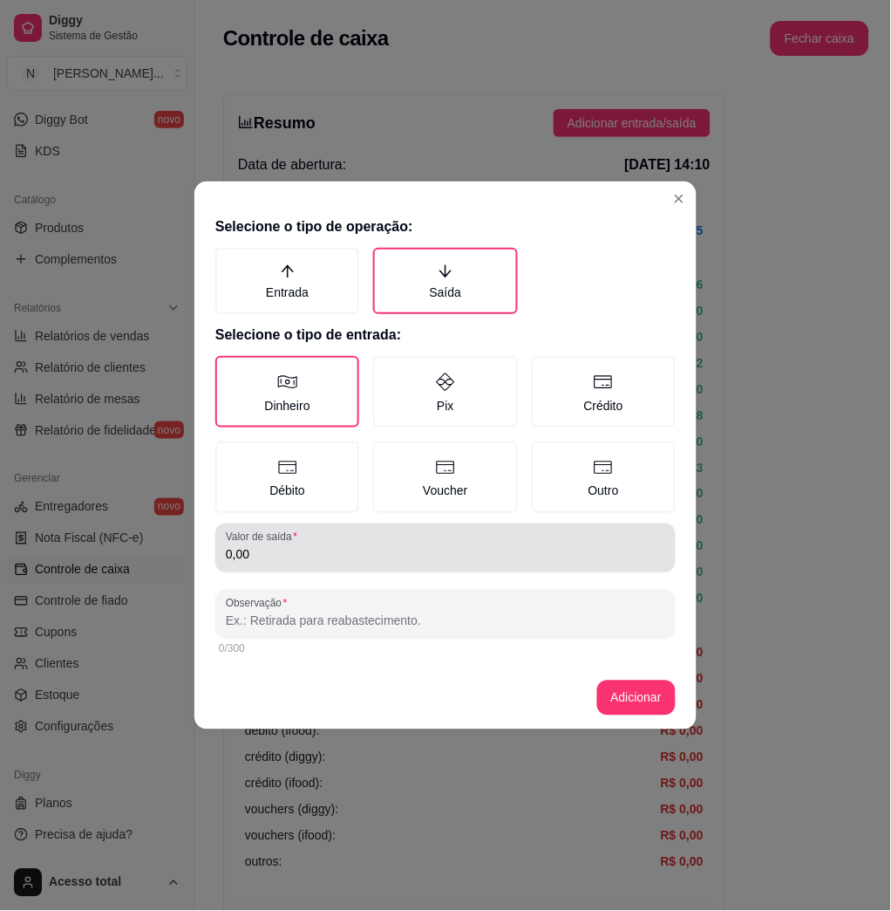
click at [333, 535] on div "0,00" at bounding box center [446, 547] width 440 height 35
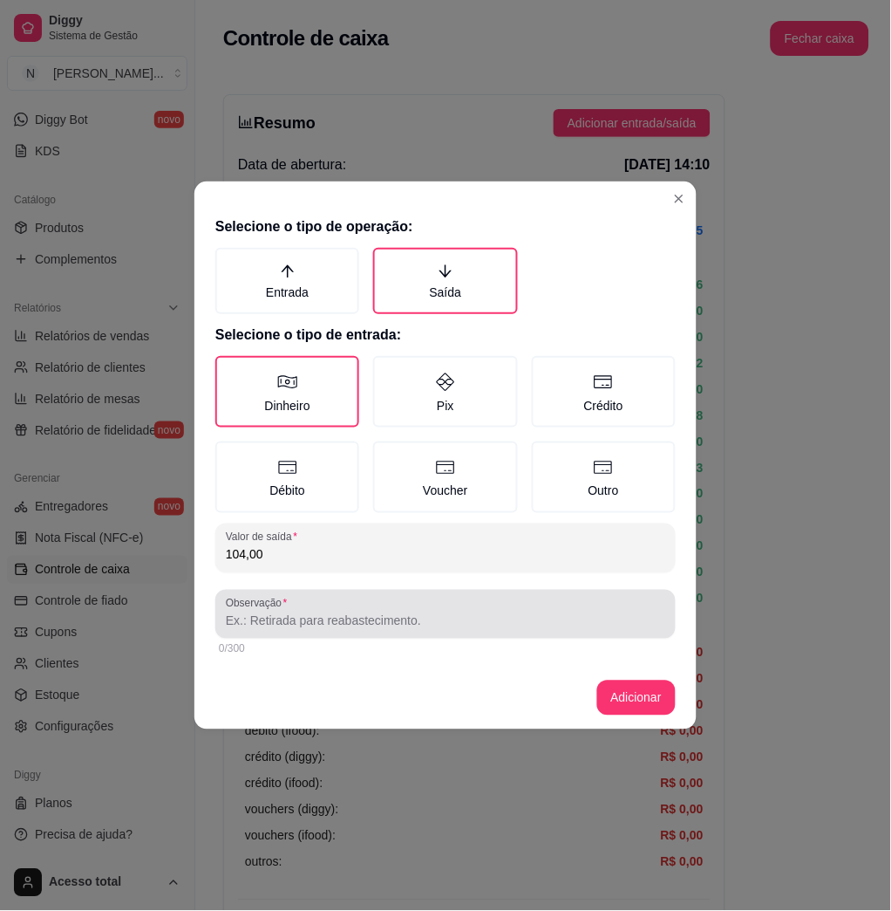
type input "104,00"
click at [288, 633] on div "Observação" at bounding box center [445, 614] width 461 height 49
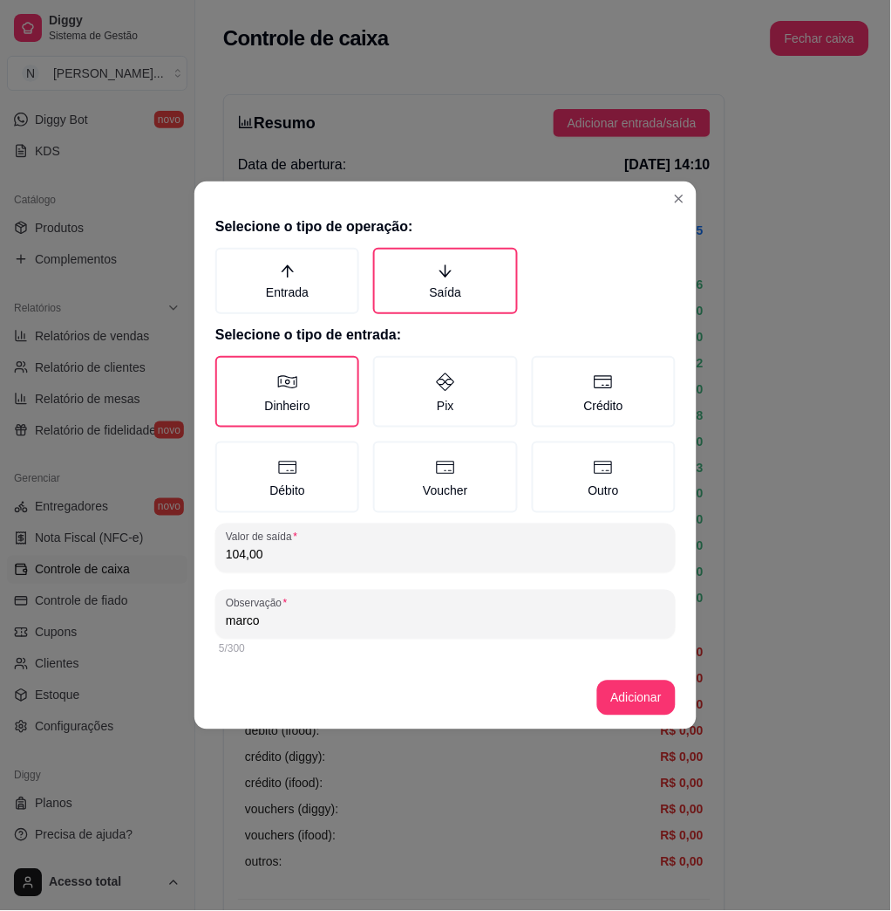
type input "marco"
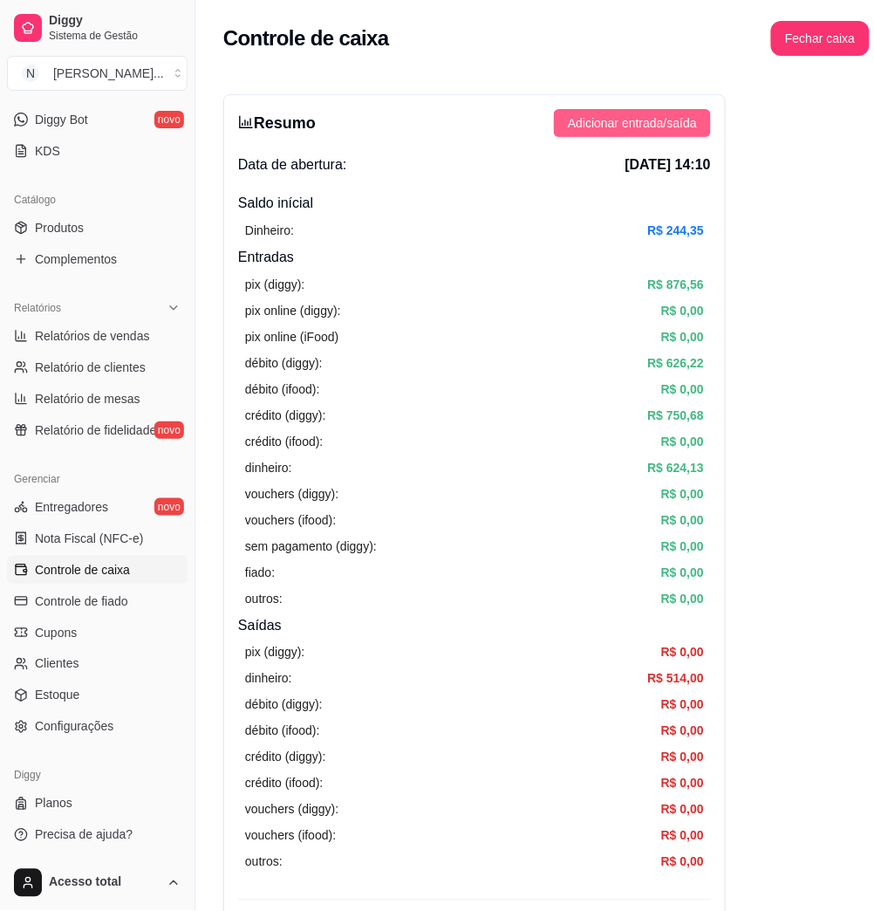
click at [701, 122] on button "Adicionar entrada/saída" at bounding box center [632, 123] width 157 height 28
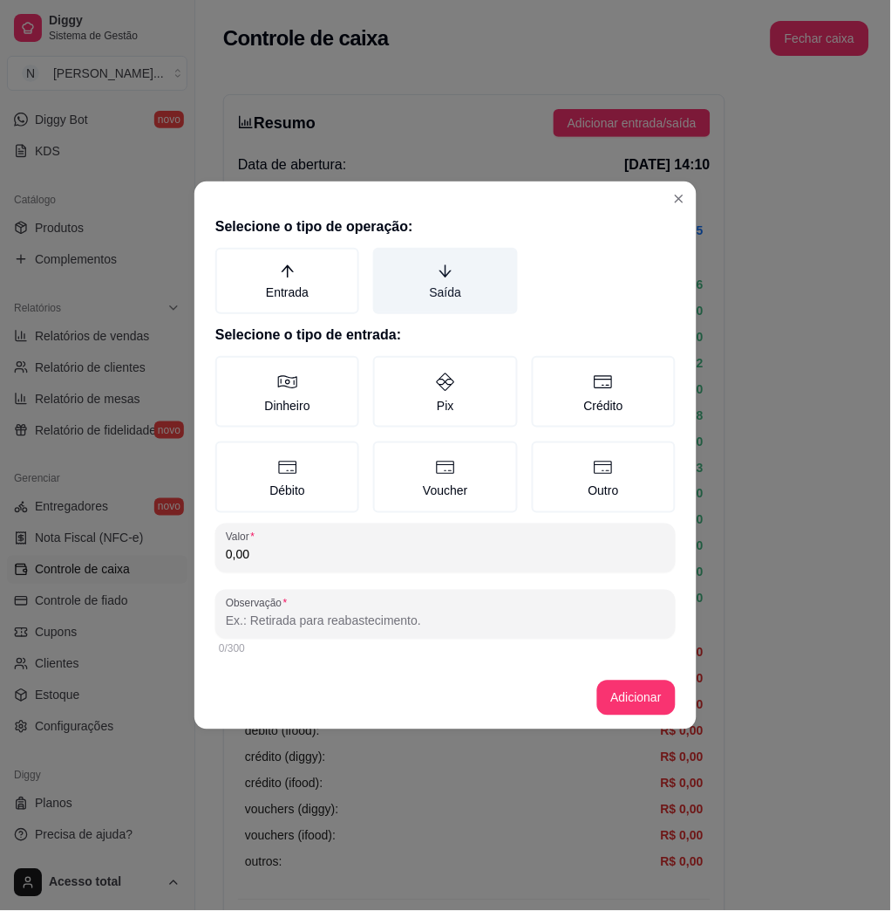
click at [466, 283] on label "Saída" at bounding box center [445, 281] width 144 height 66
click at [386, 261] on button "Saída" at bounding box center [379, 254] width 14 height 14
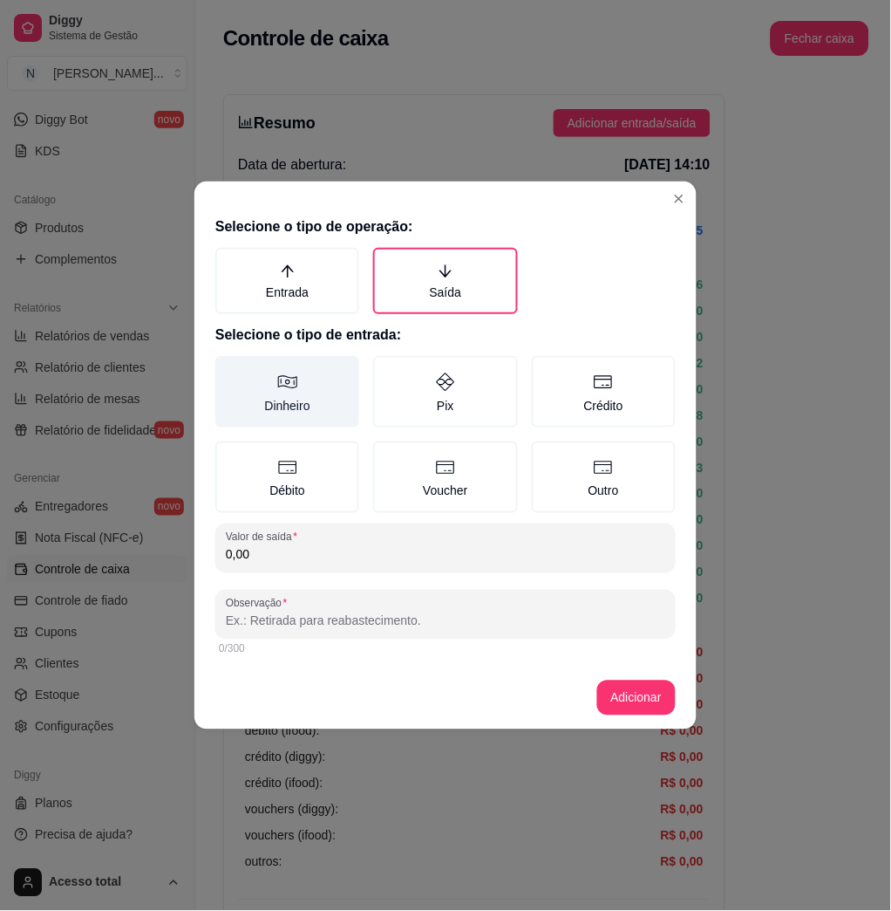
click at [319, 382] on label "Dinheiro" at bounding box center [287, 392] width 144 height 72
click at [229, 369] on button "Dinheiro" at bounding box center [222, 362] width 14 height 14
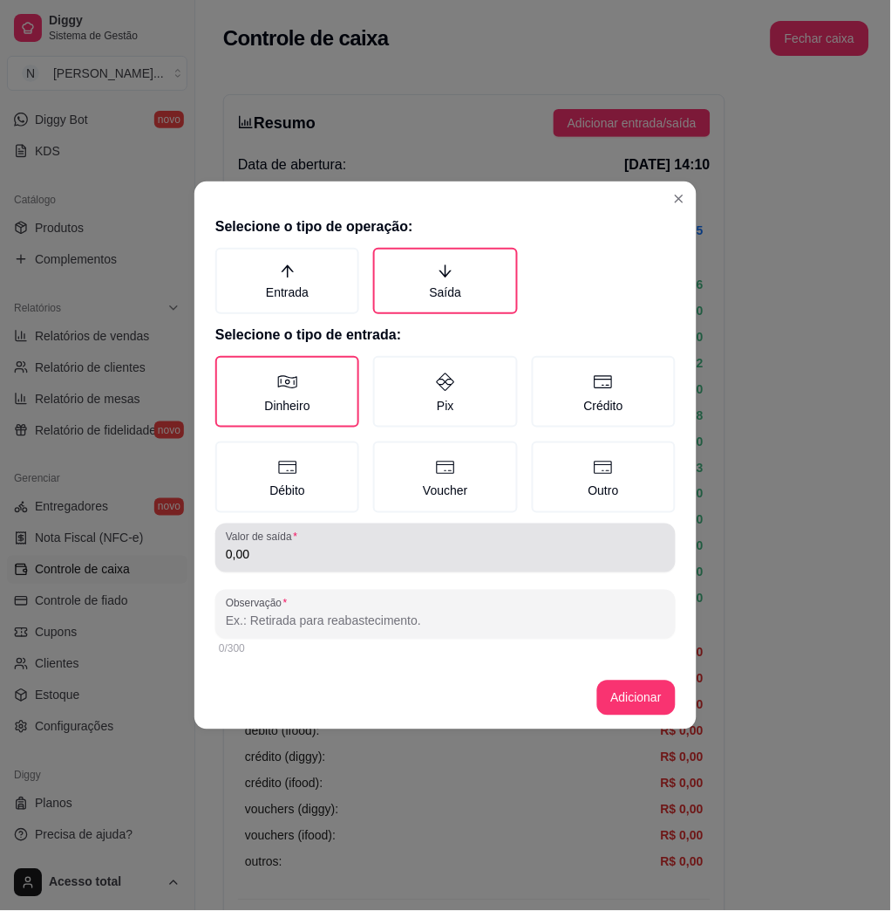
click at [354, 555] on input "0,00" at bounding box center [446, 554] width 440 height 17
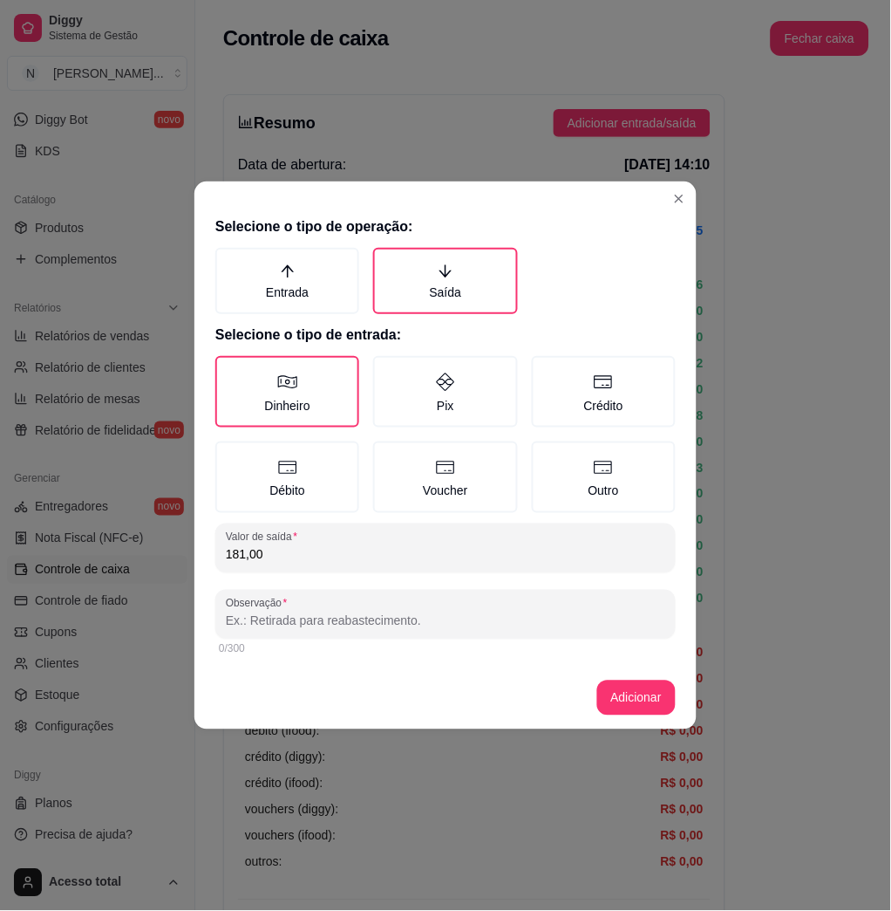
type input "181,00"
click at [444, 625] on input "Observação" at bounding box center [446, 620] width 440 height 17
type input "[PERSON_NAME]"
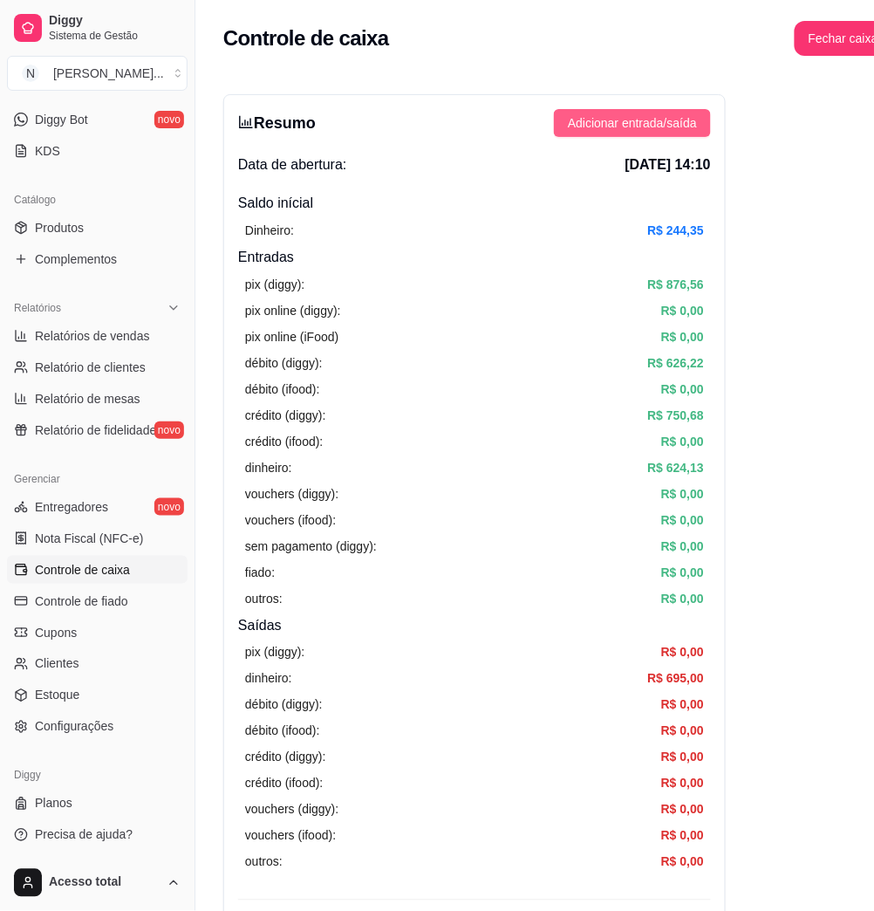
click at [699, 126] on button "Adicionar entrada/saída" at bounding box center [632, 123] width 157 height 28
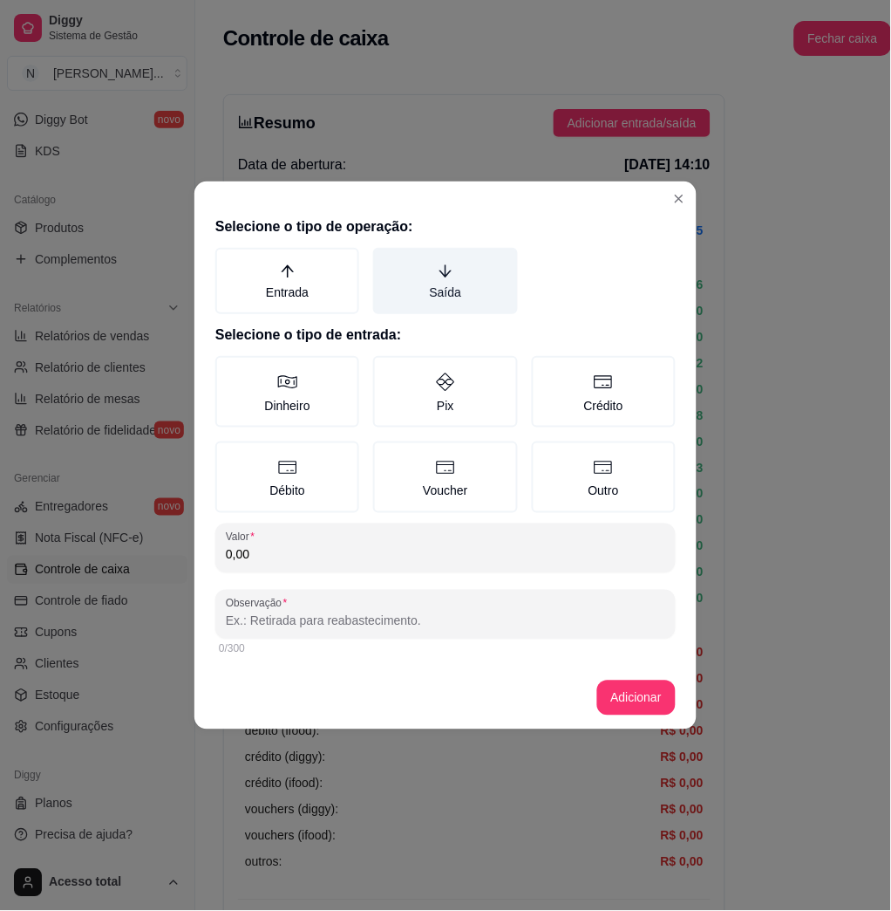
drag, startPoint x: 519, startPoint y: 289, endPoint x: 495, endPoint y: 289, distance: 23.6
click at [513, 289] on div "Entrada [PERSON_NAME]" at bounding box center [445, 281] width 461 height 66
click at [493, 289] on label "Saída" at bounding box center [445, 281] width 144 height 66
click at [386, 261] on button "Saída" at bounding box center [379, 254] width 14 height 14
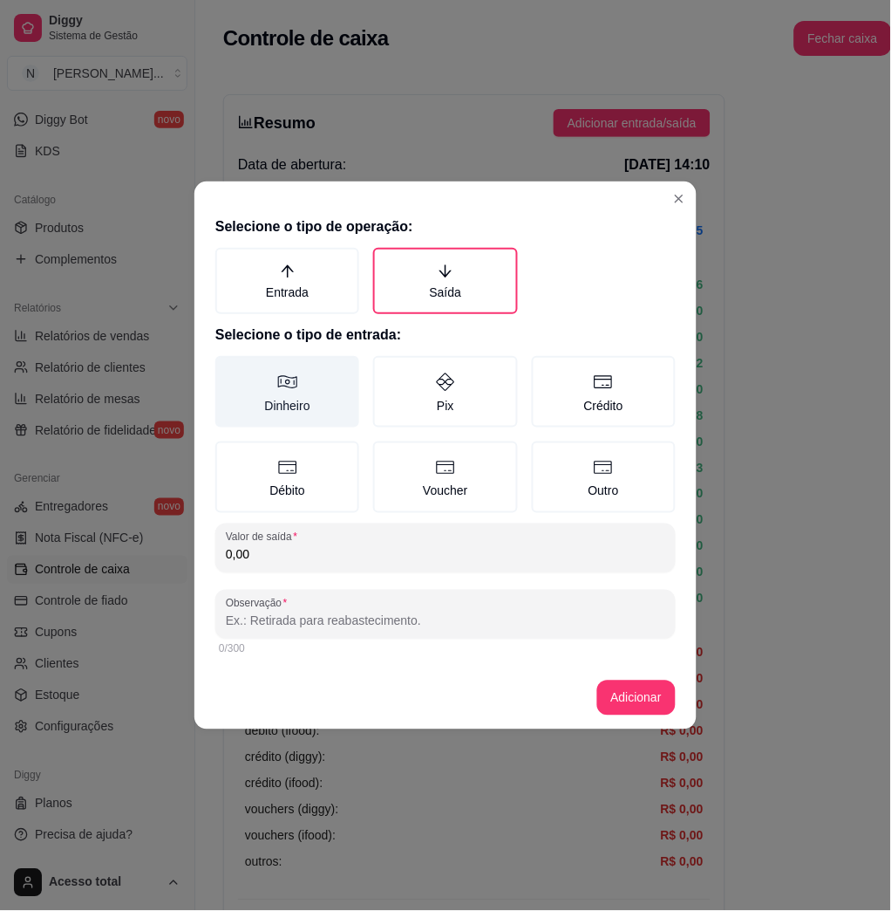
drag, startPoint x: 361, startPoint y: 364, endPoint x: 329, endPoint y: 369, distance: 32.7
click at [358, 364] on div "Dinheiro Pix Crédito Débito Voucher Outro" at bounding box center [445, 434] width 461 height 157
click at [329, 369] on label "Dinheiro" at bounding box center [287, 392] width 144 height 72
click at [229, 369] on button "Dinheiro" at bounding box center [222, 362] width 14 height 14
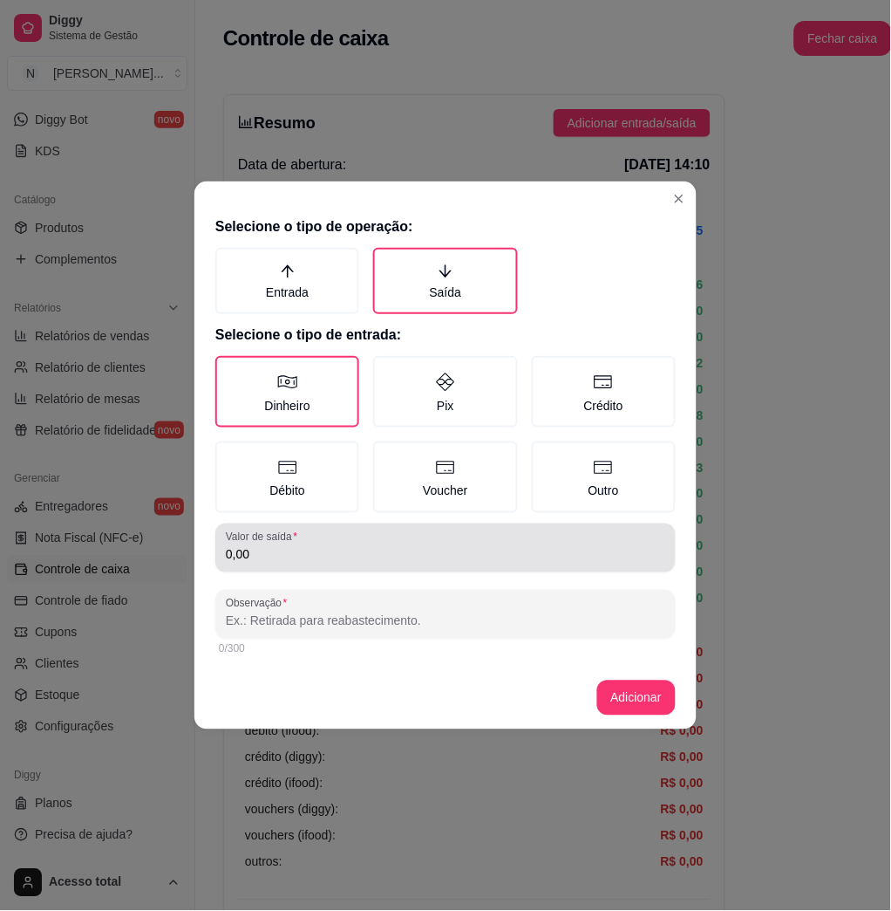
click at [420, 563] on div "Valor de saída 0,00" at bounding box center [445, 547] width 461 height 49
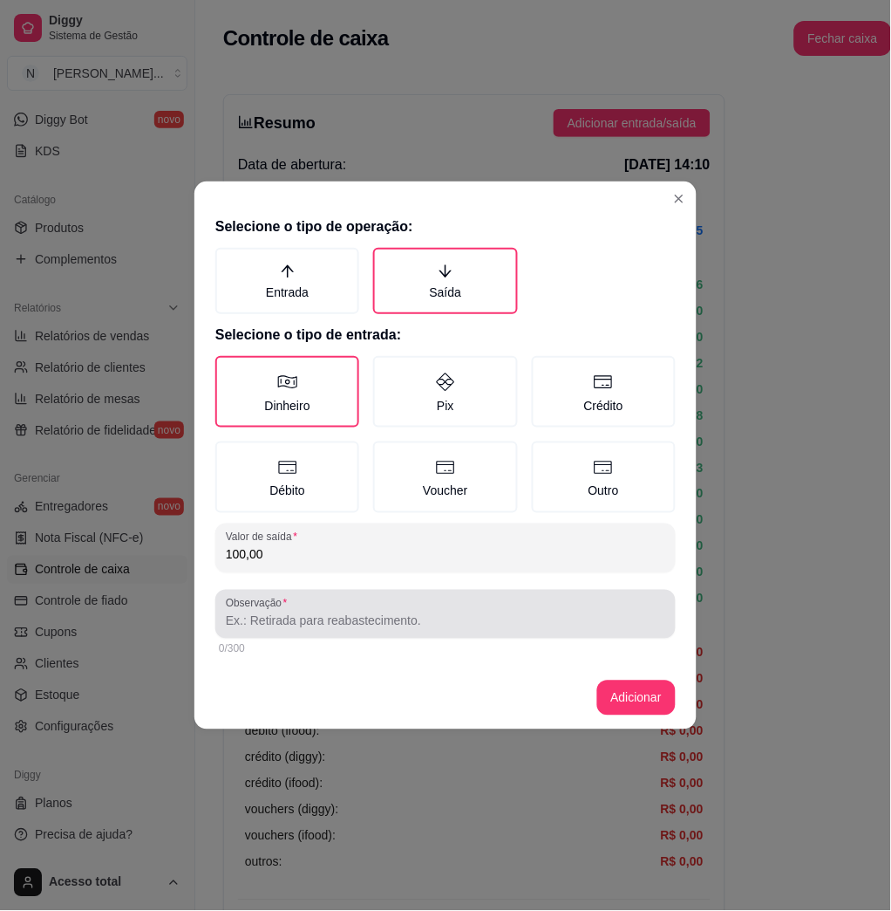
type input "100,00"
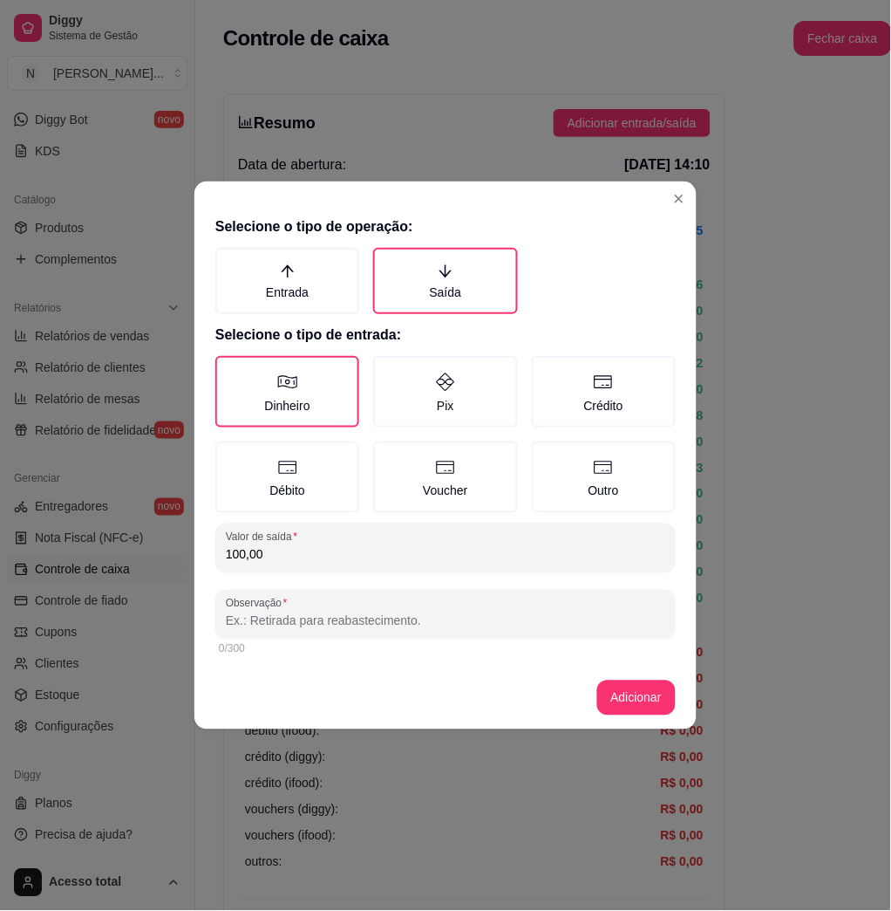
click at [414, 616] on input "Observação" at bounding box center [446, 620] width 440 height 17
type input "S"
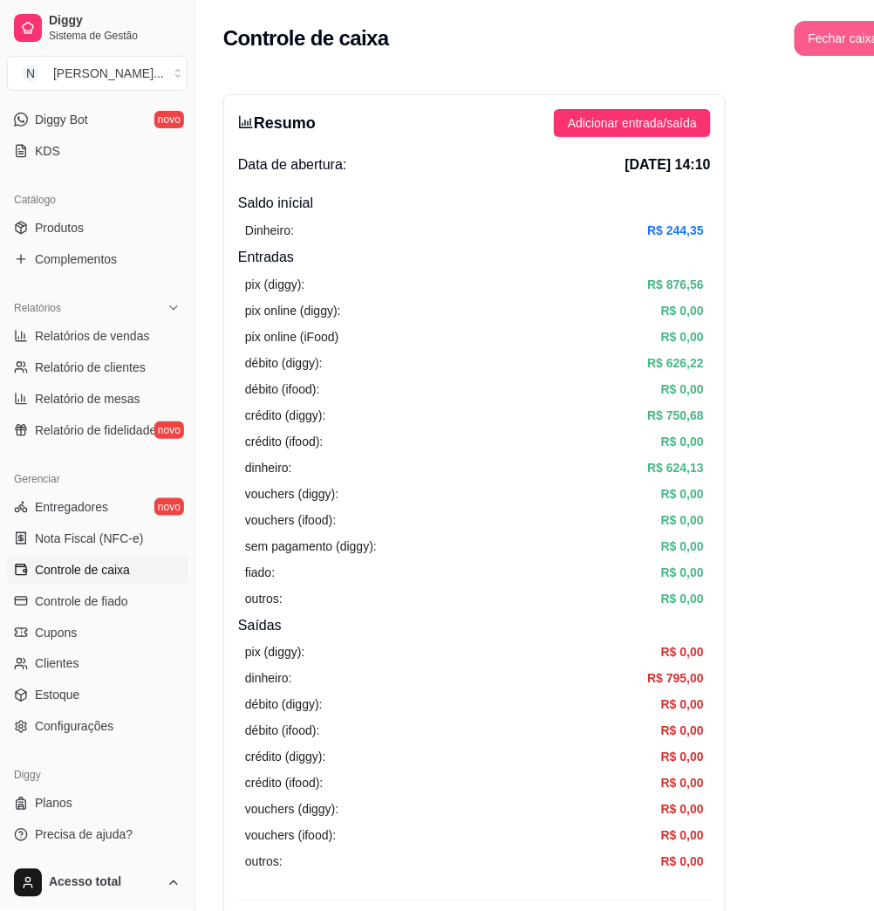
click at [817, 43] on button "Fechar caixa" at bounding box center [844, 38] width 98 height 35
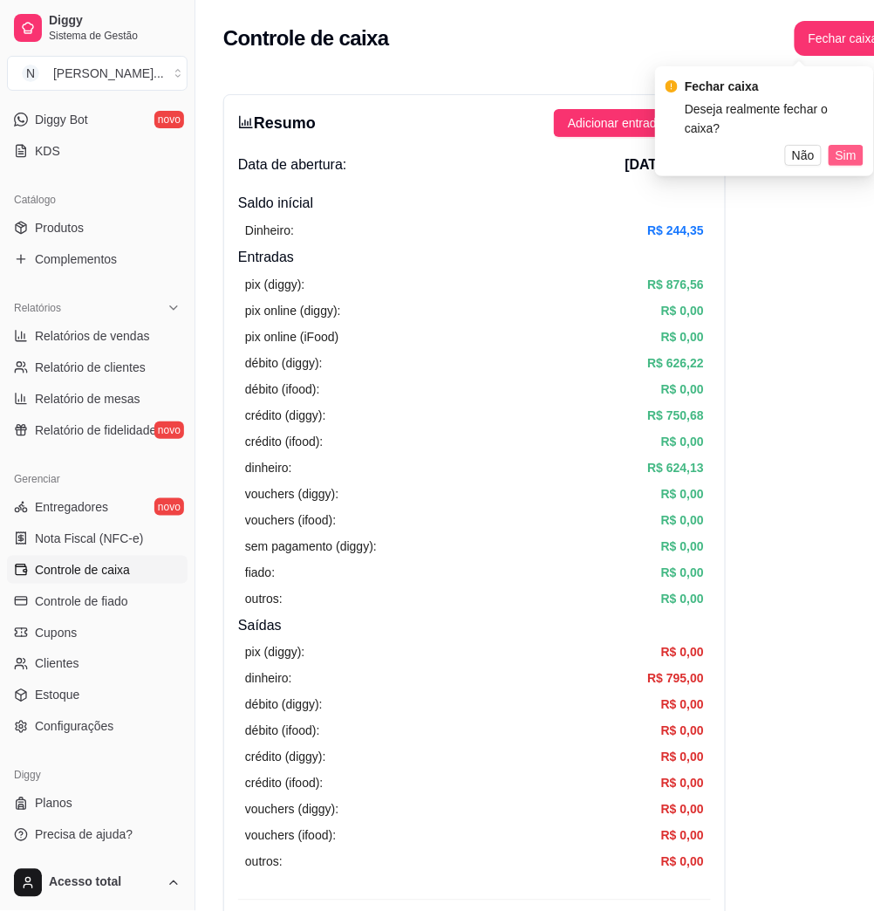
click at [857, 145] on button "Sim" at bounding box center [846, 155] width 35 height 21
